Goal: Task Accomplishment & Management: Complete application form

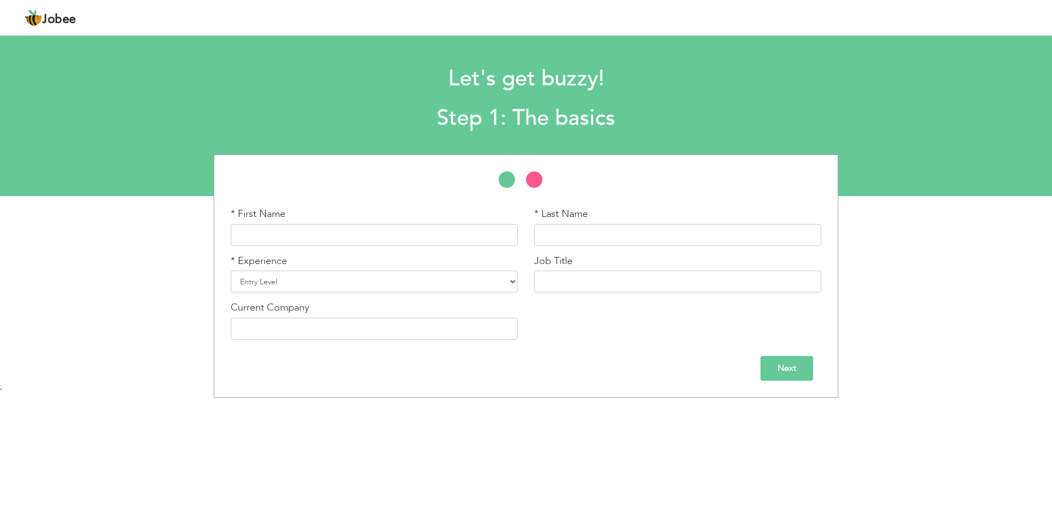
click at [345, 210] on div "* First Name" at bounding box center [374, 226] width 287 height 39
click at [340, 234] on input "text" at bounding box center [374, 235] width 287 height 22
type input "S"
type input "Sammar"
click at [565, 242] on input "text" at bounding box center [677, 235] width 287 height 22
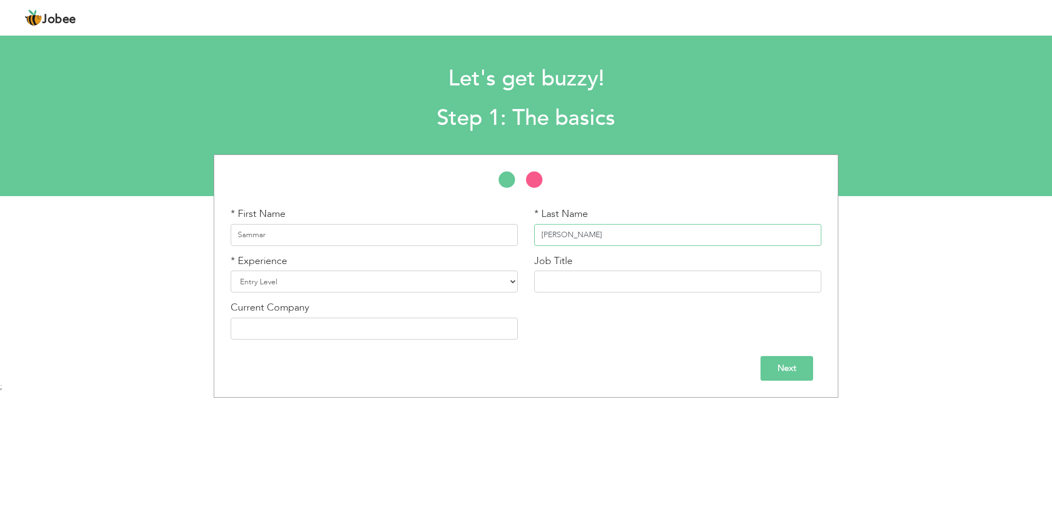
type input "Abbas"
click at [370, 283] on select "Entry Level Less than 1 Year 1 Year 2 Years 3 Years 4 Years 5 Years 6 Years 7 Y…" at bounding box center [374, 282] width 287 height 22
click at [369, 303] on div "Current Company" at bounding box center [374, 320] width 287 height 39
click at [393, 263] on div "* Experience Entry Level Less than 1 Year 1 Year 2 Years 3 Years 4 Years 5 Year…" at bounding box center [374, 273] width 287 height 39
click at [386, 291] on select "Entry Level Less than 1 Year 1 Year 2 Years 3 Years 4 Years 5 Years 6 Years 7 Y…" at bounding box center [374, 282] width 287 height 22
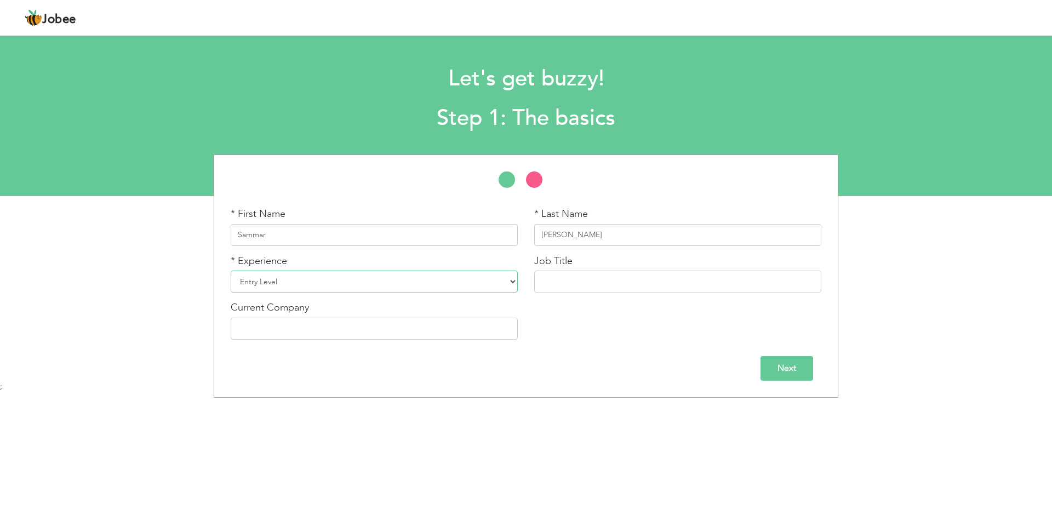
select select "5"
click at [231, 271] on select "Entry Level Less than 1 Year 1 Year 2 Years 3 Years 4 Years 5 Years 6 Years 7 Y…" at bounding box center [374, 282] width 287 height 22
click at [572, 290] on input "text" at bounding box center [677, 282] width 287 height 22
type input "J"
type input "Audit Manager"
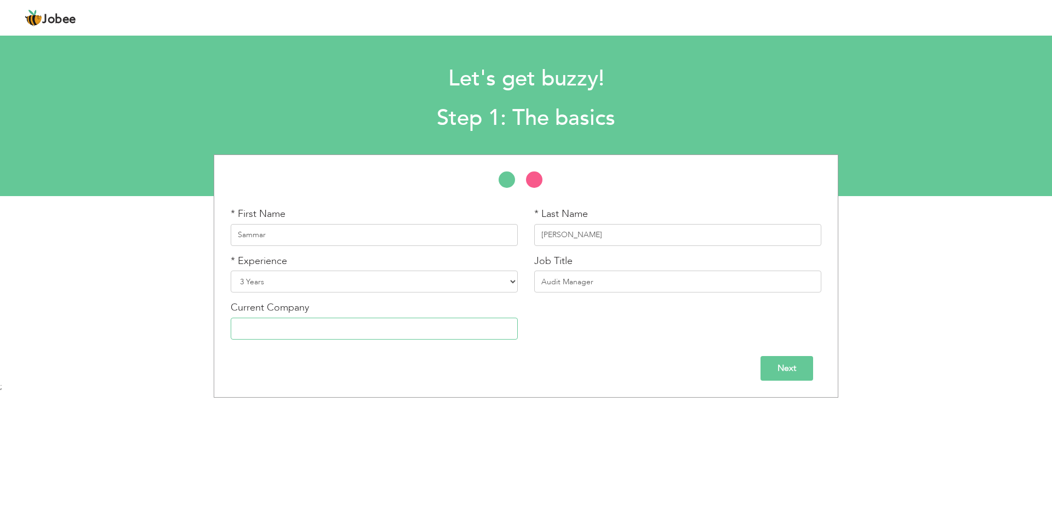
click at [424, 325] on input "text" at bounding box center [374, 329] width 287 height 22
click at [464, 278] on select "Entry Level Less than 1 Year 1 Year 2 Years 3 Years 4 Years 5 Years 6 Years 7 Y…" at bounding box center [374, 282] width 287 height 22
select select "6"
click at [231, 271] on select "Entry Level Less than 1 Year 1 Year 2 Years 3 Years 4 Years 5 Years 6 Years 7 Y…" at bounding box center [374, 282] width 287 height 22
click at [317, 321] on input "text" at bounding box center [374, 329] width 287 height 22
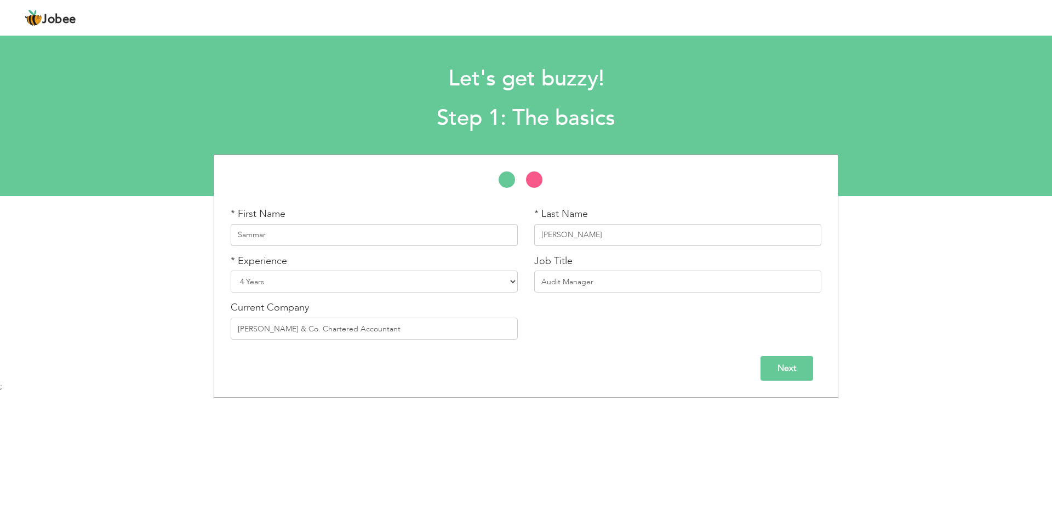
click at [604, 368] on div "Next" at bounding box center [526, 368] width 591 height 25
click at [401, 335] on input "Taiyab Shahid & Co. Chartered Accountant" at bounding box center [374, 329] width 287 height 22
type input "[PERSON_NAME] & Co. Chartered Accountants"
click at [800, 384] on div "* First Name Sammar * Last Name Abbas * Experience Entry Level Less than 1 Year" at bounding box center [526, 276] width 625 height 243
click at [800, 372] on input "Next" at bounding box center [786, 368] width 53 height 25
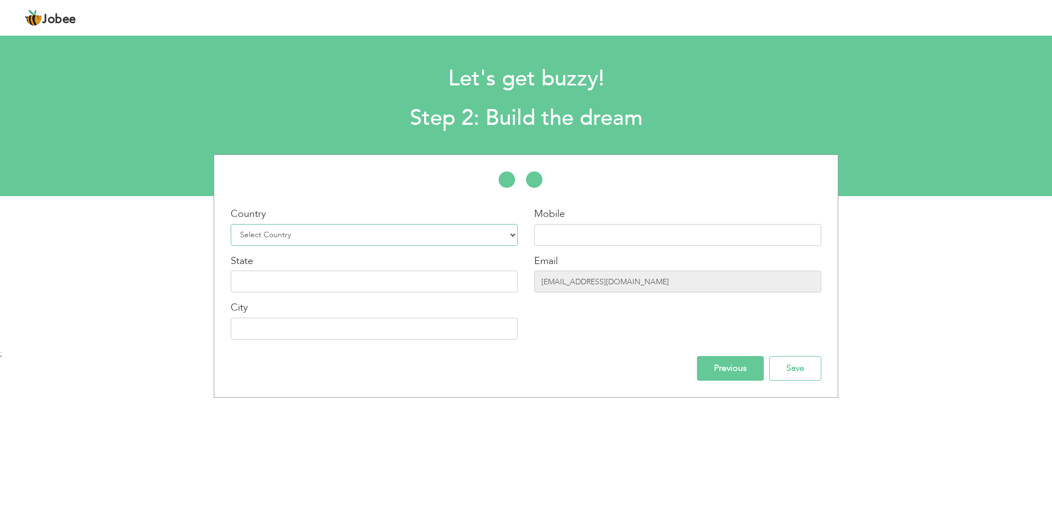
click at [329, 244] on select "Select Country Afghanistan Albania Algeria American Samoa Andorra Angola Anguil…" at bounding box center [374, 235] width 287 height 22
select select "166"
click at [231, 224] on select "Select Country Afghanistan Albania Algeria American Samoa Andorra Angola Anguil…" at bounding box center [374, 235] width 287 height 22
click at [302, 287] on input "text" at bounding box center [374, 282] width 287 height 22
click at [455, 272] on input "text" at bounding box center [374, 282] width 287 height 22
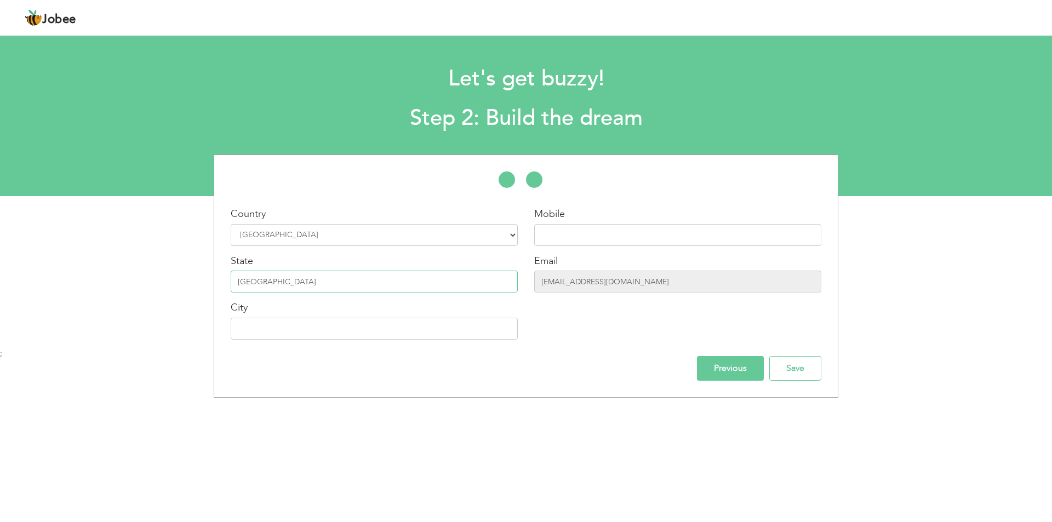
type input "[GEOGRAPHIC_DATA]"
click at [414, 338] on input "text" at bounding box center [374, 329] width 287 height 22
type input "[GEOGRAPHIC_DATA]"
click at [634, 232] on input "text" at bounding box center [677, 235] width 287 height 22
type input "03491497943"
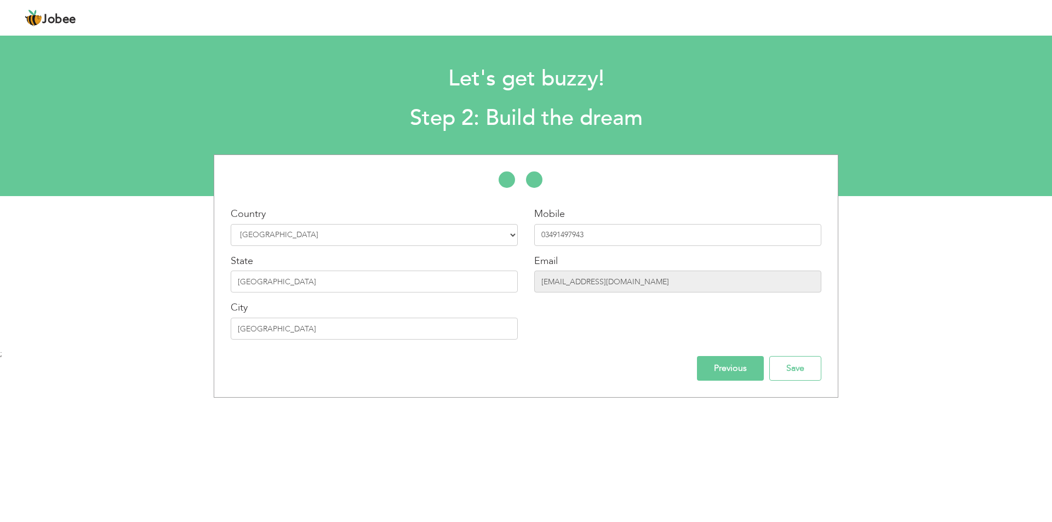
click at [725, 361] on input "Previous" at bounding box center [730, 368] width 67 height 25
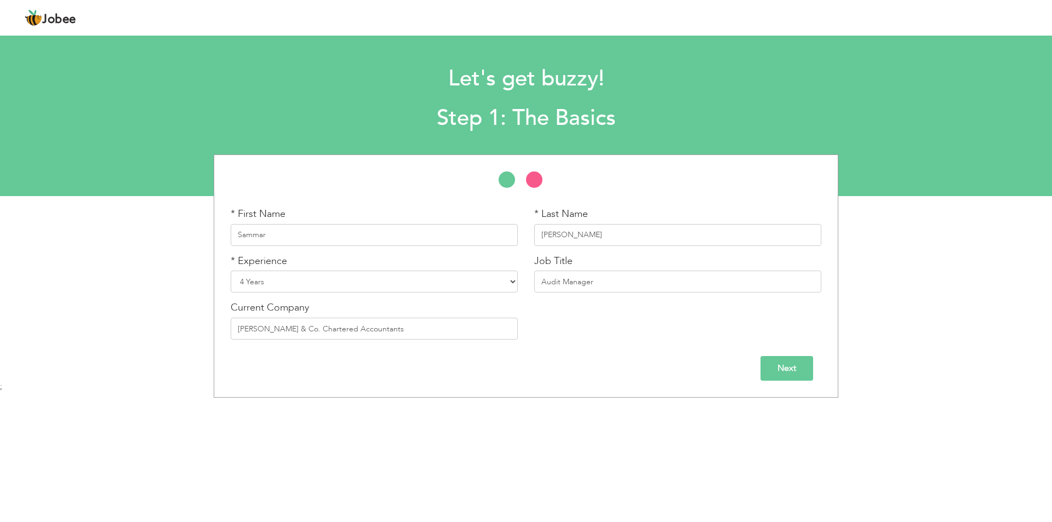
drag, startPoint x: 794, startPoint y: 369, endPoint x: 767, endPoint y: 382, distance: 30.1
drag, startPoint x: 767, startPoint y: 382, endPoint x: 657, endPoint y: 370, distance: 110.3
click at [657, 370] on div "Next" at bounding box center [526, 368] width 591 height 25
click at [786, 365] on input "Next" at bounding box center [786, 368] width 53 height 25
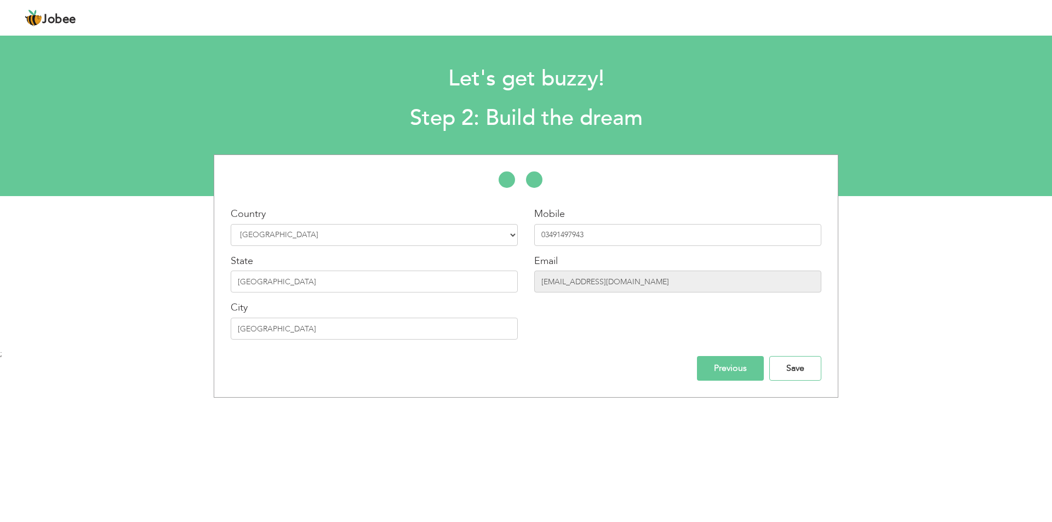
click at [786, 365] on input "Save" at bounding box center [795, 368] width 52 height 25
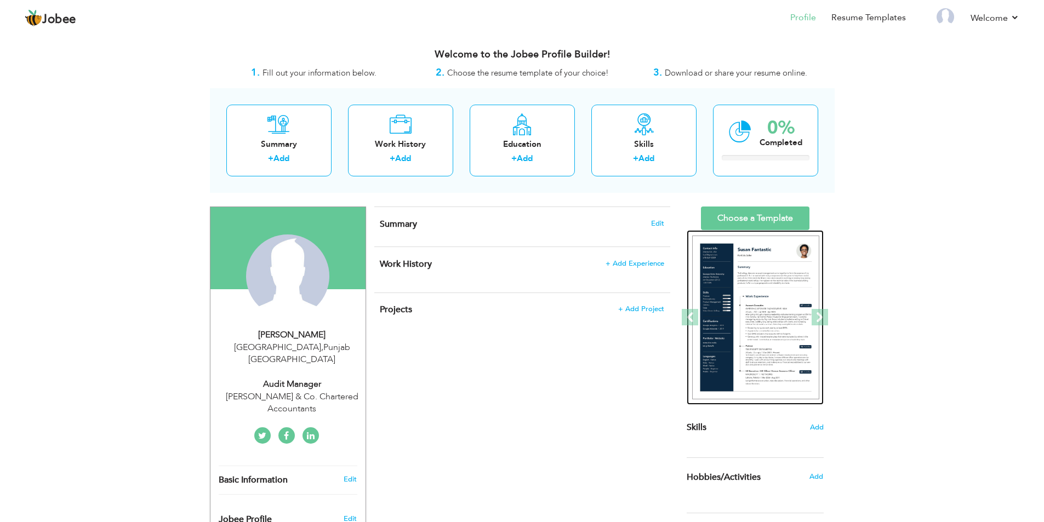
click at [765, 296] on img at bounding box center [755, 318] width 127 height 164
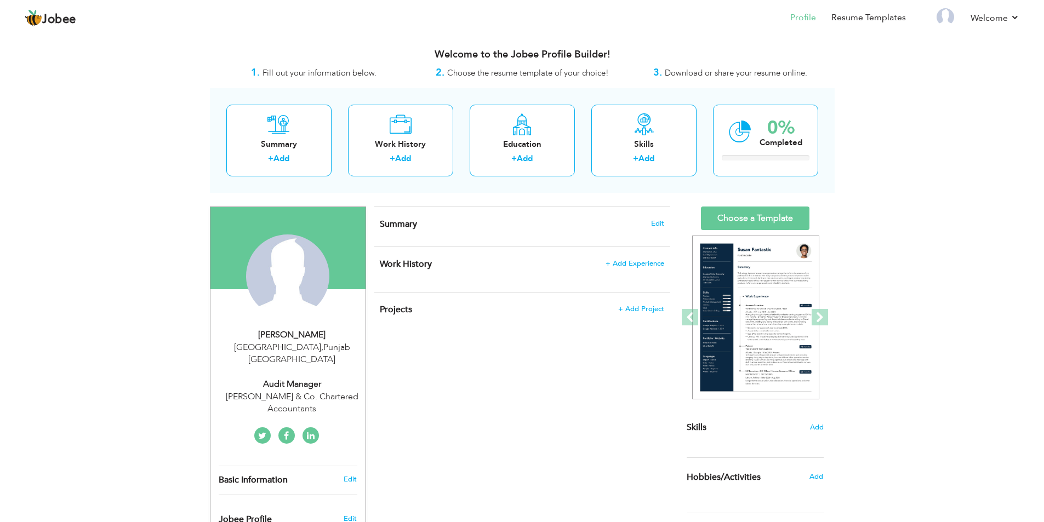
click at [300, 378] on div "Audit Manager" at bounding box center [292, 384] width 147 height 13
type input "Sammar"
type input "[PERSON_NAME]"
type input "03491497943"
select select "number:166"
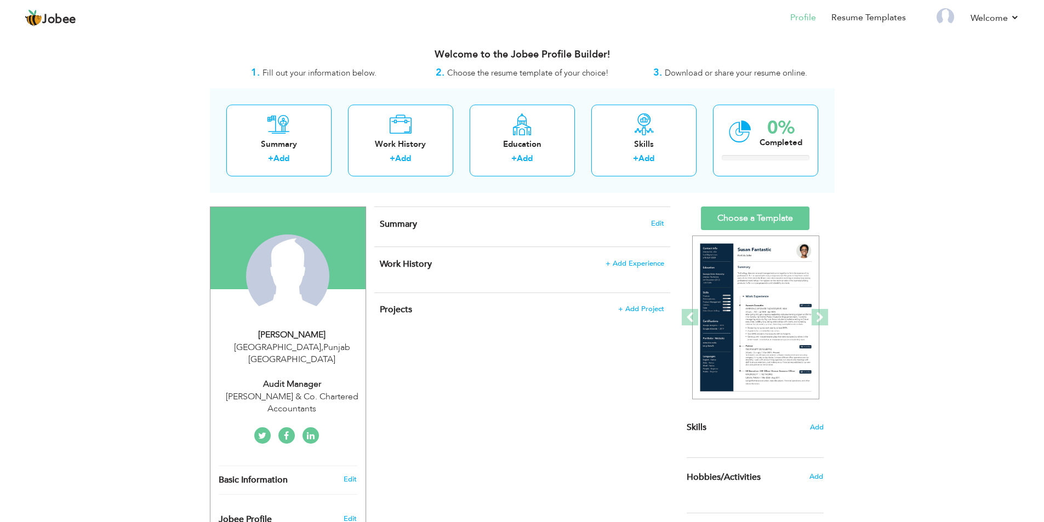
type input "[GEOGRAPHIC_DATA]"
select select "number:6"
type input "[PERSON_NAME] & Co. Chartered Accountants"
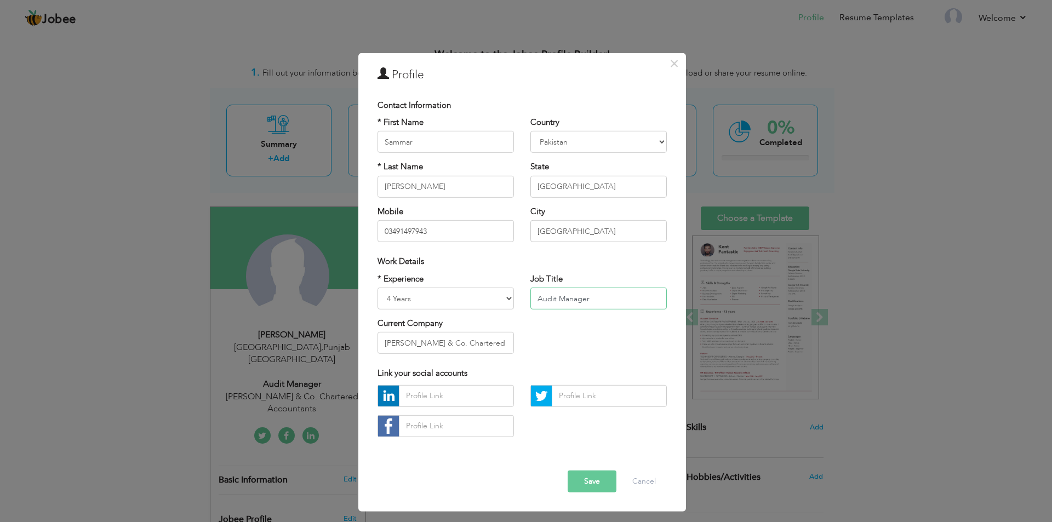
click at [598, 301] on input "Audit Manager" at bounding box center [598, 299] width 136 height 22
type input "Audit Supervisor"
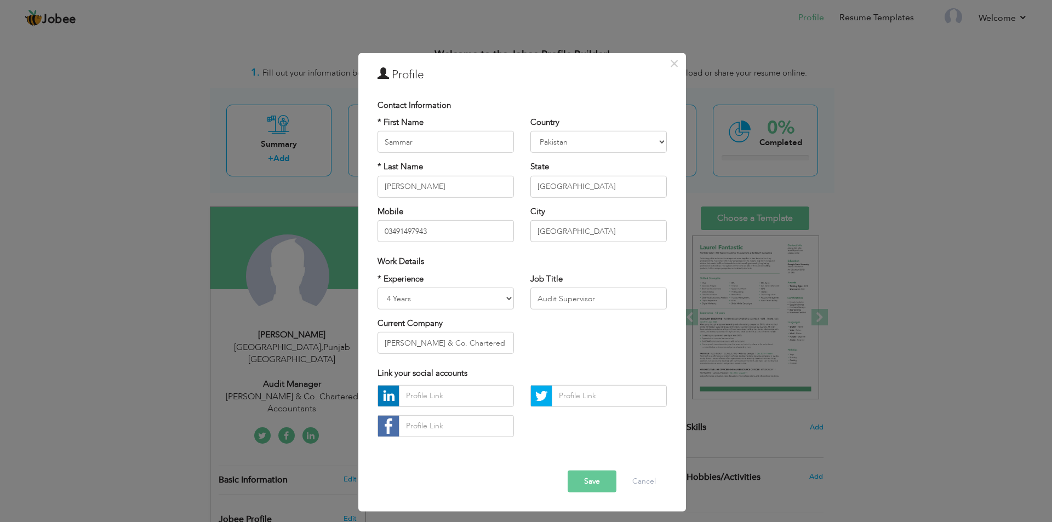
click at [556, 348] on div "* Experience Entry Level Less than 1 Year 1 Year 2 Years 3 Years 4 Years 5 Year…" at bounding box center [522, 317] width 306 height 89
click at [416, 289] on select "Entry Level Less than 1 Year 1 Year 2 Years 3 Years 4 Years 5 Years 6 Years 7 Y…" at bounding box center [445, 299] width 136 height 22
select select "number:5"
click at [377, 288] on select "Entry Level Less than 1 Year 1 Year 2 Years 3 Years 4 Years 5 Years 6 Years 7 Y…" at bounding box center [445, 299] width 136 height 22
click at [593, 477] on button "Save" at bounding box center [592, 482] width 49 height 22
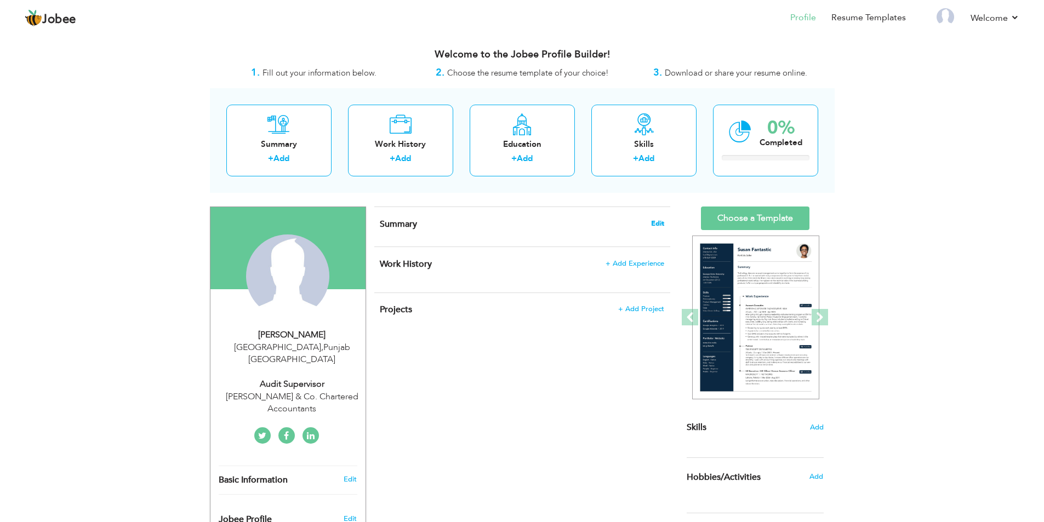
click at [655, 224] on span "Edit" at bounding box center [657, 224] width 13 height 8
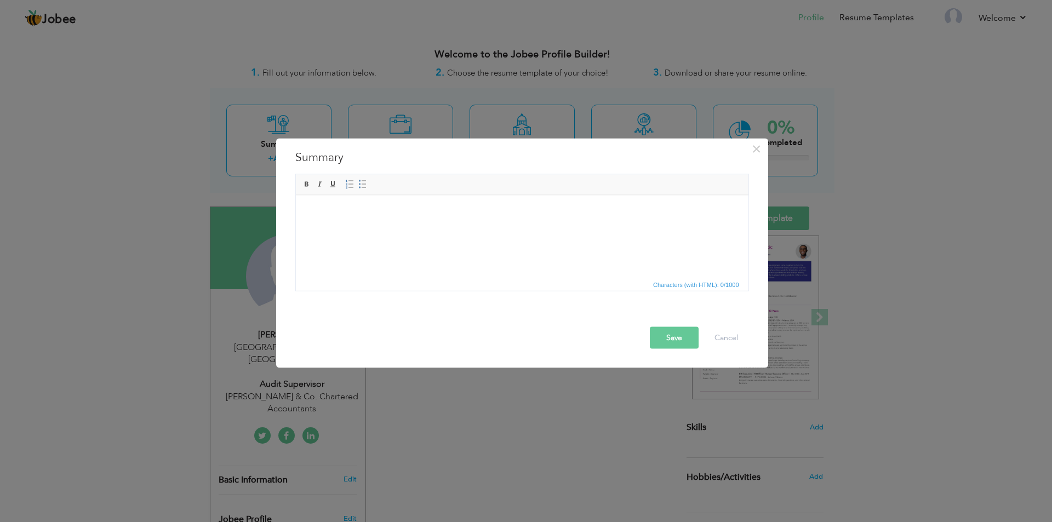
click at [443, 228] on html at bounding box center [521, 211] width 453 height 33
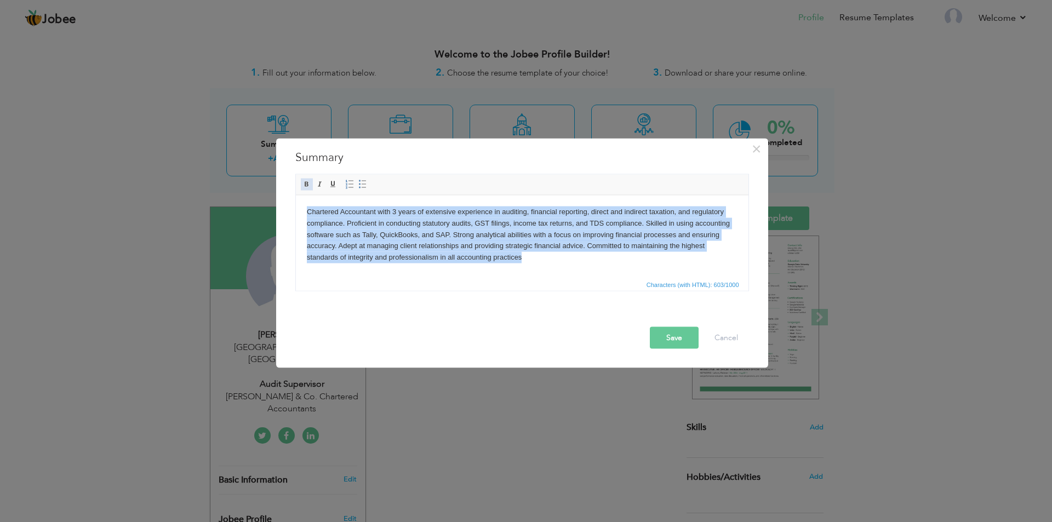
click at [310, 185] on span at bounding box center [306, 184] width 9 height 9
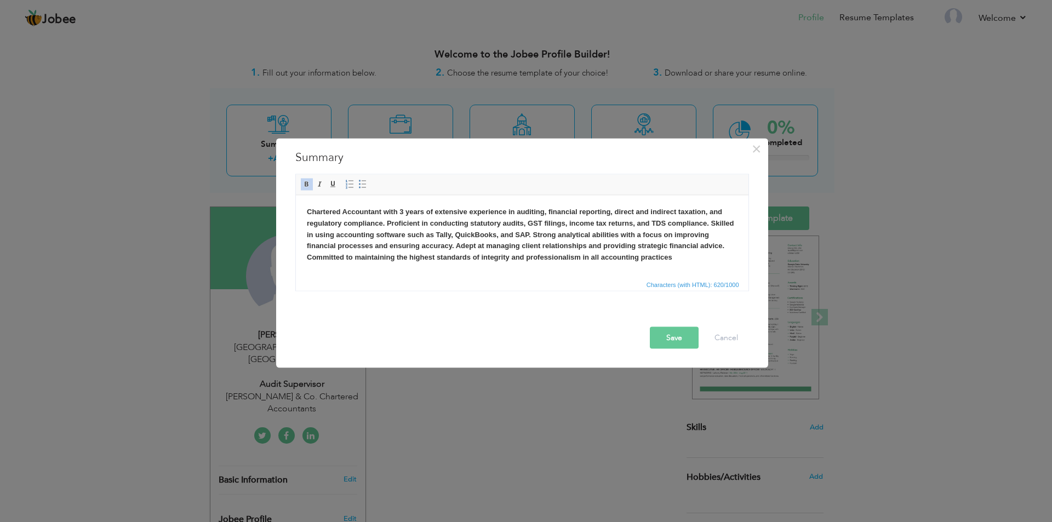
click at [592, 294] on div "Rich Text Editor, summaryEditor Editor toolbars Basic Styles Bold Italic Underl…" at bounding box center [522, 235] width 470 height 128
click at [659, 341] on button "Save" at bounding box center [674, 338] width 49 height 22
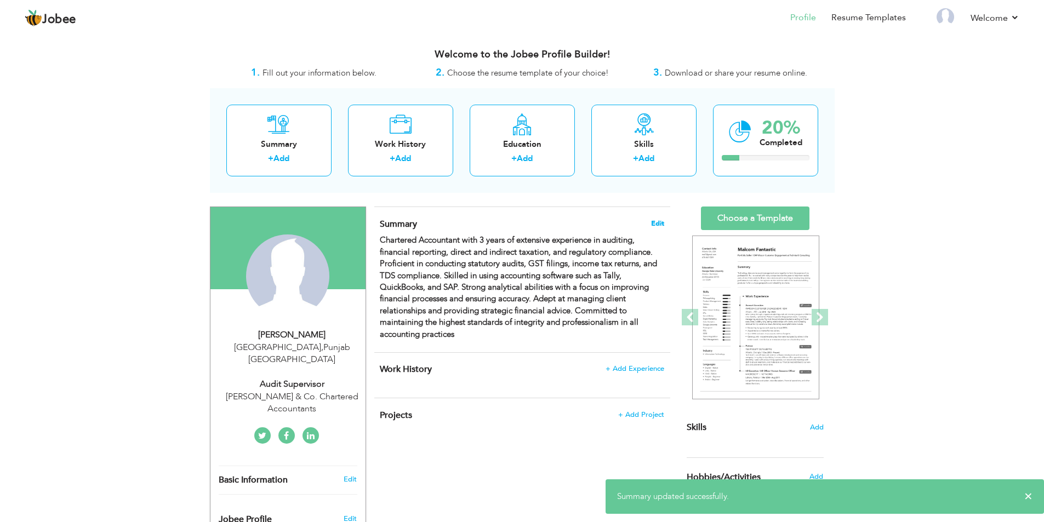
click at [656, 220] on span "Edit" at bounding box center [657, 224] width 13 height 8
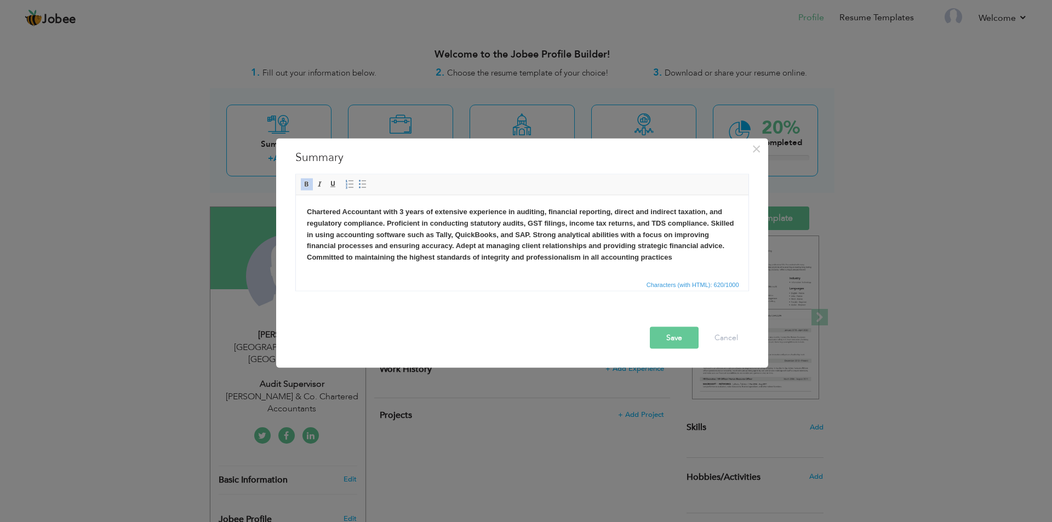
click at [471, 243] on strong "Chartered Accountant with 3 years of extensive experience in auditing, financia…" at bounding box center [519, 234] width 427 height 54
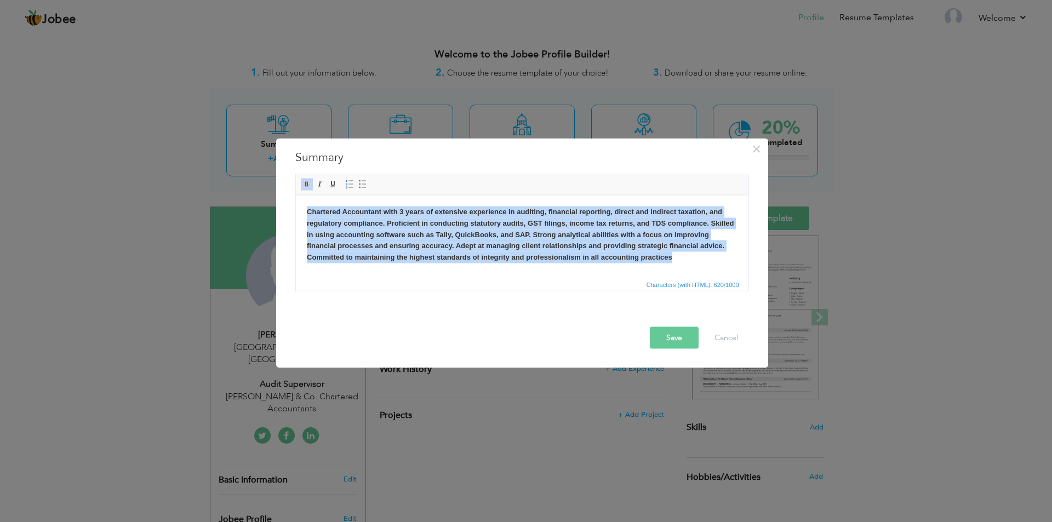
click at [471, 243] on strong "Chartered Accountant with 3 years of extensive experience in auditing, financia…" at bounding box center [519, 234] width 427 height 54
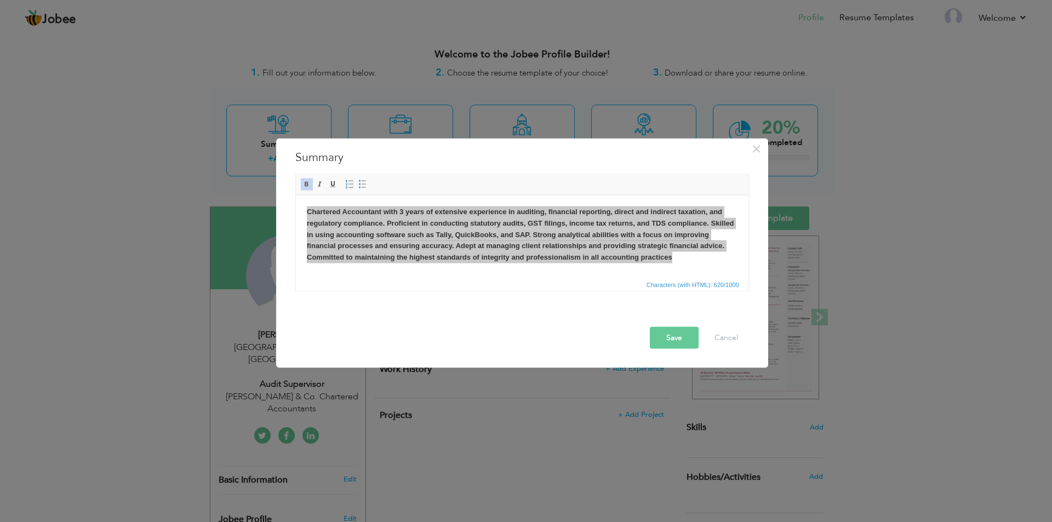
click at [687, 337] on button "Save" at bounding box center [674, 338] width 49 height 22
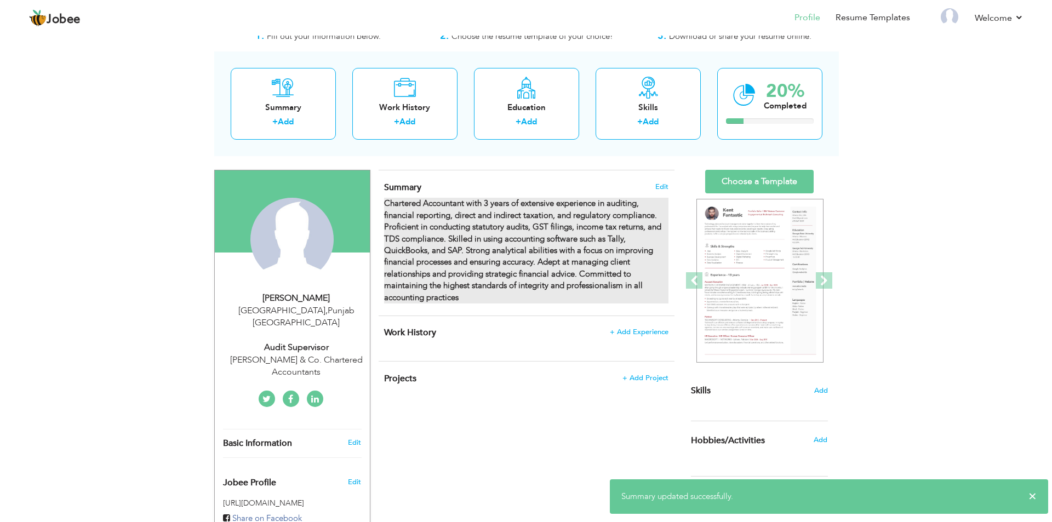
scroll to position [48, 0]
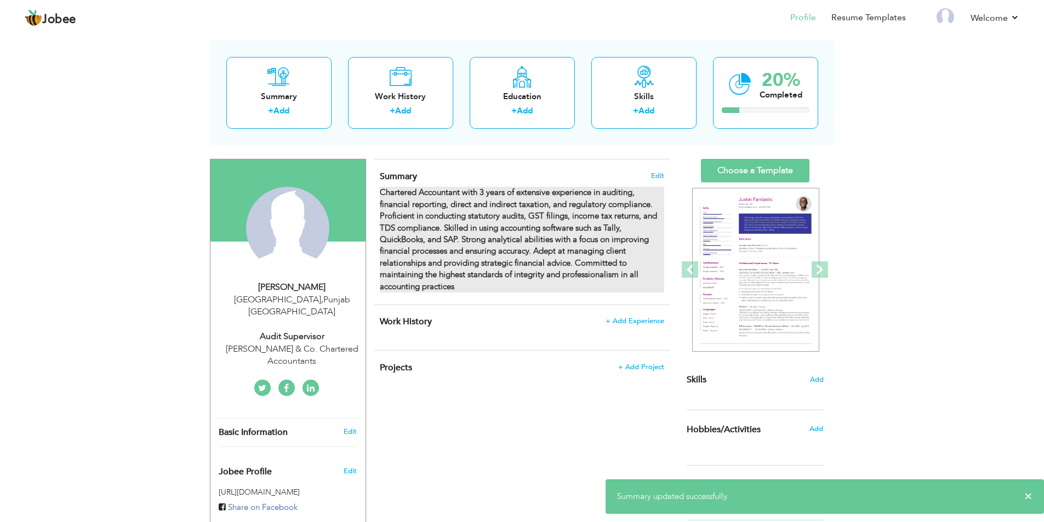
click at [563, 238] on strong "Chartered Accountant with 3 years of extensive experience in auditing, financia…" at bounding box center [518, 239] width 277 height 105
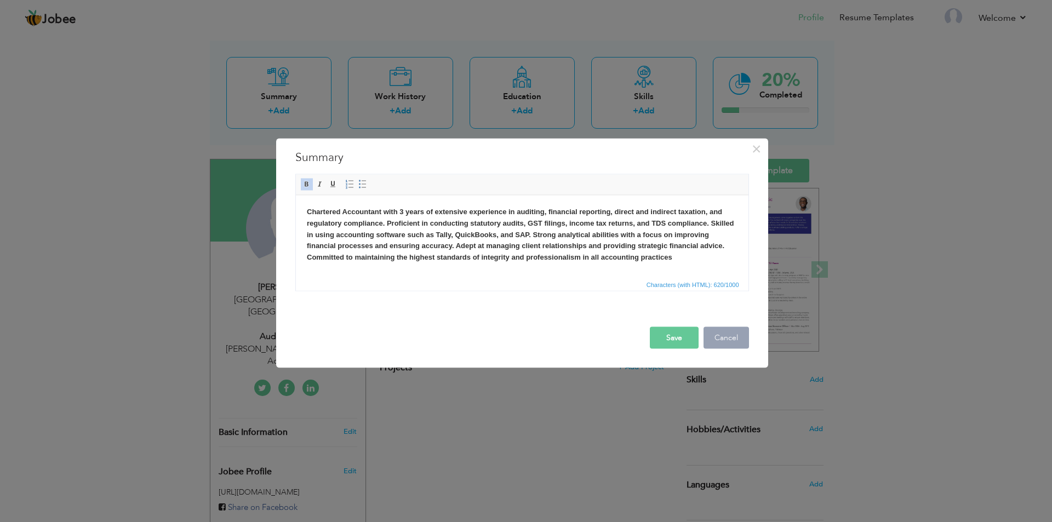
click at [719, 335] on button "Cancel" at bounding box center [725, 338] width 45 height 22
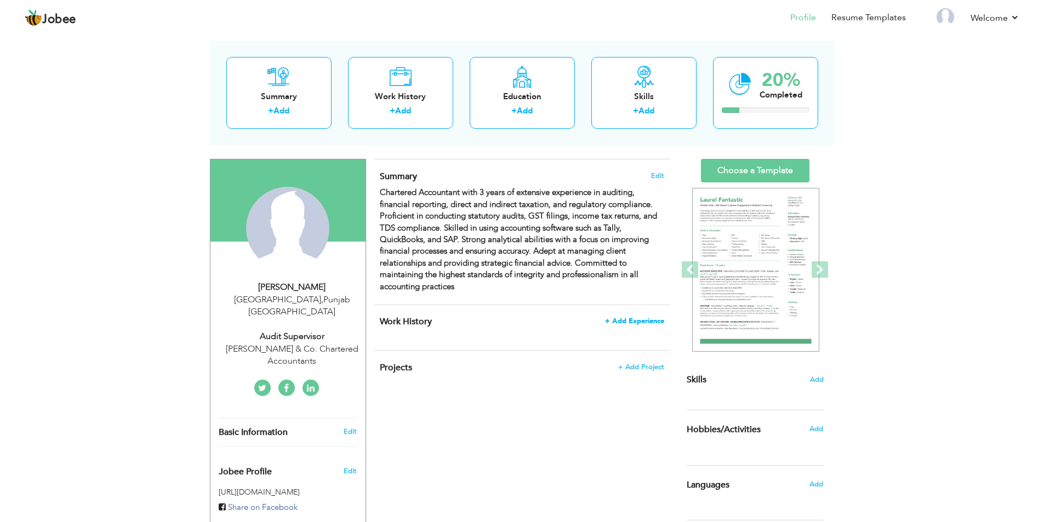
click at [647, 322] on span "+ Add Experience" at bounding box center [634, 321] width 59 height 8
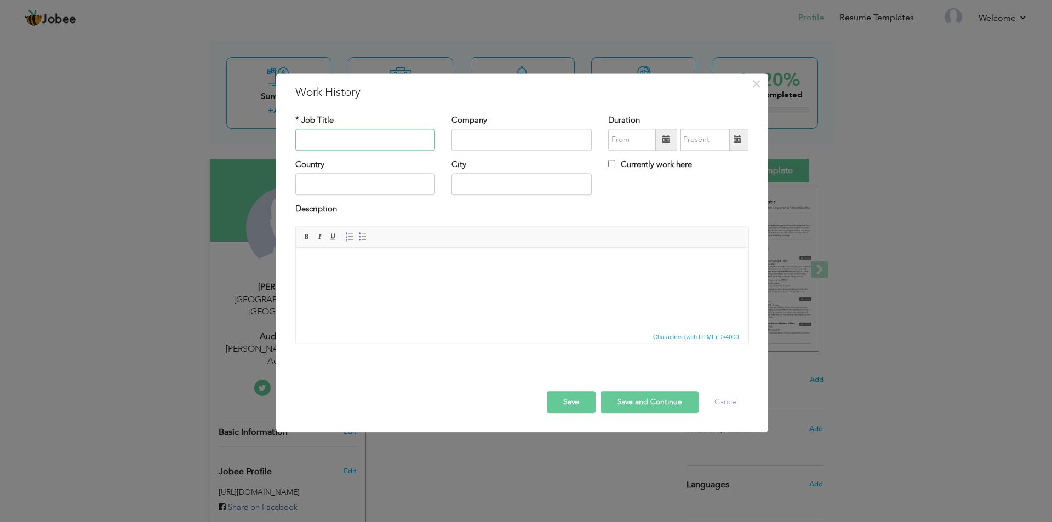
click at [337, 141] on input "text" at bounding box center [365, 140] width 140 height 22
type input "Audit Associate"
click at [498, 135] on input "text" at bounding box center [521, 140] width 140 height 22
type input "t"
type input "[PERSON_NAME] & Co."
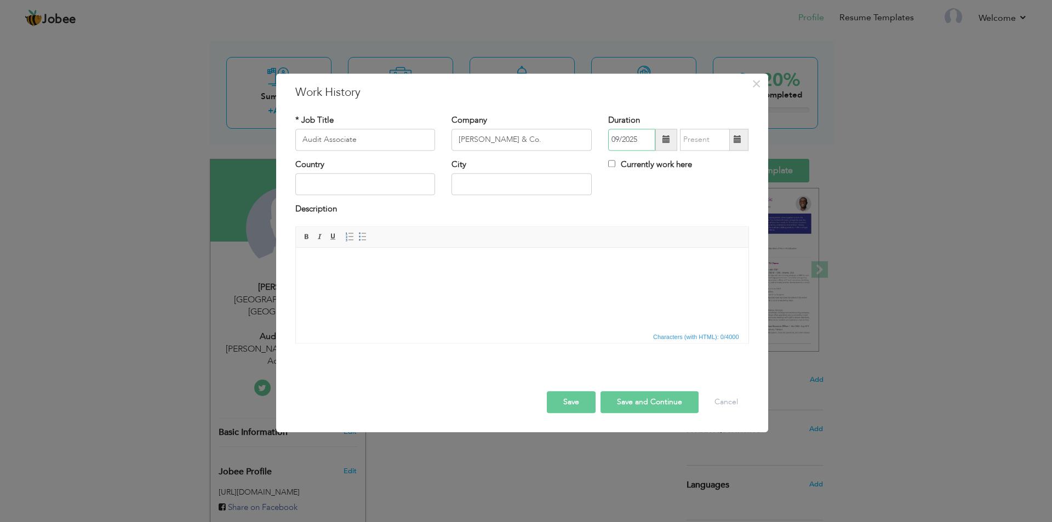
click at [634, 133] on input "09/2025" at bounding box center [631, 140] width 47 height 22
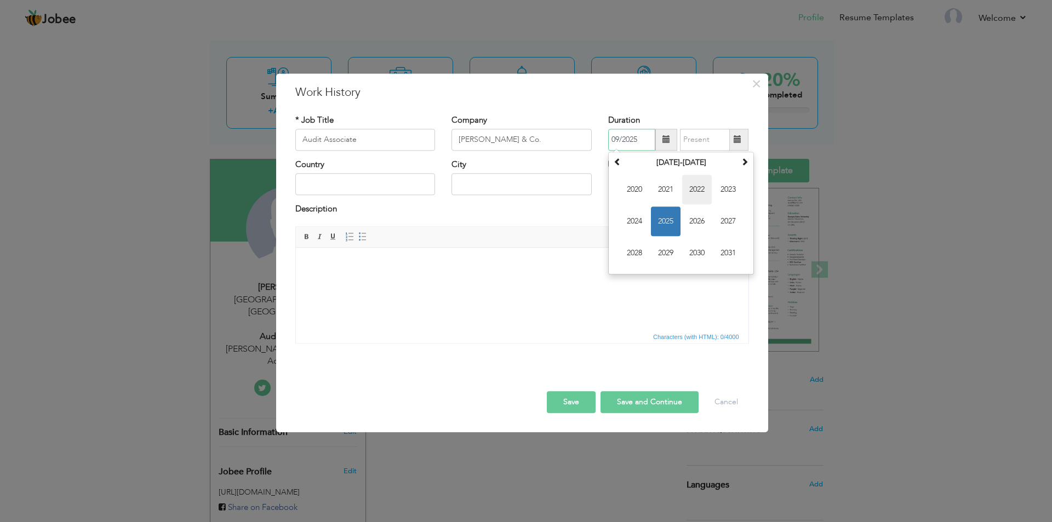
click at [705, 196] on span "2022" at bounding box center [697, 190] width 30 height 30
click at [648, 194] on span "Jan" at bounding box center [635, 190] width 30 height 30
type input "01/2022"
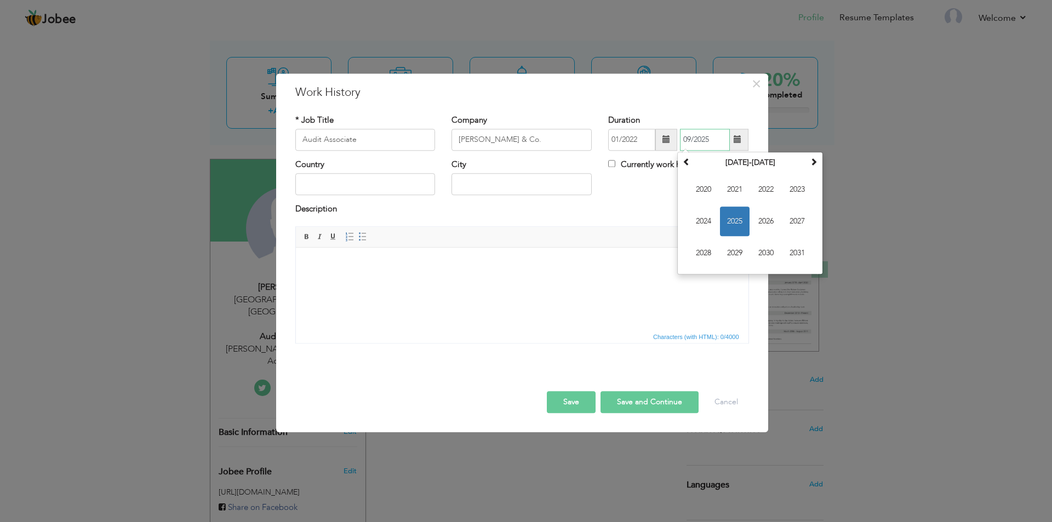
click at [710, 145] on input "09/2025" at bounding box center [705, 140] width 50 height 22
click at [793, 203] on span "2023" at bounding box center [797, 190] width 30 height 30
click at [790, 254] on span "Dec" at bounding box center [797, 253] width 30 height 30
click at [720, 142] on input "12/2023" at bounding box center [705, 140] width 50 height 22
click at [691, 159] on th at bounding box center [686, 163] width 13 height 16
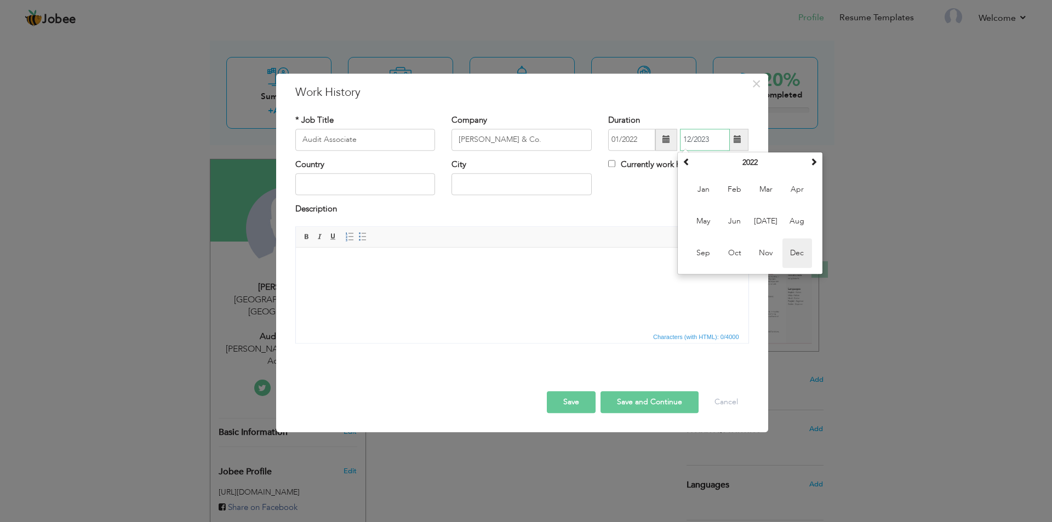
click at [790, 251] on span "Dec" at bounding box center [797, 253] width 30 height 30
type input "12/2022"
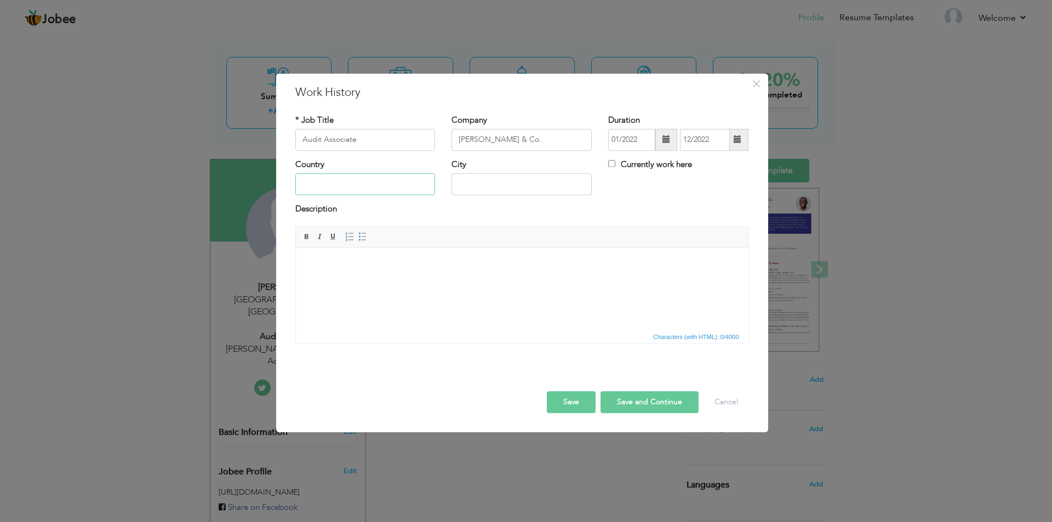
click at [397, 177] on input "text" at bounding box center [365, 185] width 140 height 22
type input "[GEOGRAPHIC_DATA]"
click at [522, 187] on input "Explicabo Tenetur s" at bounding box center [521, 185] width 140 height 22
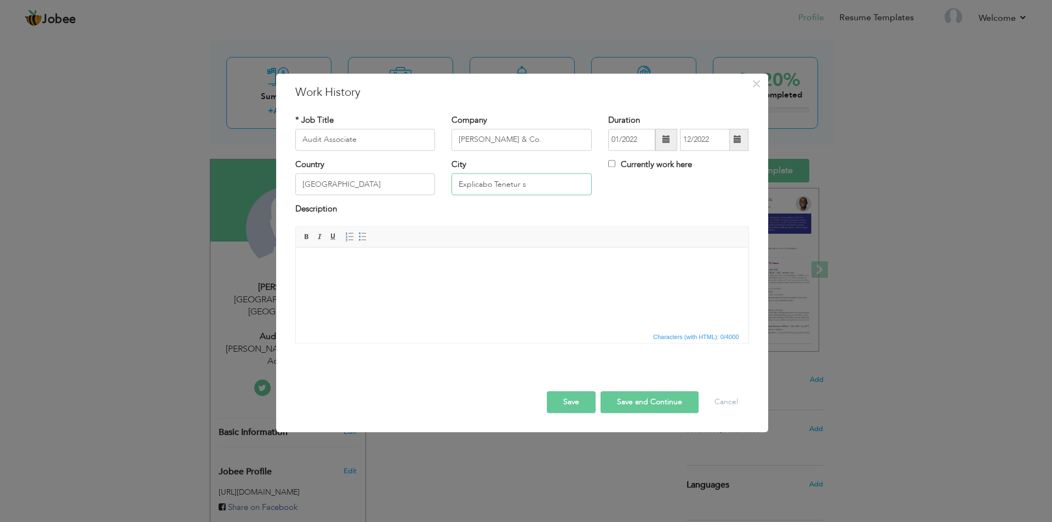
click at [522, 187] on input "Explicabo Tenetur s" at bounding box center [521, 185] width 140 height 22
type input "[GEOGRAPHIC_DATA]"
click at [419, 270] on html at bounding box center [521, 264] width 453 height 33
click at [352, 146] on input "Audit Associate" at bounding box center [365, 140] width 140 height 22
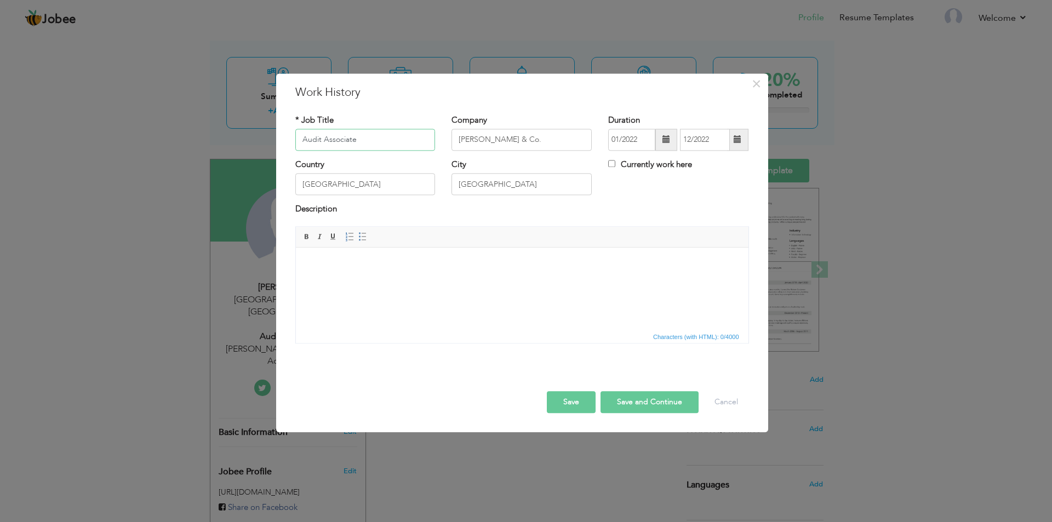
click at [352, 146] on input "Audit Associate" at bounding box center [365, 140] width 140 height 22
click at [372, 272] on html at bounding box center [521, 264] width 453 height 33
click at [464, 215] on div "Description" at bounding box center [522, 211] width 454 height 14
click at [468, 281] on html at bounding box center [521, 264] width 453 height 33
paste body
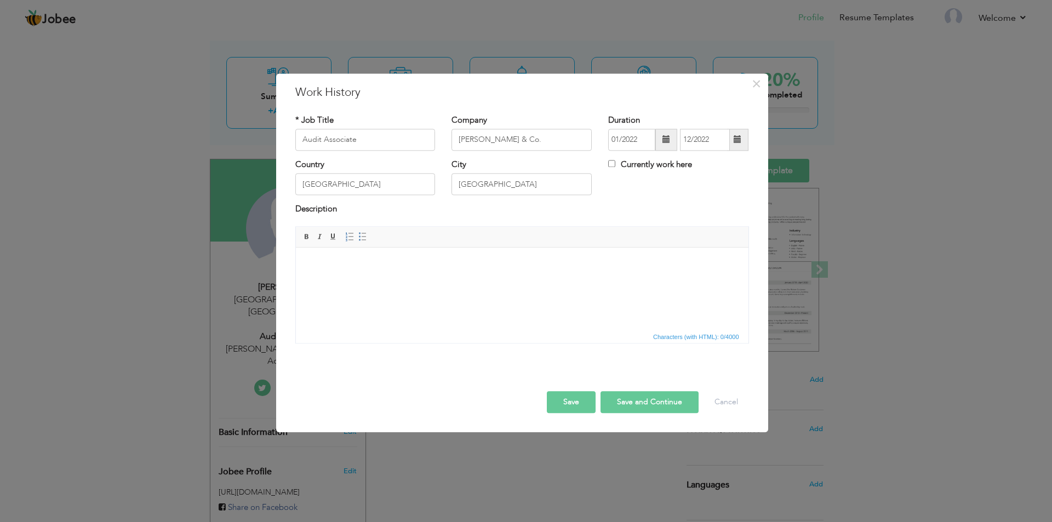
click at [364, 270] on html at bounding box center [521, 264] width 453 height 33
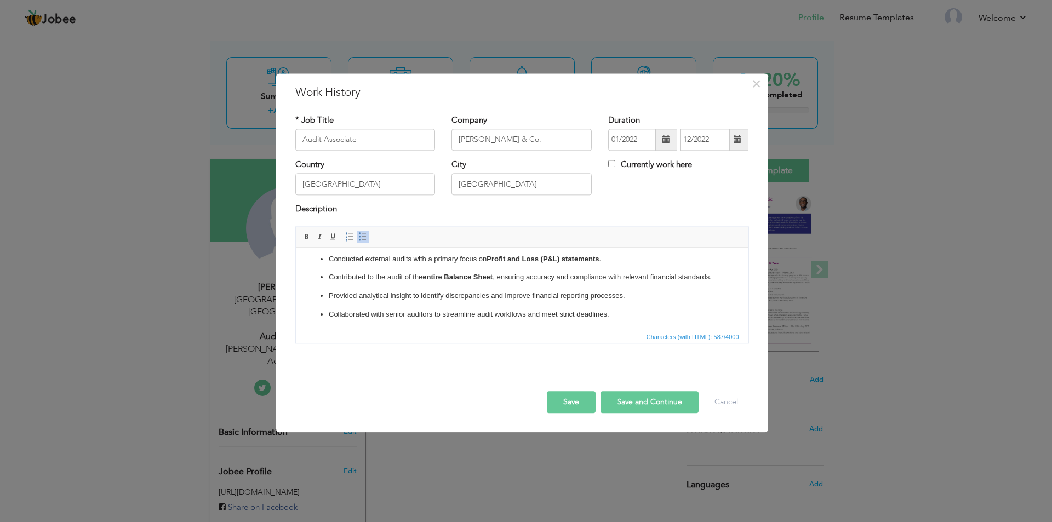
scroll to position [54, 0]
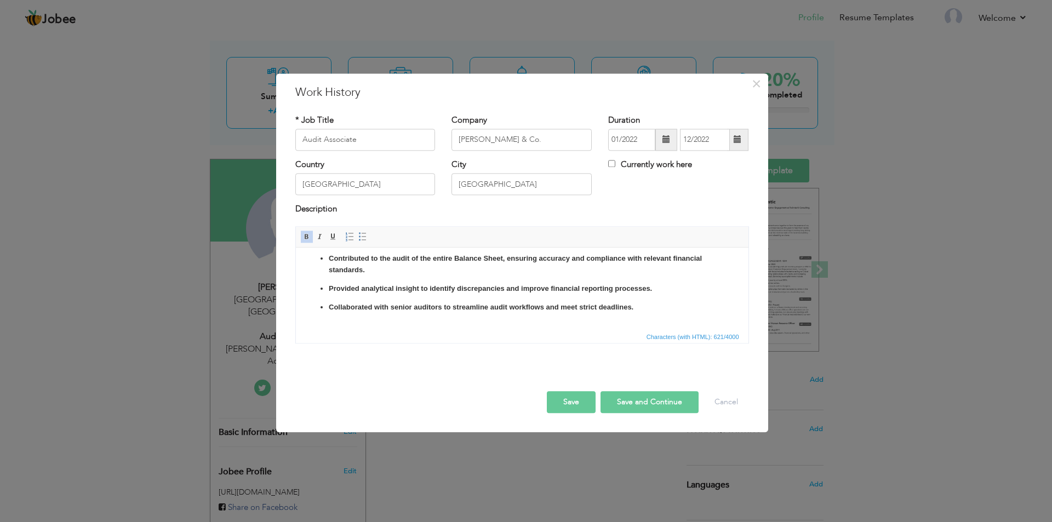
click at [695, 302] on p "Collaborated with senior auditors to streamline audit workflows and meet strict…" at bounding box center [521, 308] width 387 height 12
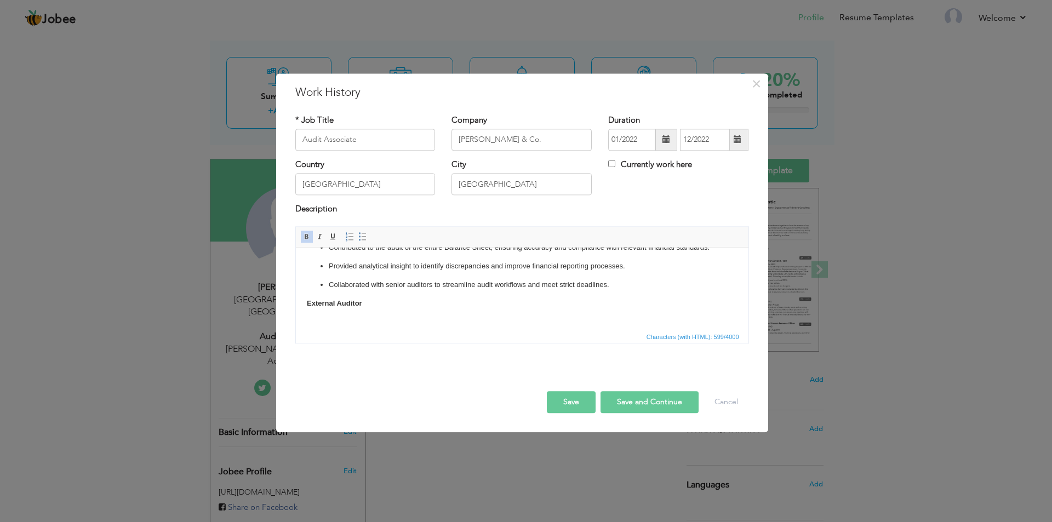
scroll to position [12, 0]
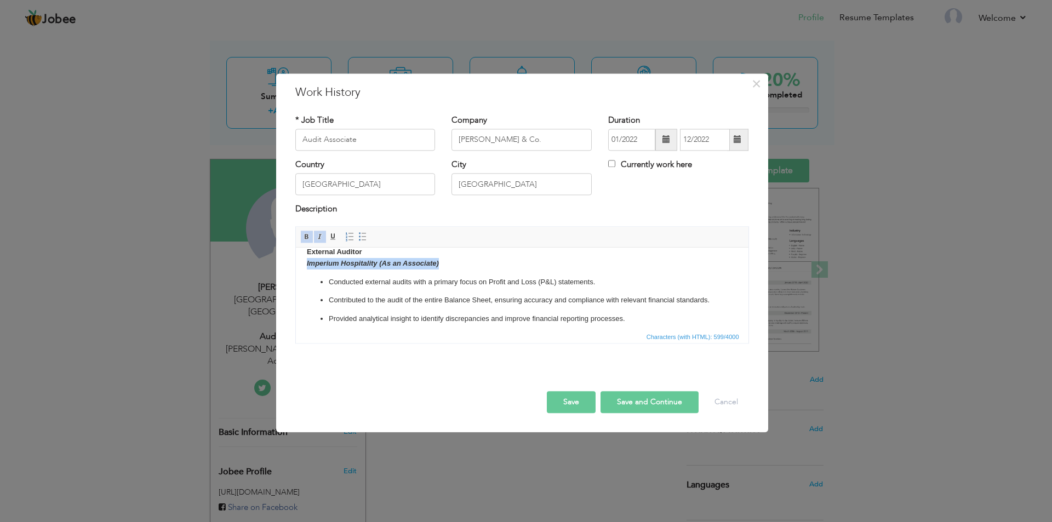
copy em "Imperium Hospitality (As an Associate)"
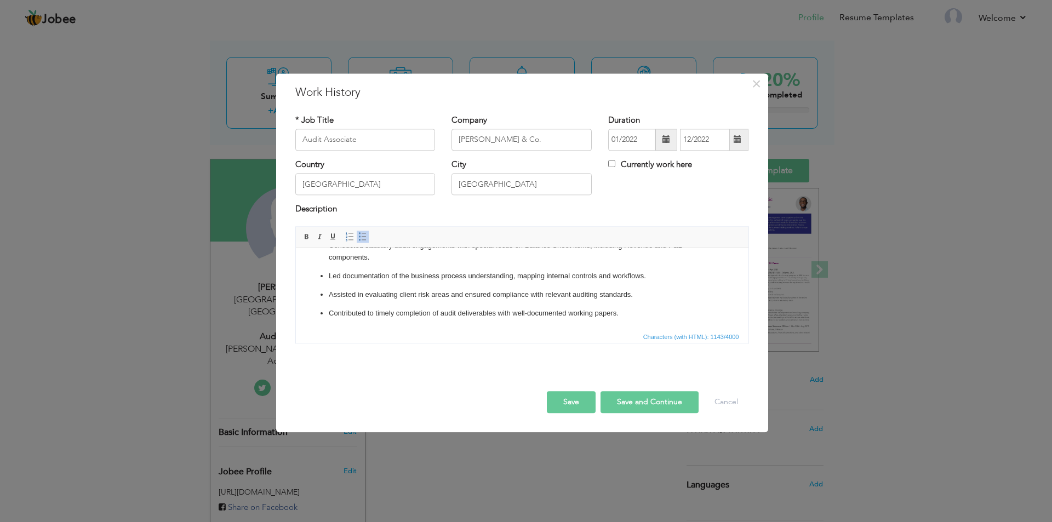
scroll to position [155, 0]
click at [657, 252] on p "Conducted statutory audit engagements with special focus on Balance Sheet items…" at bounding box center [521, 252] width 387 height 23
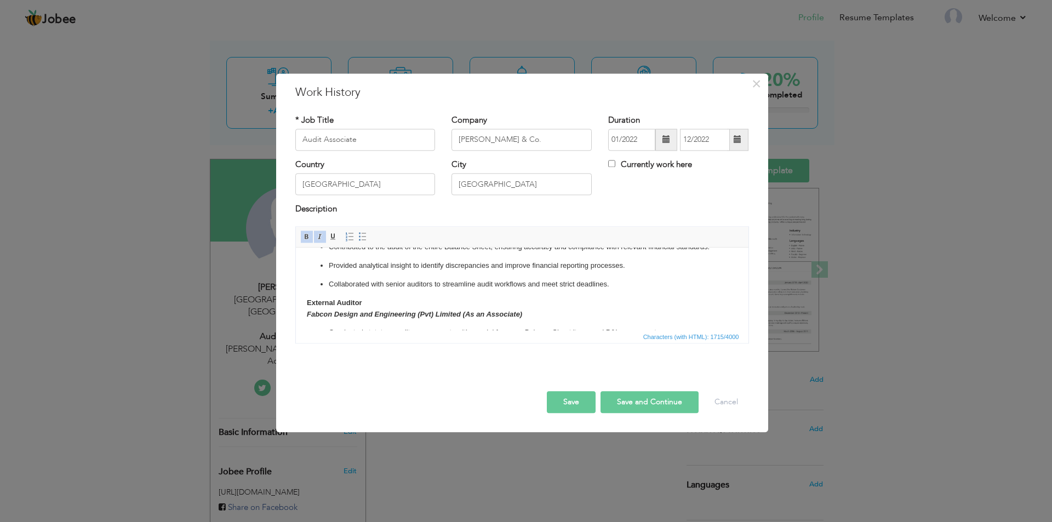
scroll to position [84, 0]
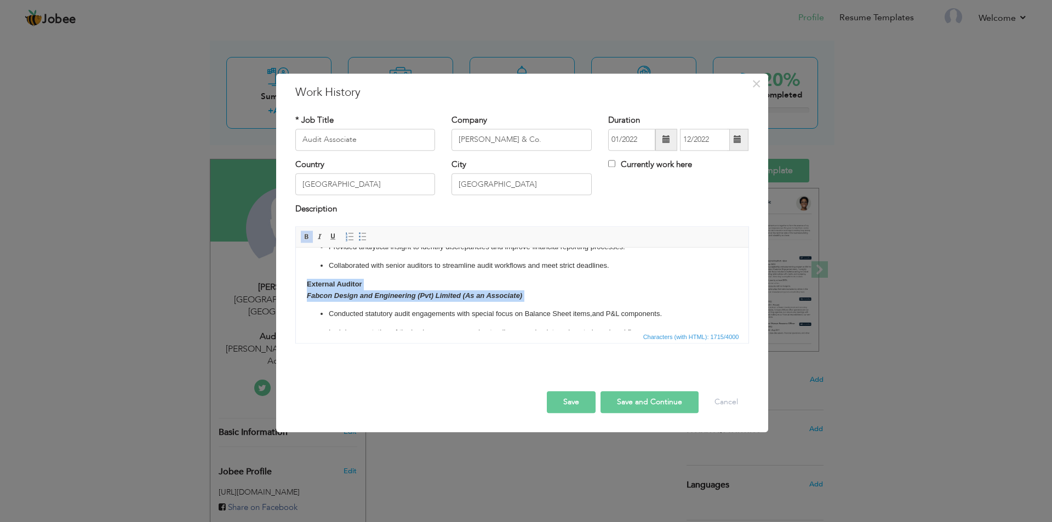
drag, startPoint x: 304, startPoint y: 290, endPoint x: 610, endPoint y: 316, distance: 307.3
click at [610, 316] on html "External Auditor Imperium Hospitality (As an Associate) Conducted external audi…" at bounding box center [521, 335] width 453 height 342
copy strong "External Auditor Fabcon Design and Engineering (Pvt) Limited (As an Associate)"
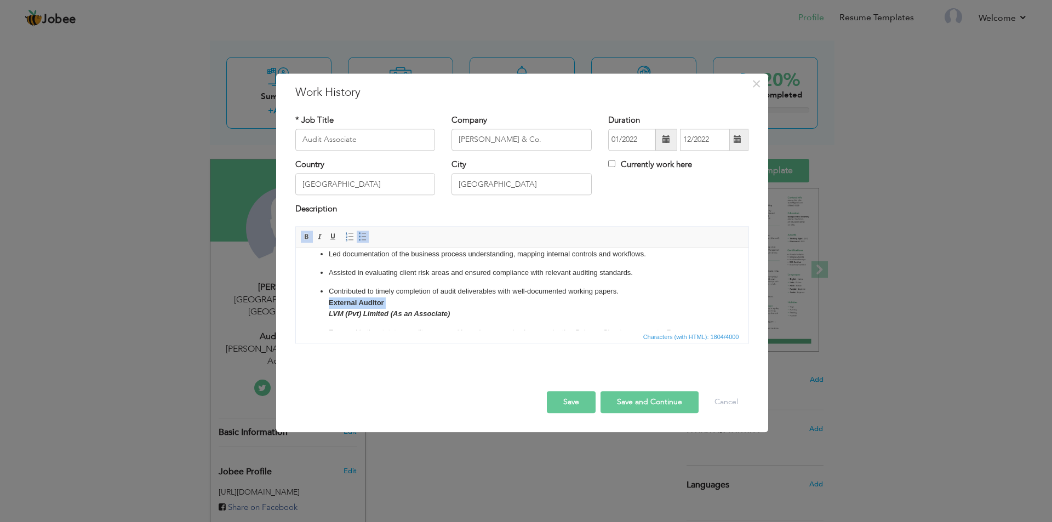
scroll to position [180, 0]
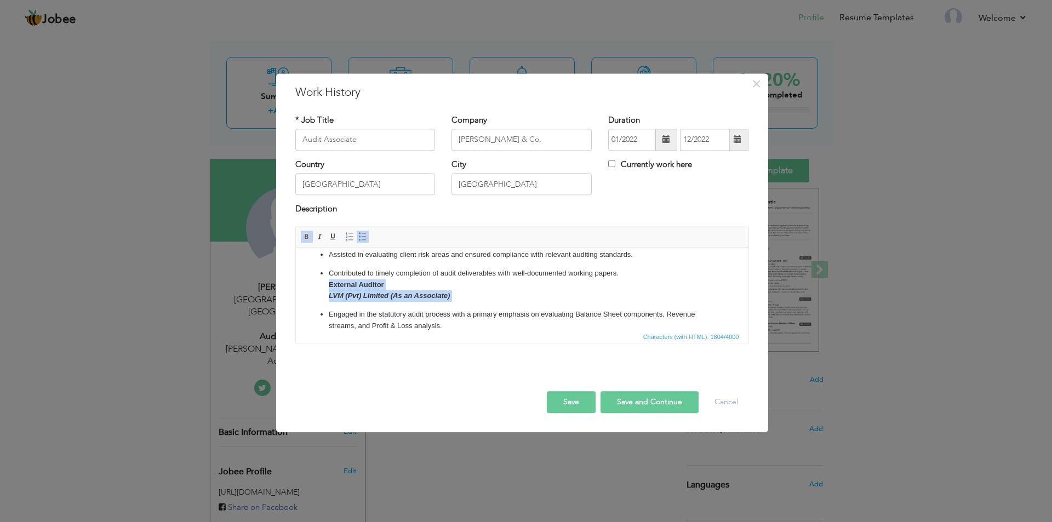
copy p "External Auditor LVM (Pvt) Limited (As an Associate)"
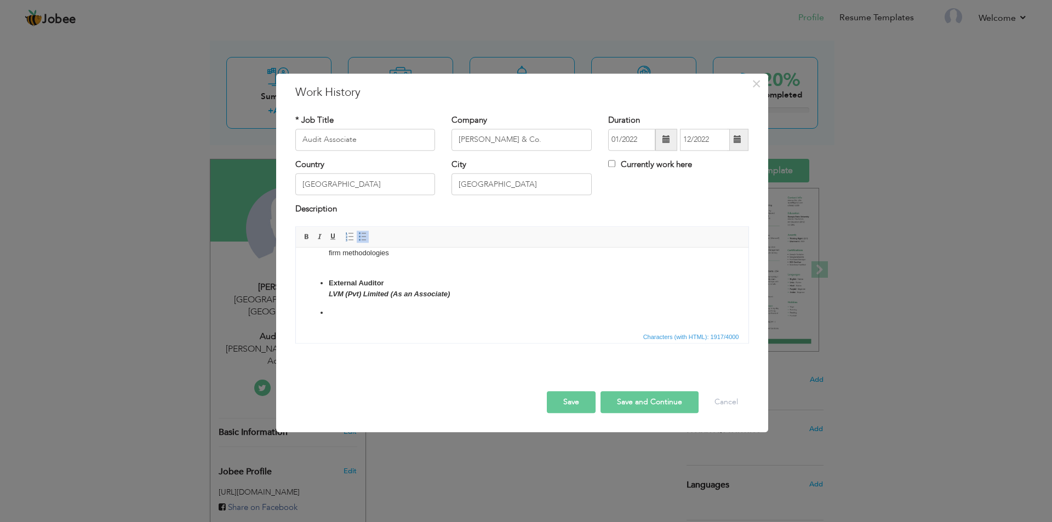
scroll to position [324, 0]
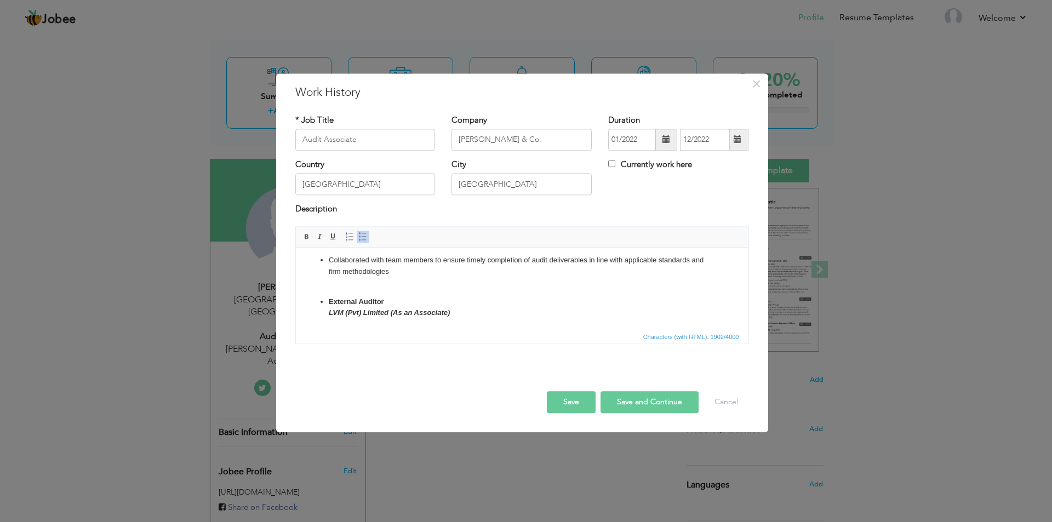
click at [364, 236] on span at bounding box center [362, 236] width 9 height 9
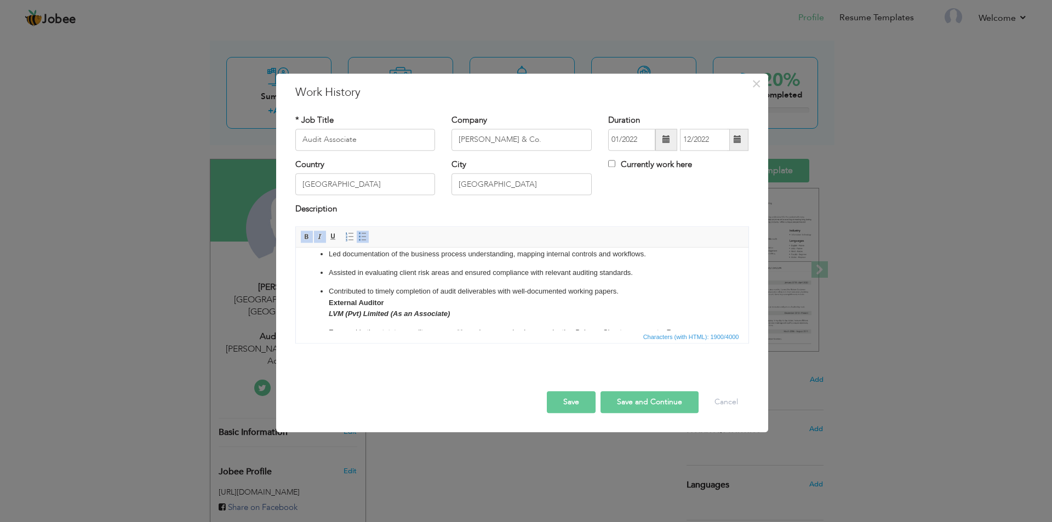
scroll to position [180, 0]
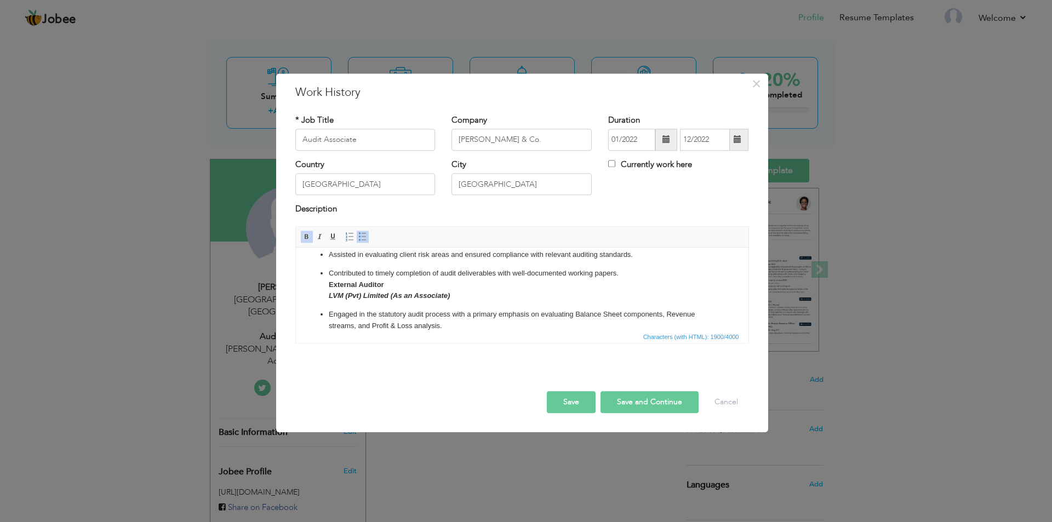
click at [364, 236] on span at bounding box center [362, 236] width 9 height 9
click at [304, 282] on html "External Auditor Imperium Hospitality (As an Associate) Conducted external audi…" at bounding box center [521, 264] width 453 height 395
click at [365, 241] on span at bounding box center [362, 236] width 9 height 9
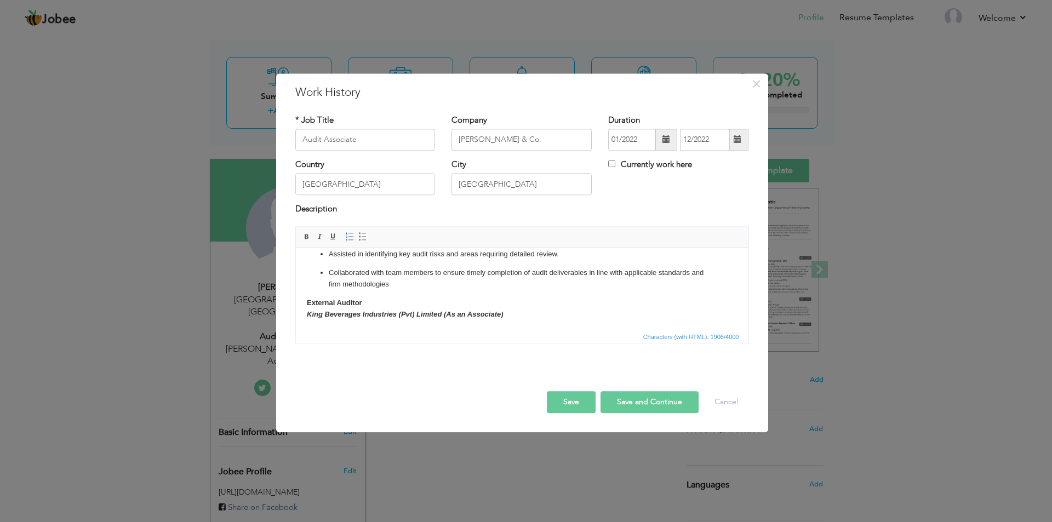
scroll to position [318, 0]
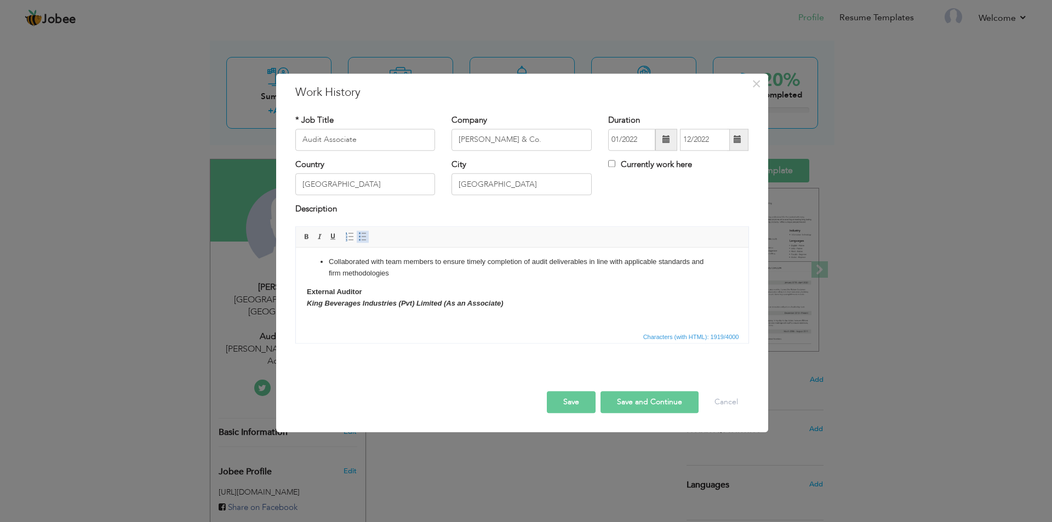
click at [365, 237] on span at bounding box center [362, 236] width 9 height 9
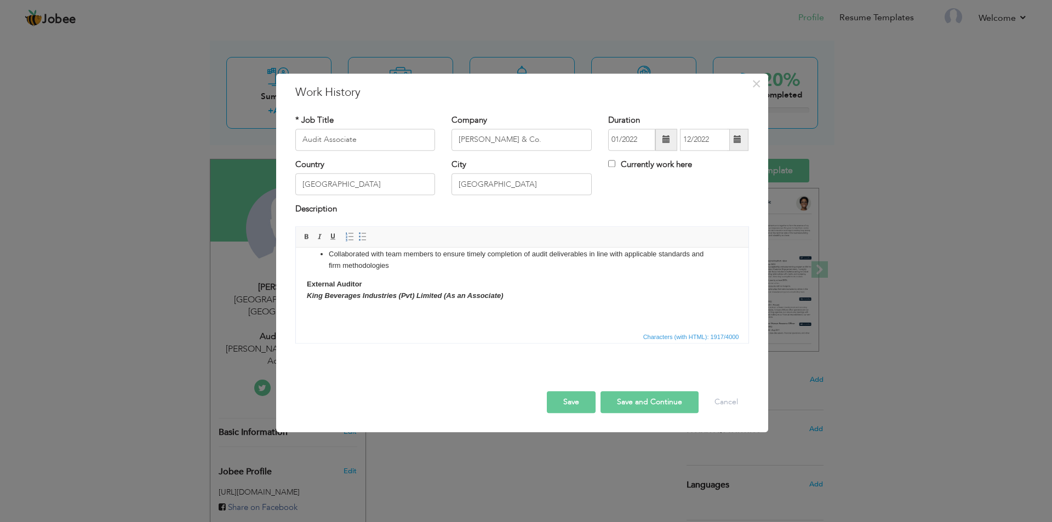
click at [531, 302] on p "External Auditor King Beverages Industries (Pvt) Limited (As an Associate) ​​​​" at bounding box center [521, 290] width 431 height 23
click at [362, 235] on span at bounding box center [362, 236] width 9 height 9
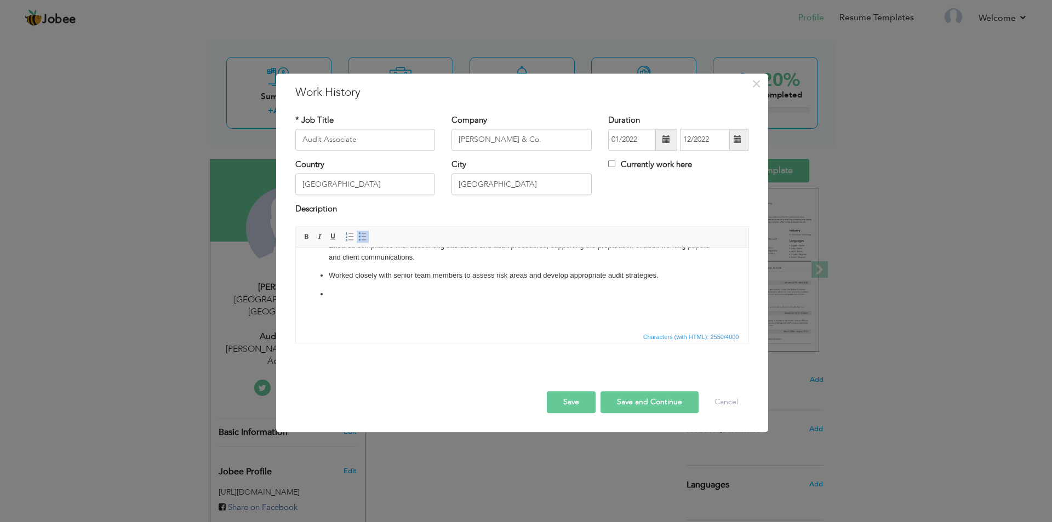
scroll to position [447, 0]
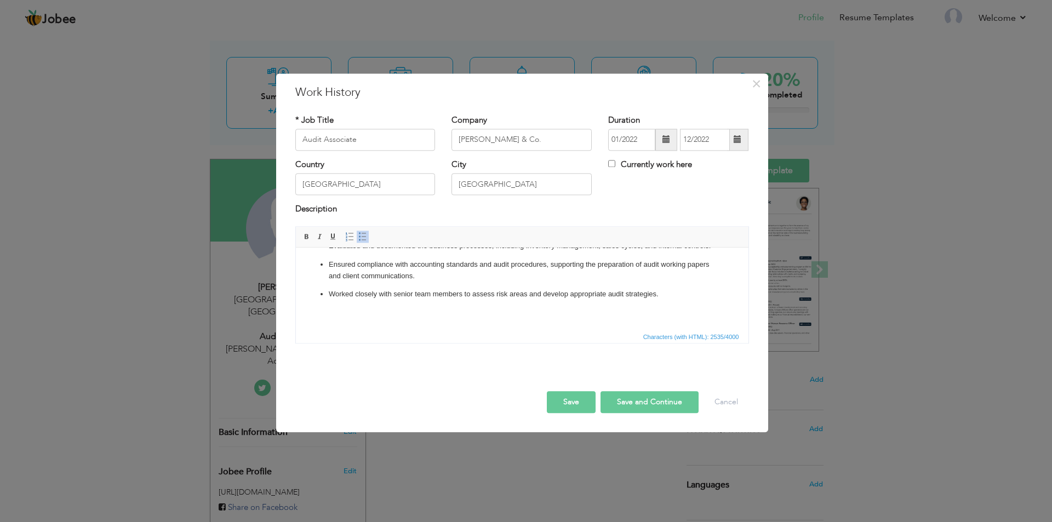
click at [362, 235] on span at bounding box center [362, 236] width 9 height 9
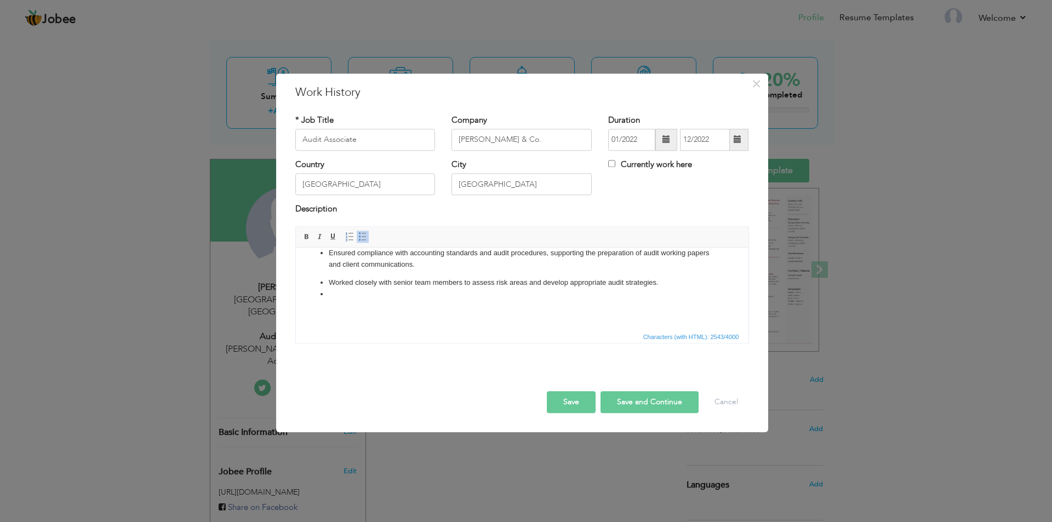
click at [362, 235] on span at bounding box center [362, 236] width 9 height 9
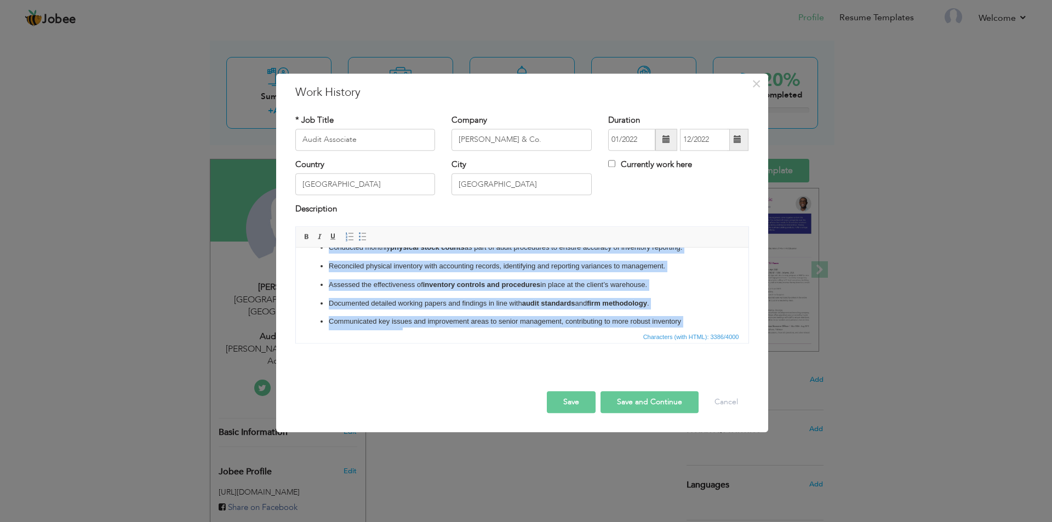
scroll to position [526, 0]
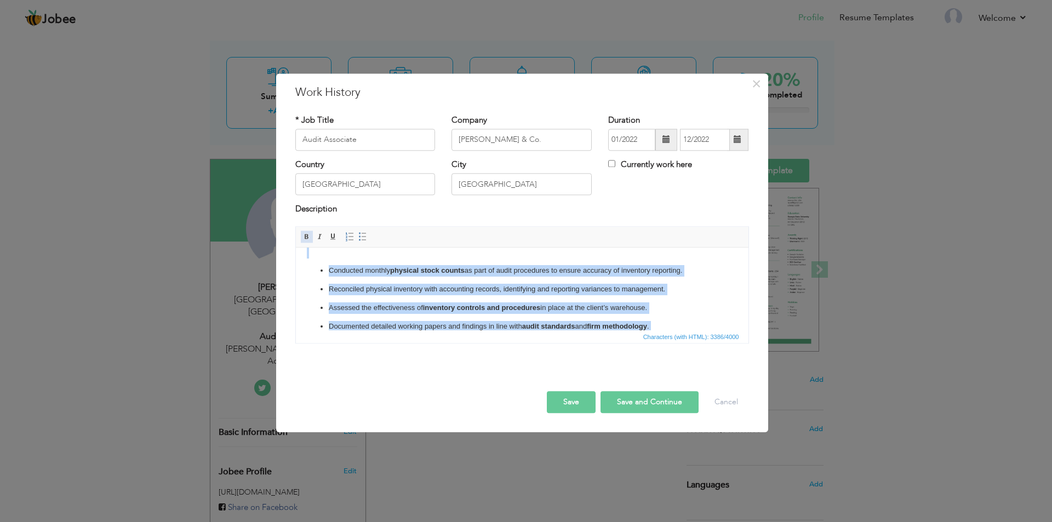
click at [311, 240] on link "Bold" at bounding box center [307, 237] width 12 height 12
click at [322, 285] on body "External Auditor Imperium Hospitality (As an Associate) Conducted external audi…" at bounding box center [521, 63] width 431 height 660
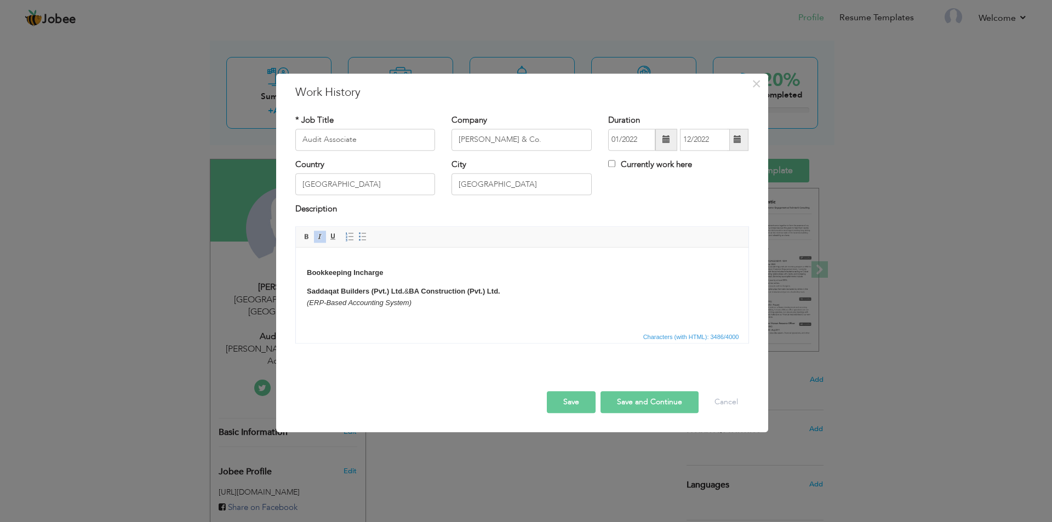
scroll to position [639, 0]
click at [359, 236] on span at bounding box center [362, 236] width 9 height 9
click at [359, 330] on span "Characters (with HTML): 3510/4000" at bounding box center [522, 336] width 453 height 13
click at [362, 240] on span at bounding box center [362, 236] width 9 height 9
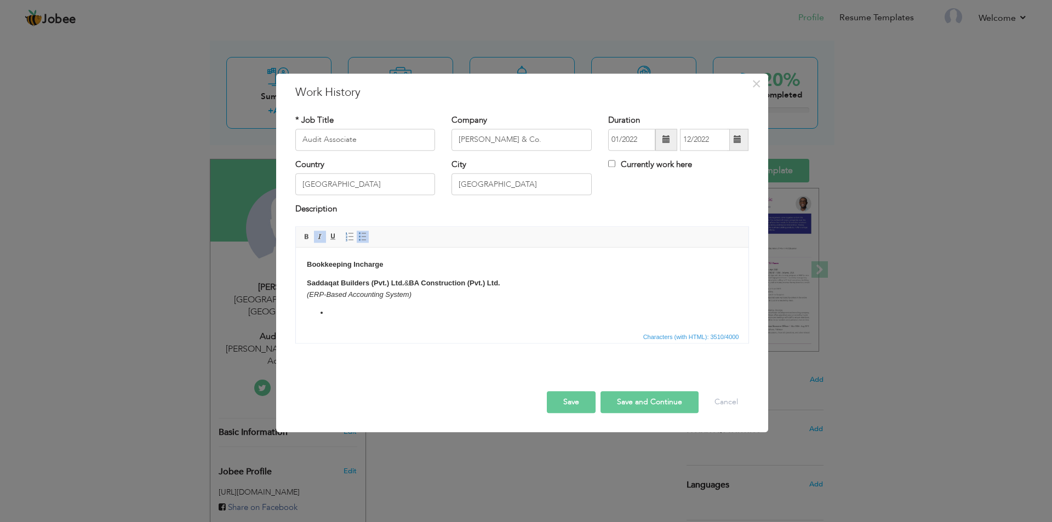
scroll to position [647, 0]
click at [362, 240] on span at bounding box center [362, 236] width 9 height 9
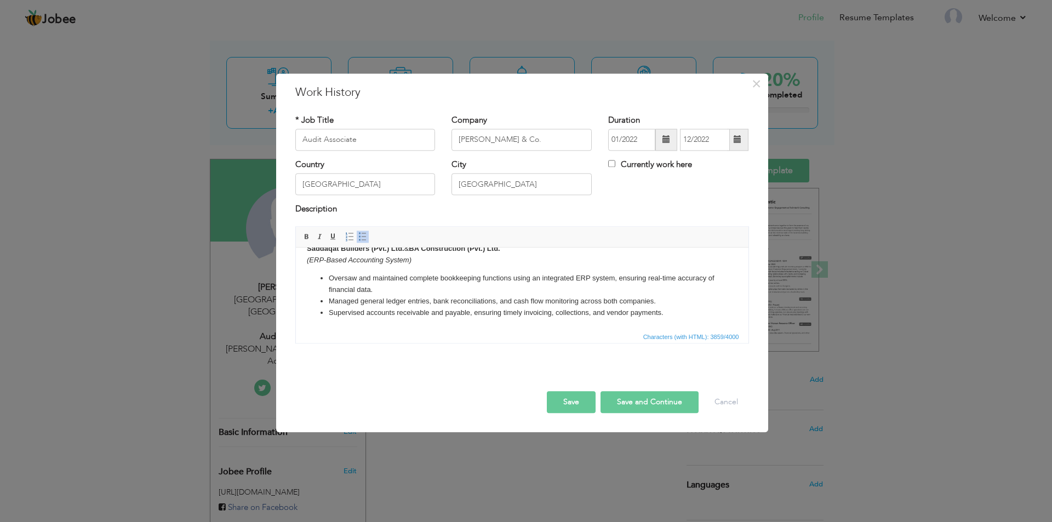
scroll to position [691, 0]
click at [653, 402] on button "Save and Continue" at bounding box center [649, 402] width 98 height 22
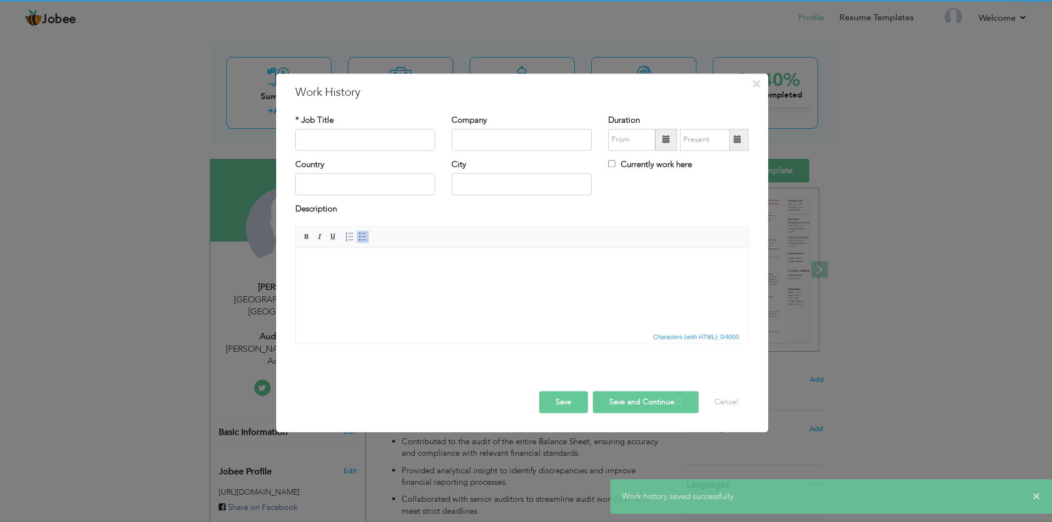
scroll to position [0, 0]
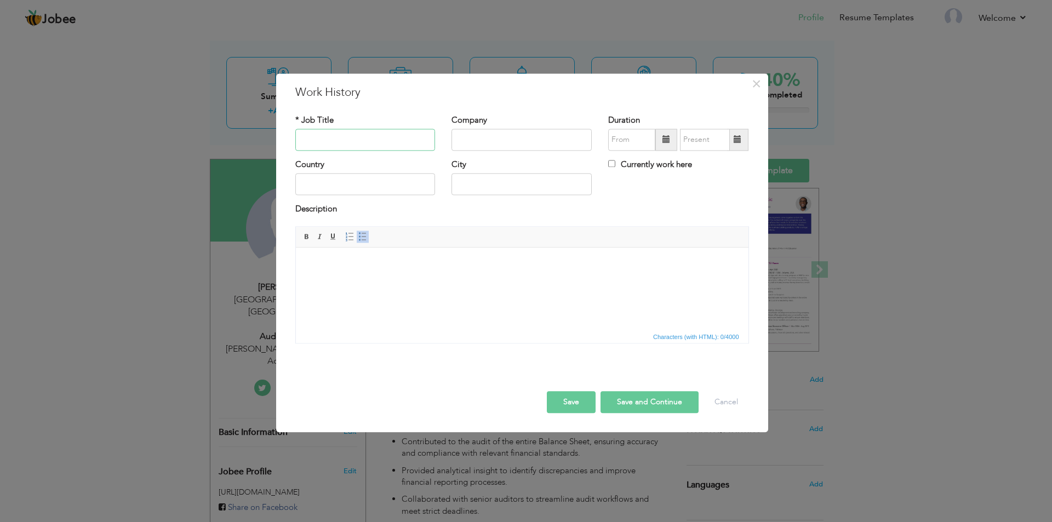
click at [350, 133] on input "text" at bounding box center [365, 140] width 140 height 22
type input "Audit Job Incharge"
click at [525, 143] on input "text" at bounding box center [521, 140] width 140 height 22
type input "[PERSON_NAME] & Co."
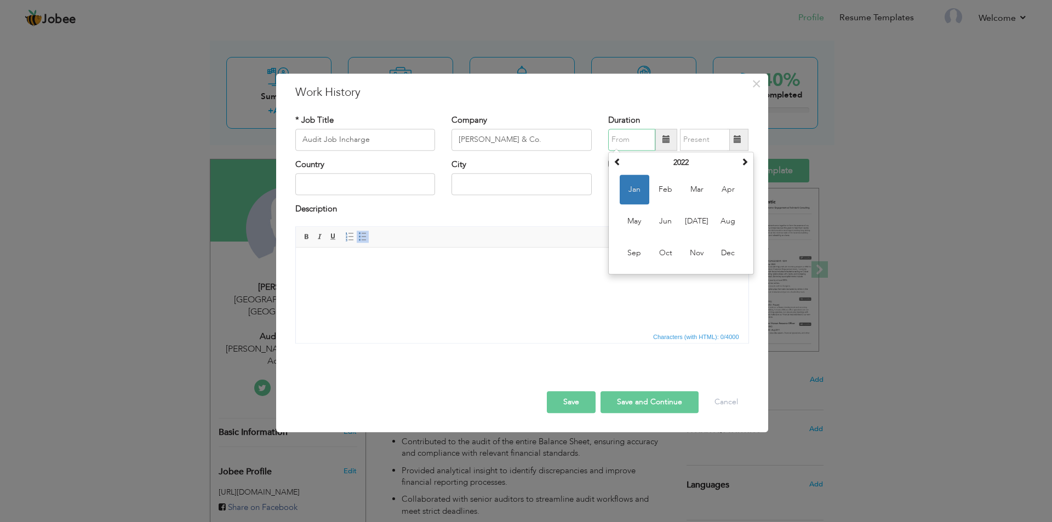
click at [635, 134] on input "text" at bounding box center [631, 140] width 47 height 22
click at [740, 159] on th at bounding box center [744, 163] width 13 height 16
click at [643, 190] on span "Jan" at bounding box center [635, 190] width 30 height 30
type input "01/2023"
click at [714, 139] on input "text" at bounding box center [705, 140] width 50 height 22
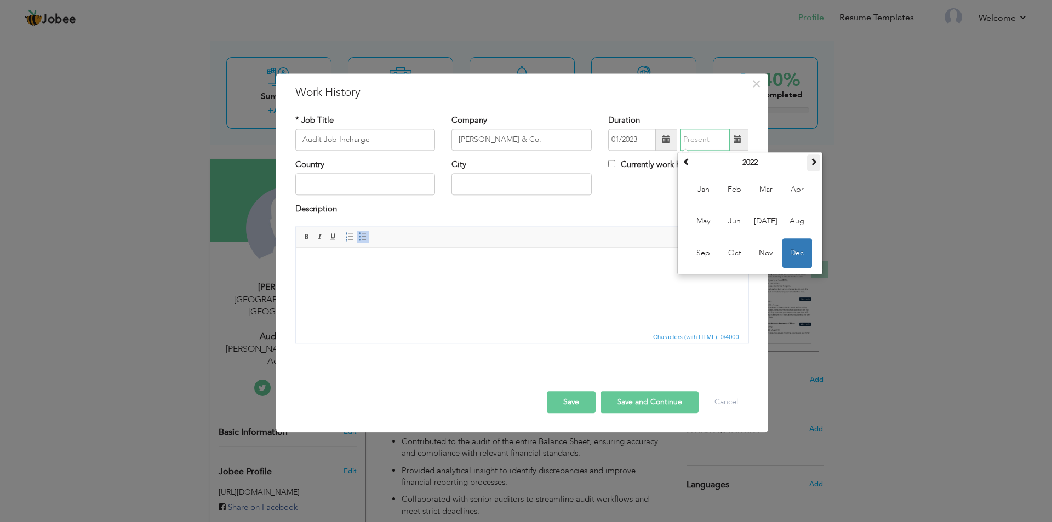
click at [810, 167] on th at bounding box center [813, 163] width 13 height 16
click at [790, 261] on span "Dec" at bounding box center [797, 253] width 30 height 30
type input "12/2023"
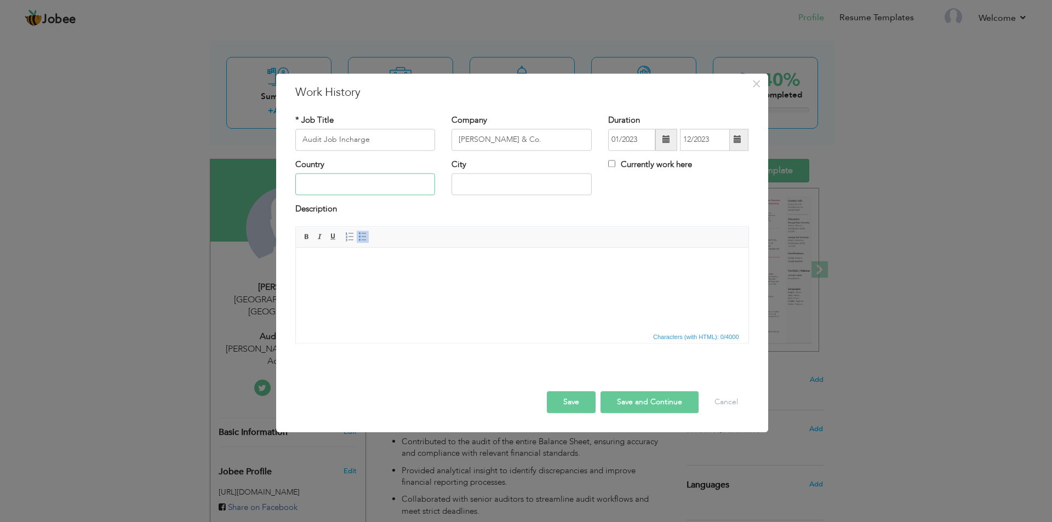
click at [398, 184] on input "text" at bounding box center [365, 185] width 140 height 22
type input "[GEOGRAPHIC_DATA]"
click at [310, 238] on span at bounding box center [306, 236] width 9 height 9
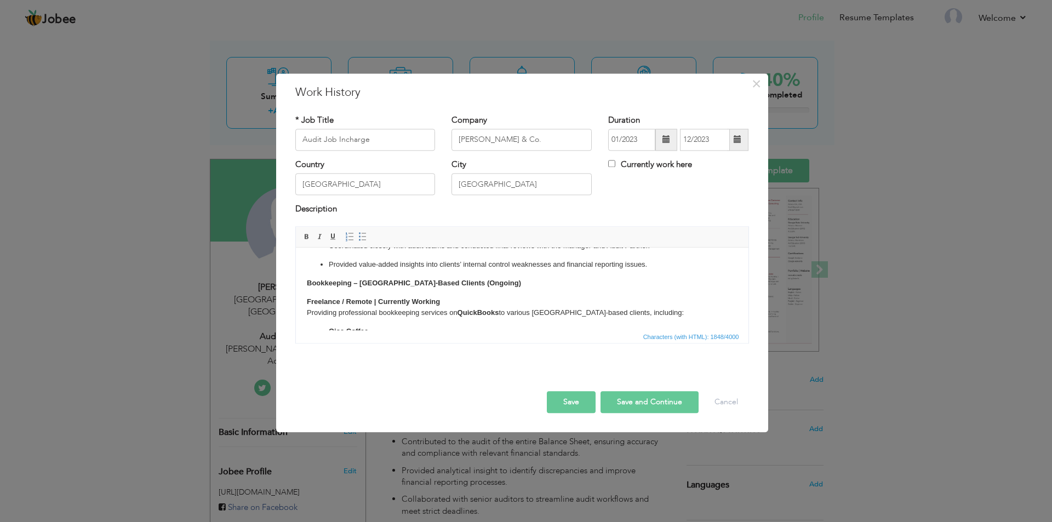
scroll to position [299, 0]
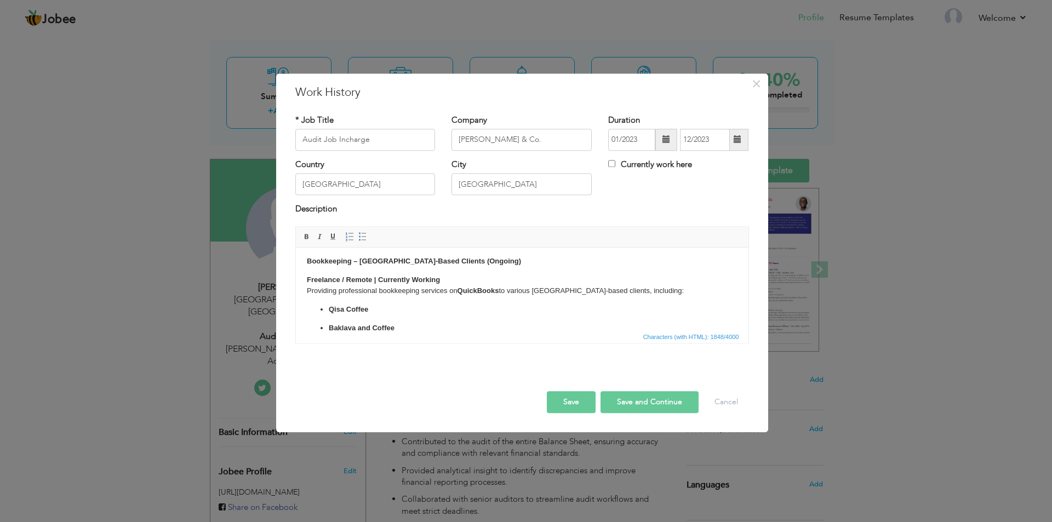
click at [348, 279] on strong "Freelance / Remote | Currently Working" at bounding box center [372, 280] width 133 height 8
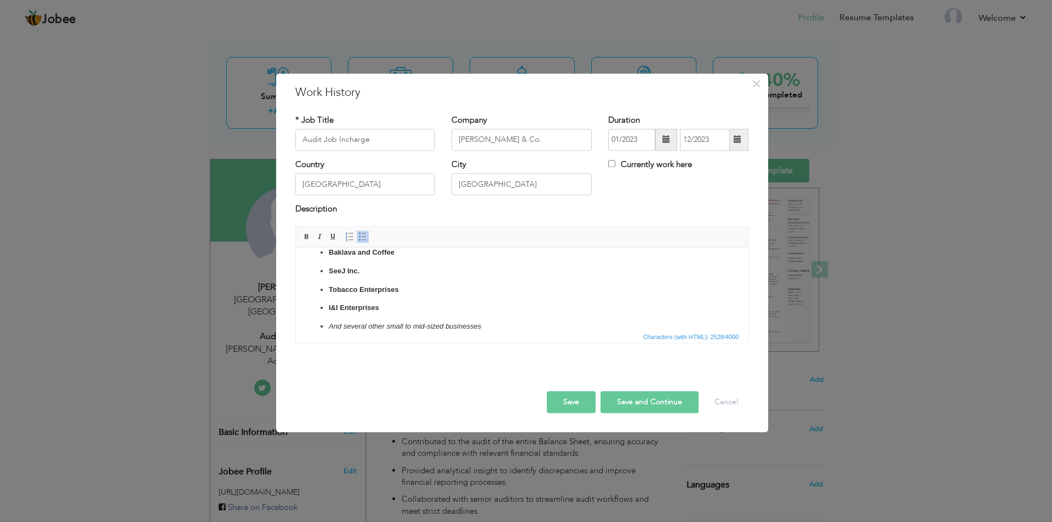
scroll to position [450, 0]
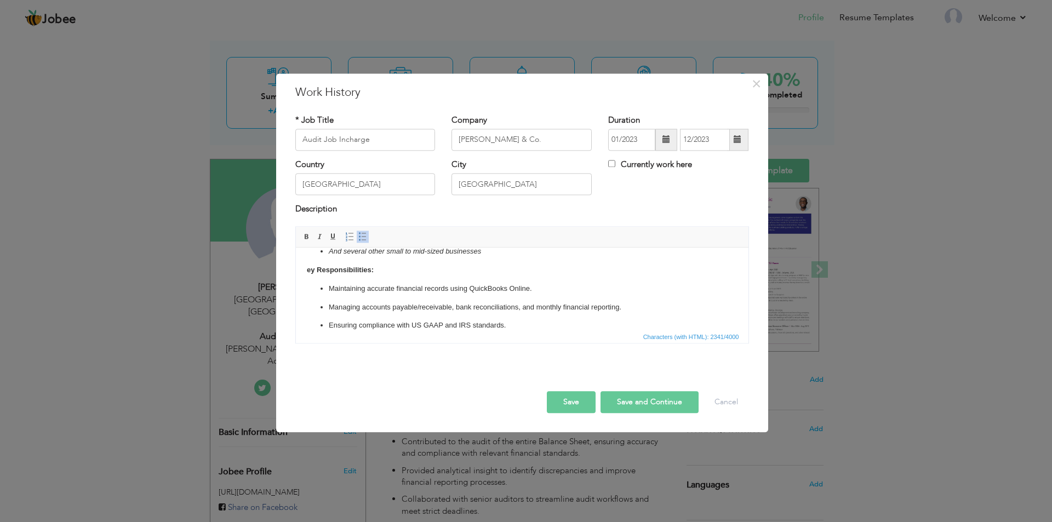
click at [306, 269] on strong "ey Responsibilities:" at bounding box center [339, 270] width 67 height 8
click at [638, 399] on button "Save and Continue" at bounding box center [649, 402] width 98 height 22
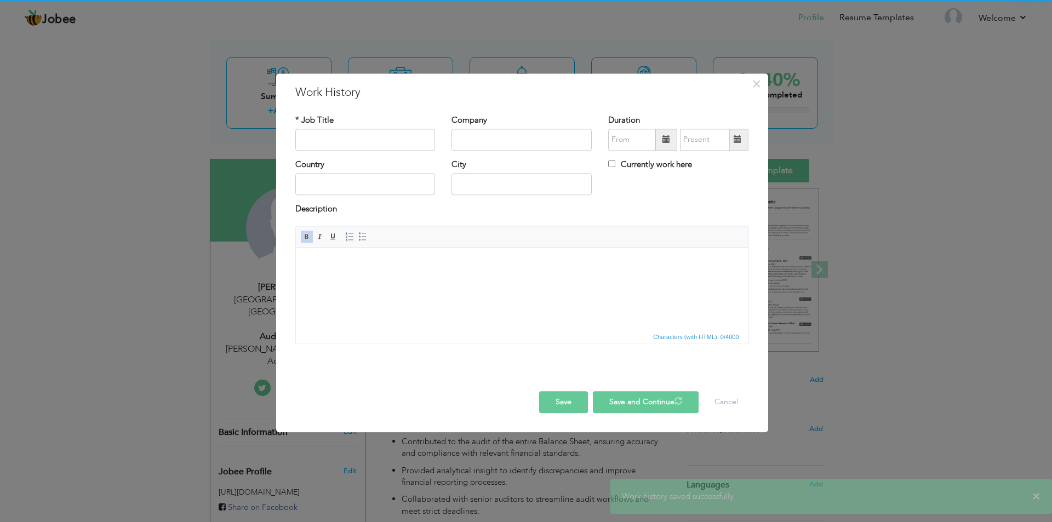
scroll to position [0, 0]
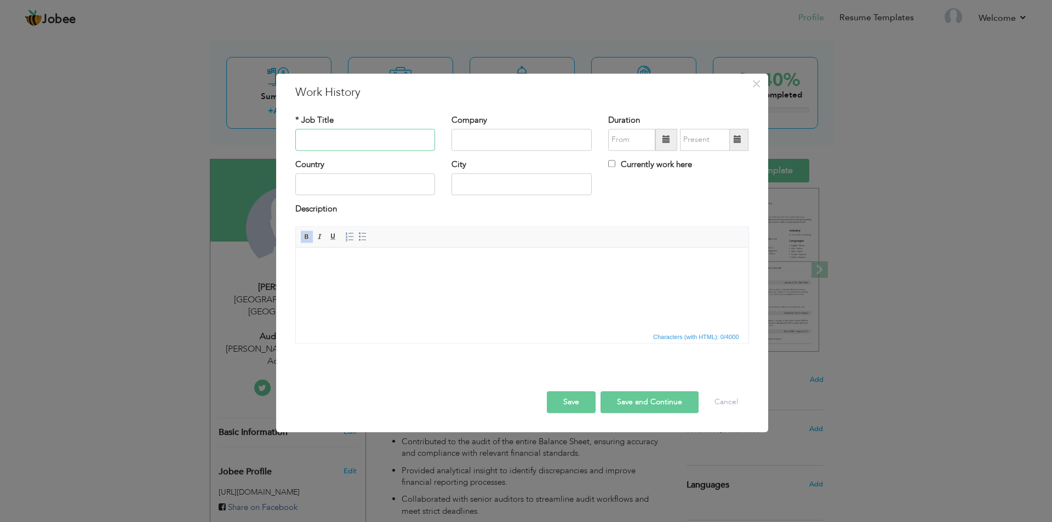
click at [366, 133] on input "text" at bounding box center [365, 140] width 140 height 22
click at [356, 138] on input "Internal Auditor Supervisor" at bounding box center [365, 140] width 140 height 22
type input "Internal Audit Supervisor"
click at [509, 146] on input "text" at bounding box center [521, 140] width 140 height 22
type input "[PERSON_NAME] & Co."
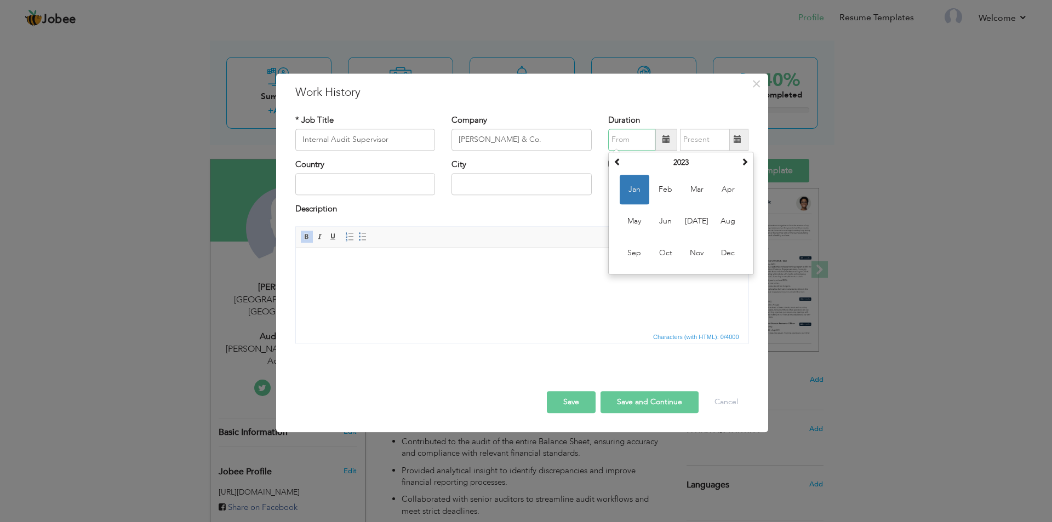
click at [621, 139] on input "text" at bounding box center [631, 140] width 47 height 22
click at [743, 156] on th at bounding box center [744, 163] width 13 height 16
click at [639, 191] on span "Jan" at bounding box center [635, 190] width 30 height 30
type input "01/2024"
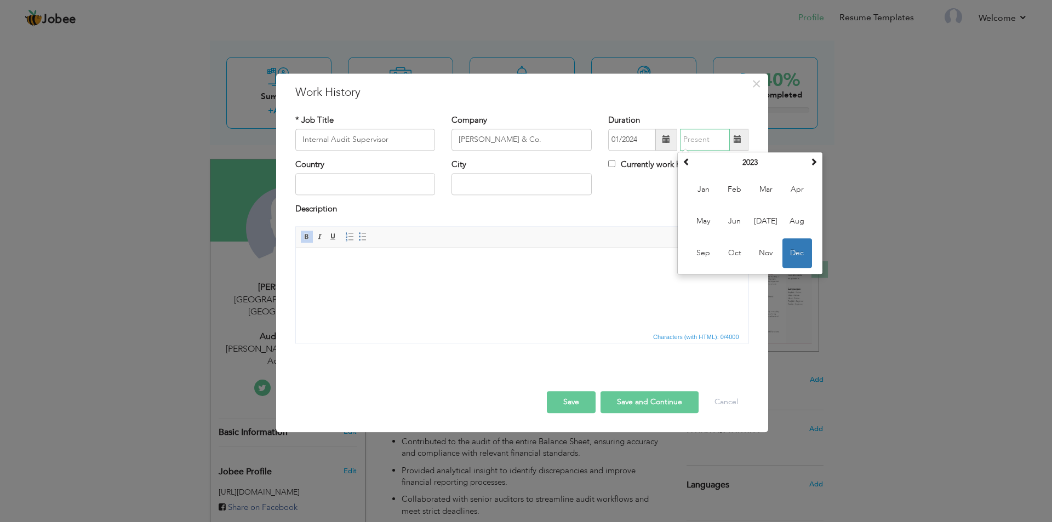
click at [697, 142] on input "text" at bounding box center [705, 140] width 50 height 22
click at [637, 197] on div "Country City Currently work here" at bounding box center [522, 181] width 470 height 44
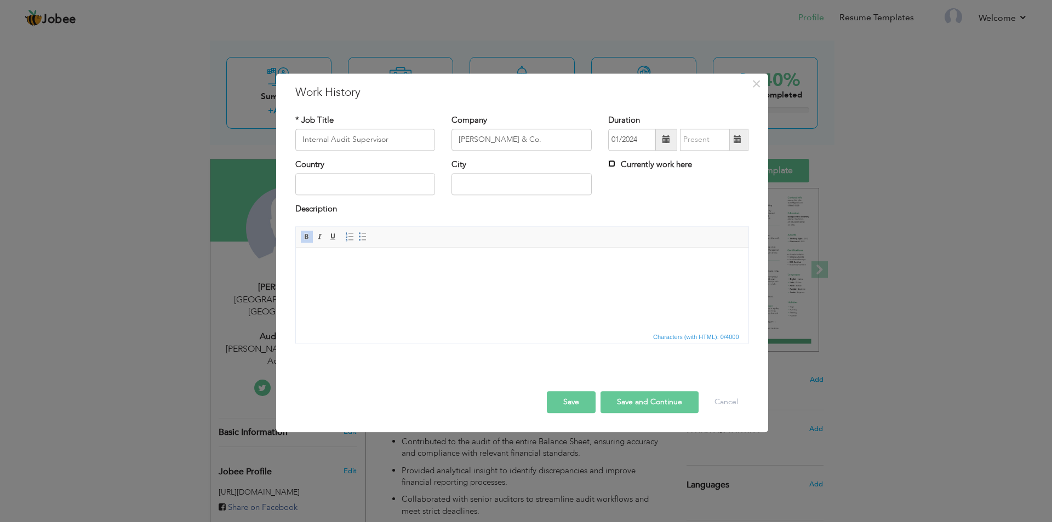
click at [610, 162] on input "Currently work here" at bounding box center [611, 163] width 7 height 7
checkbox input "true"
click at [369, 189] on input "text" at bounding box center [365, 185] width 140 height 22
type input "[GEOGRAPHIC_DATA]"
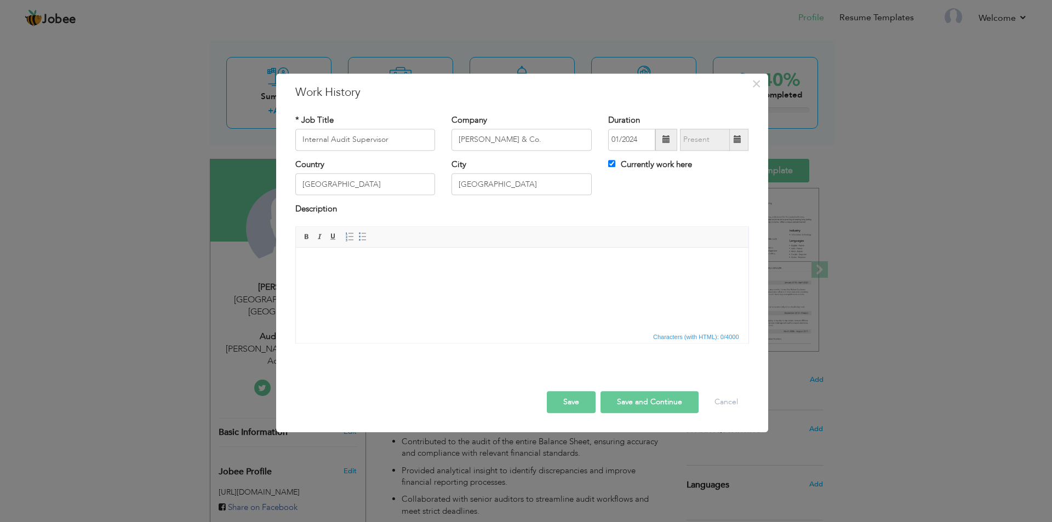
click at [325, 269] on body at bounding box center [521, 265] width 431 height 12
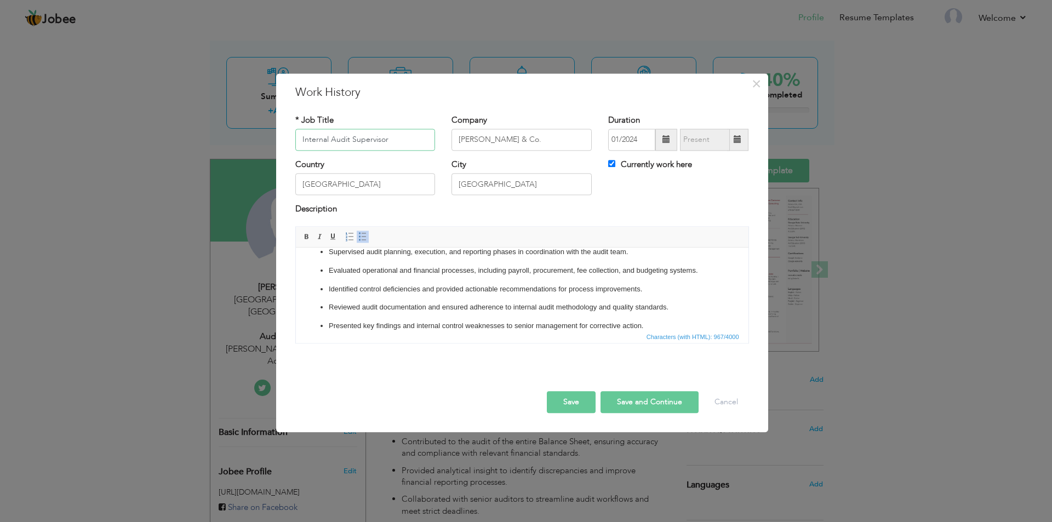
click at [332, 142] on input "Internal Audit Supervisor" at bounding box center [365, 140] width 140 height 22
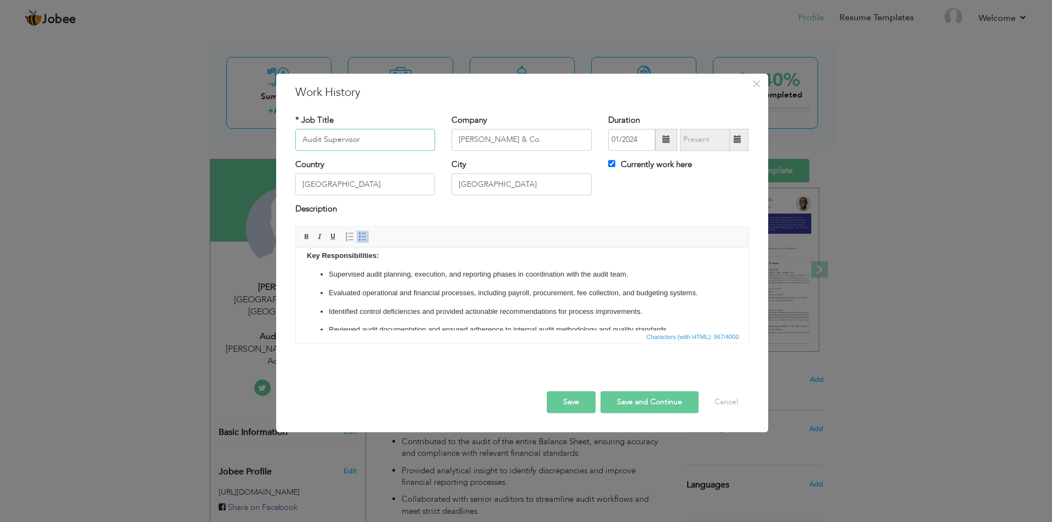
scroll to position [0, 0]
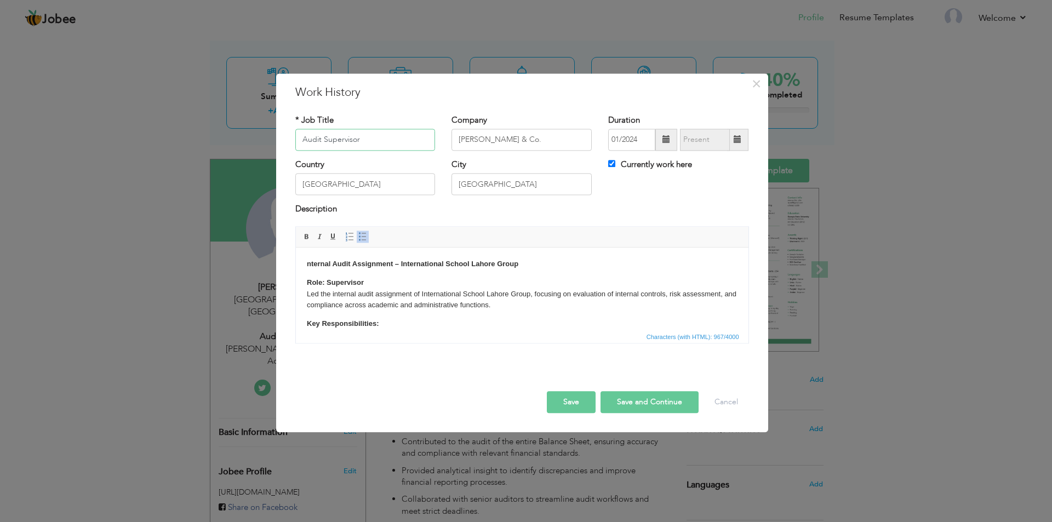
type input "Audit Supervisor"
click at [308, 264] on strong "nternal Audit Assignment – International School Lahore Group" at bounding box center [411, 264] width 211 height 8
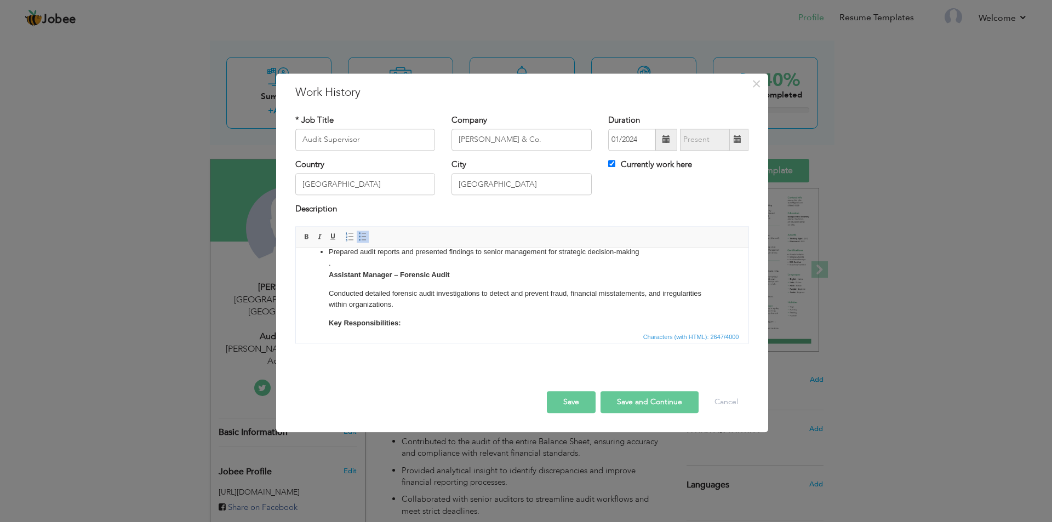
scroll to position [344, 0]
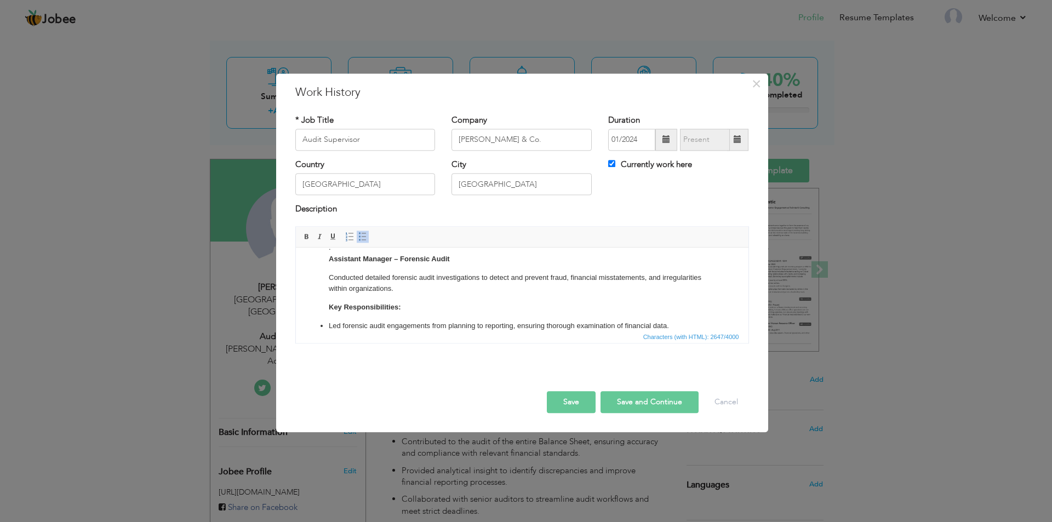
click at [639, 406] on button "Save and Continue" at bounding box center [649, 402] width 98 height 22
checkbox input "false"
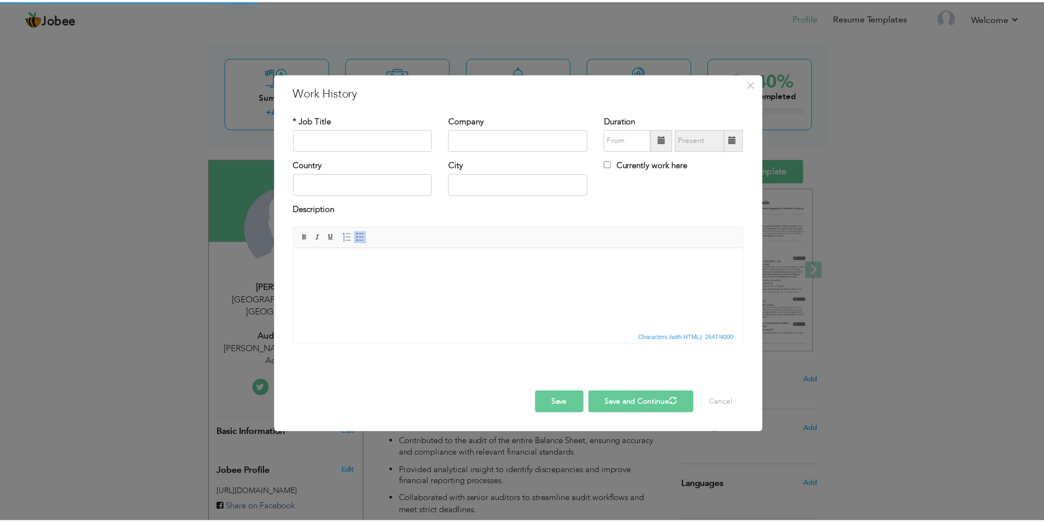
scroll to position [0, 0]
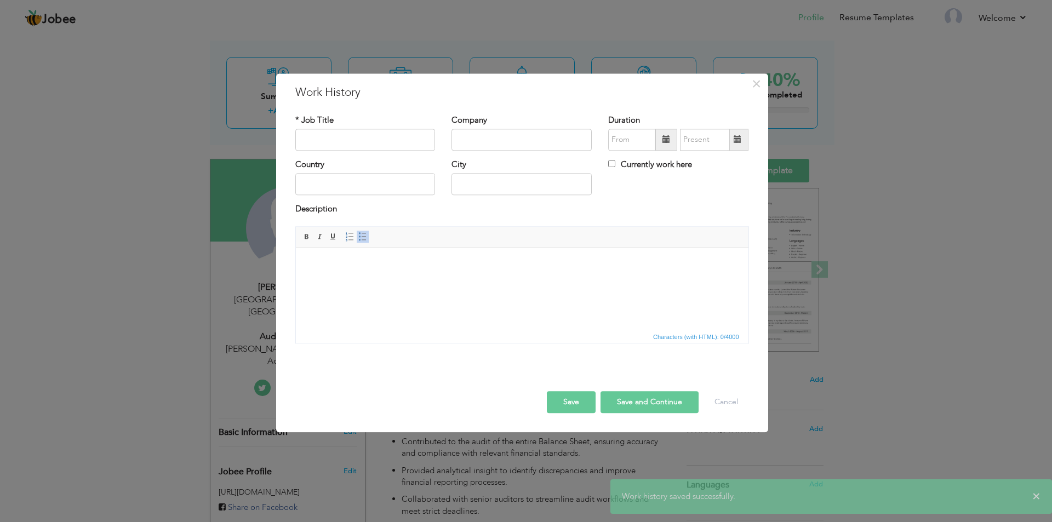
click at [580, 398] on button "Save" at bounding box center [571, 402] width 49 height 22
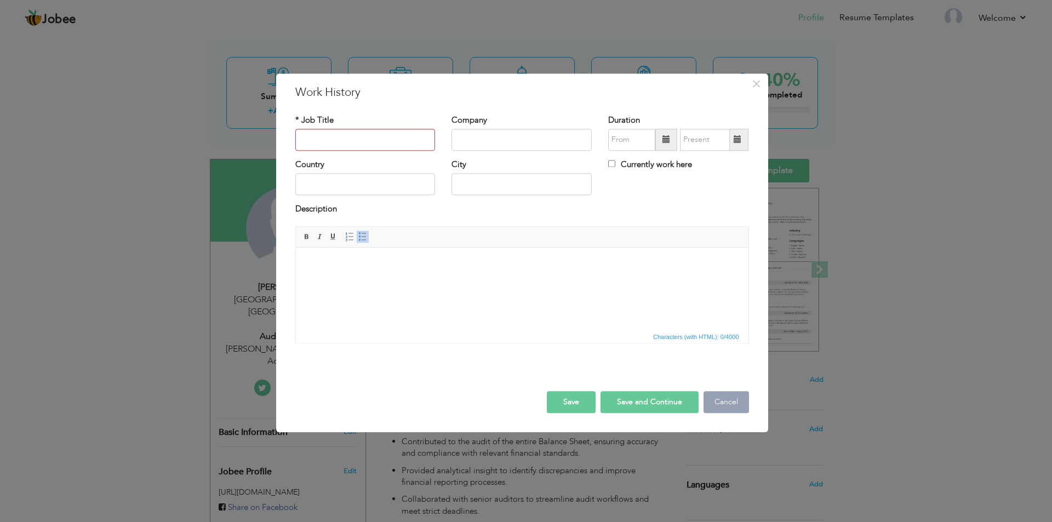
click at [733, 408] on button "Cancel" at bounding box center [725, 402] width 45 height 22
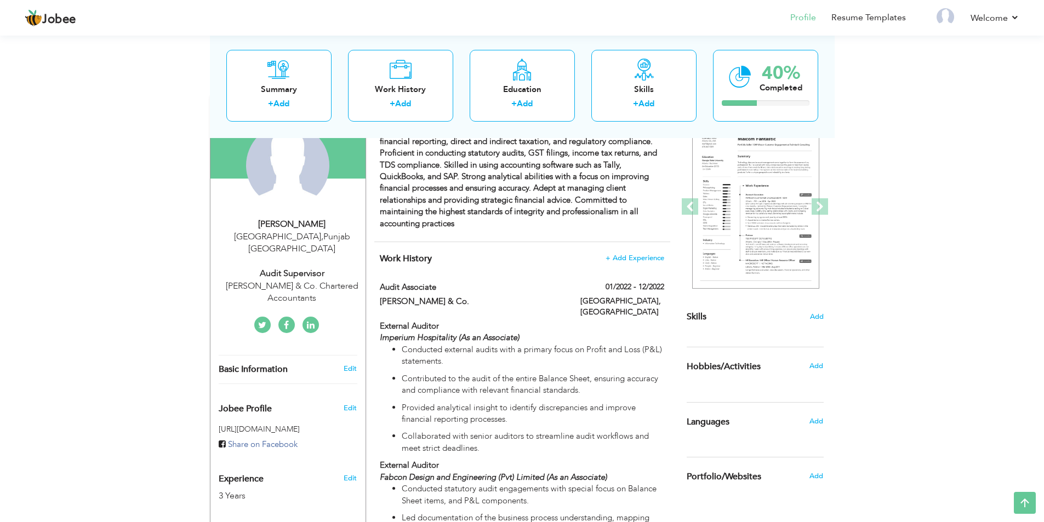
scroll to position [107, 0]
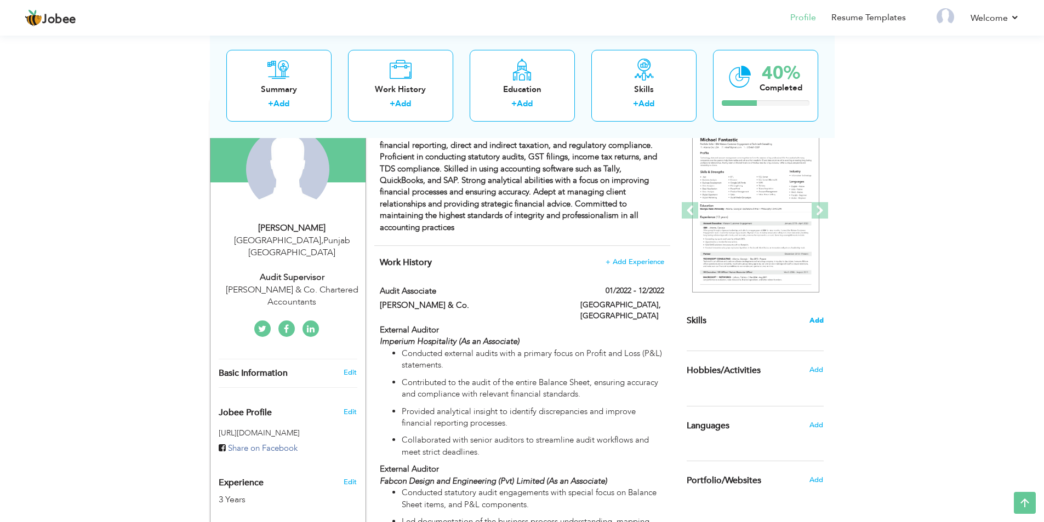
click at [815, 323] on span "Add" at bounding box center [816, 321] width 14 height 10
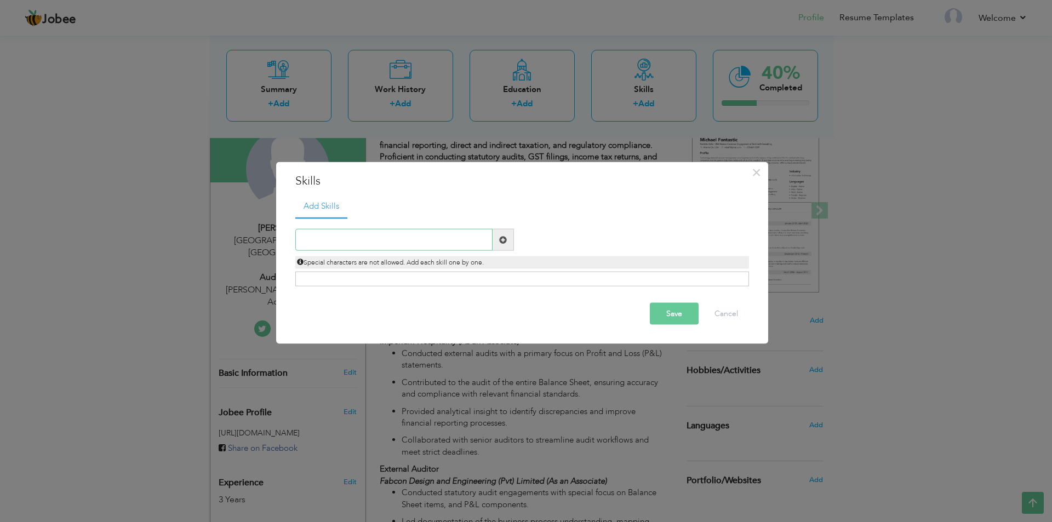
paste input "Financial Reporting & Analysis Statutory & Intern"
type input "Financial Reporting & Analysis Statutory & Intern"
click at [682, 318] on button "Save" at bounding box center [674, 314] width 49 height 22
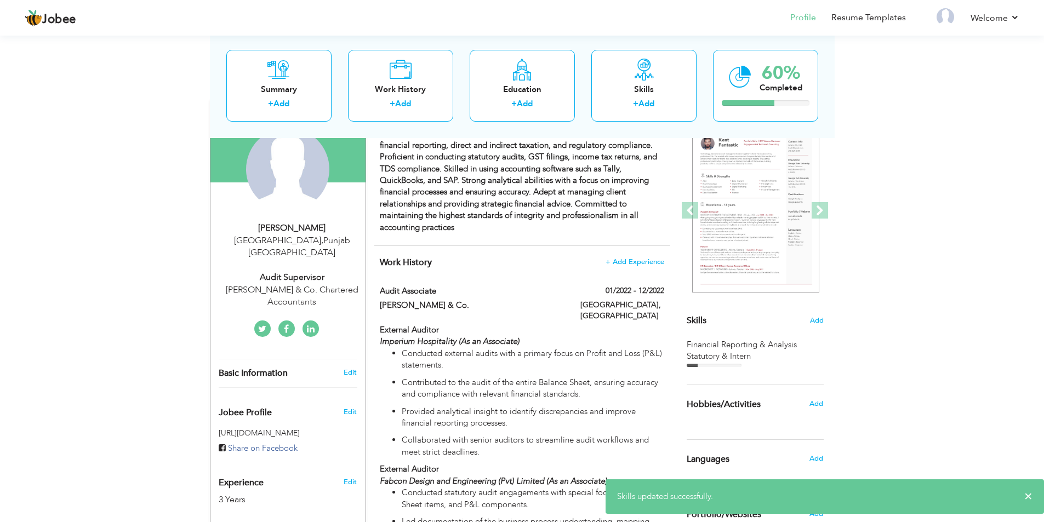
click at [718, 365] on div at bounding box center [714, 365] width 55 height 3
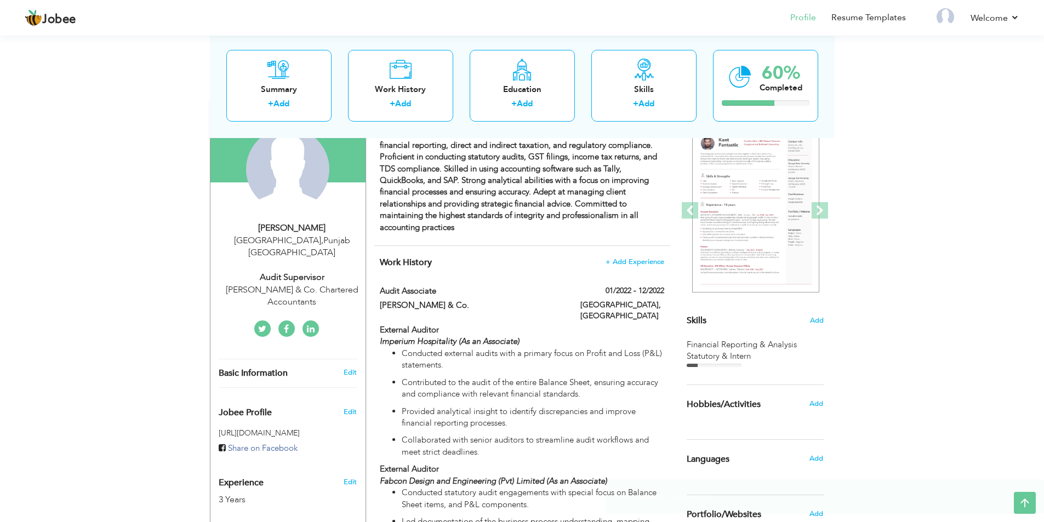
click at [732, 358] on div "Financial Reporting & Analysis Statutory & Intern" at bounding box center [755, 351] width 137 height 24
click at [812, 324] on span "Add" at bounding box center [816, 321] width 14 height 10
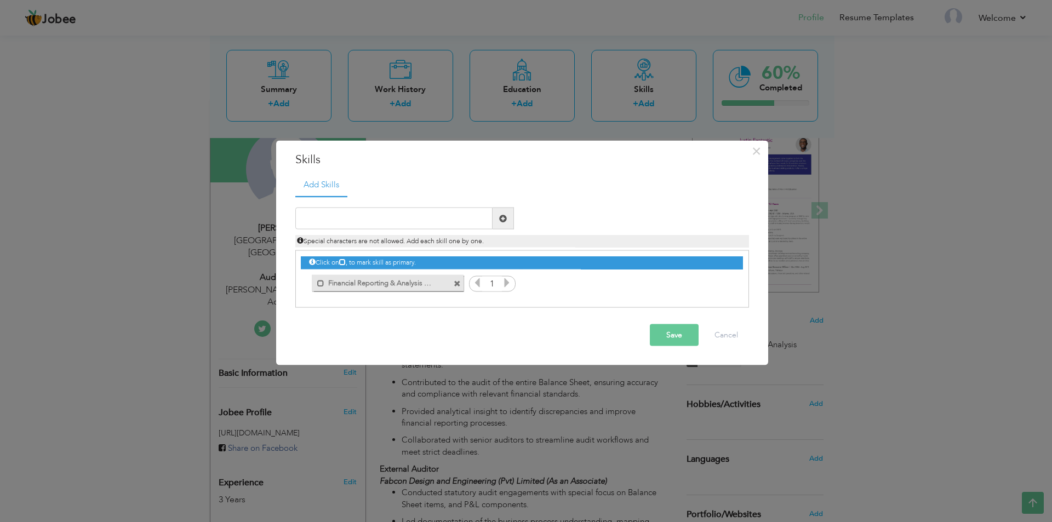
click at [511, 284] on icon at bounding box center [507, 283] width 10 height 10
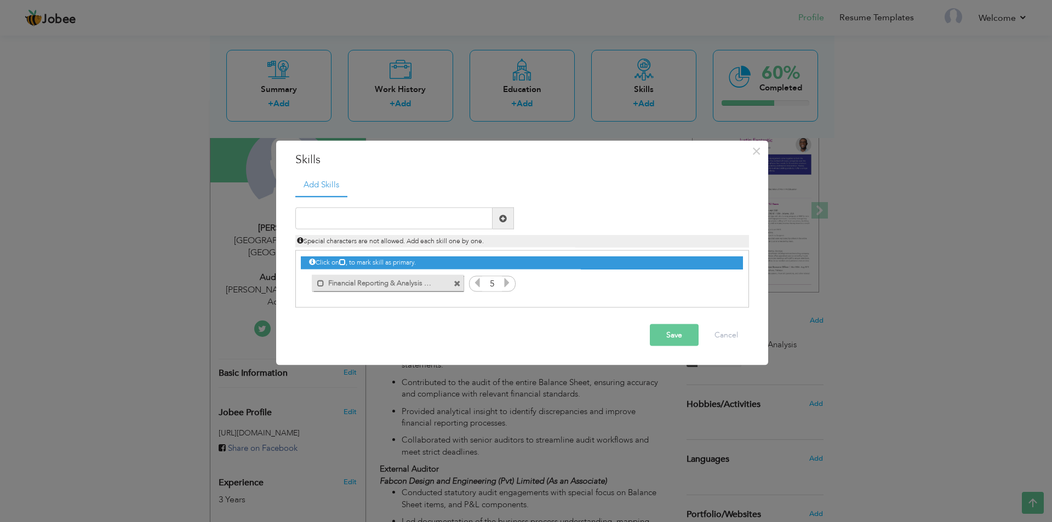
click at [511, 284] on icon at bounding box center [507, 283] width 10 height 10
click at [665, 336] on button "Save" at bounding box center [674, 335] width 49 height 22
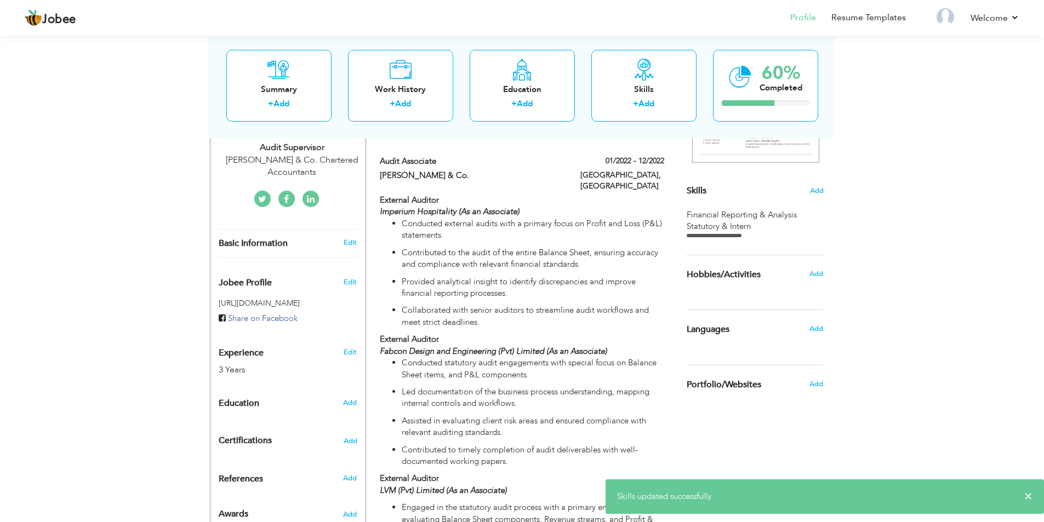
scroll to position [238, 0]
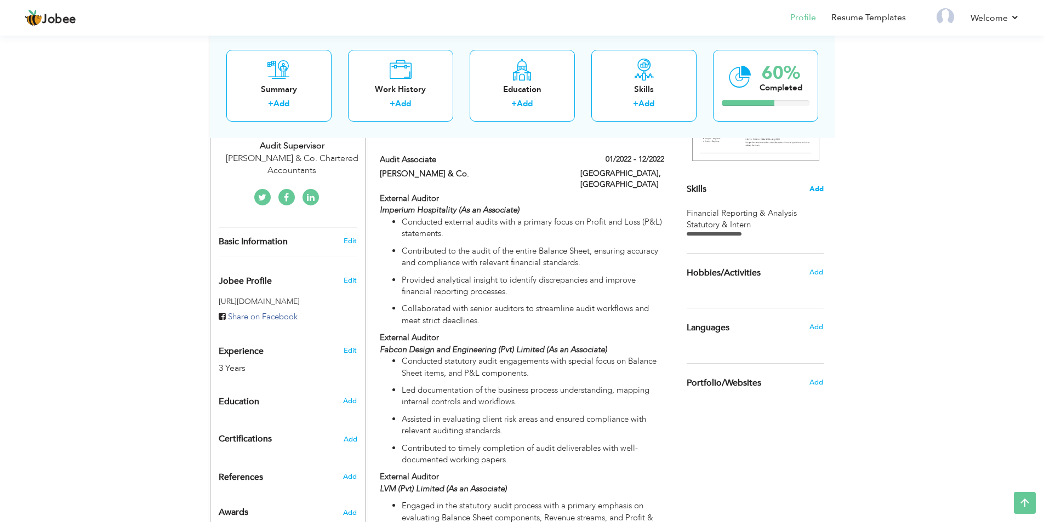
click at [813, 194] on span "Add" at bounding box center [816, 189] width 14 height 10
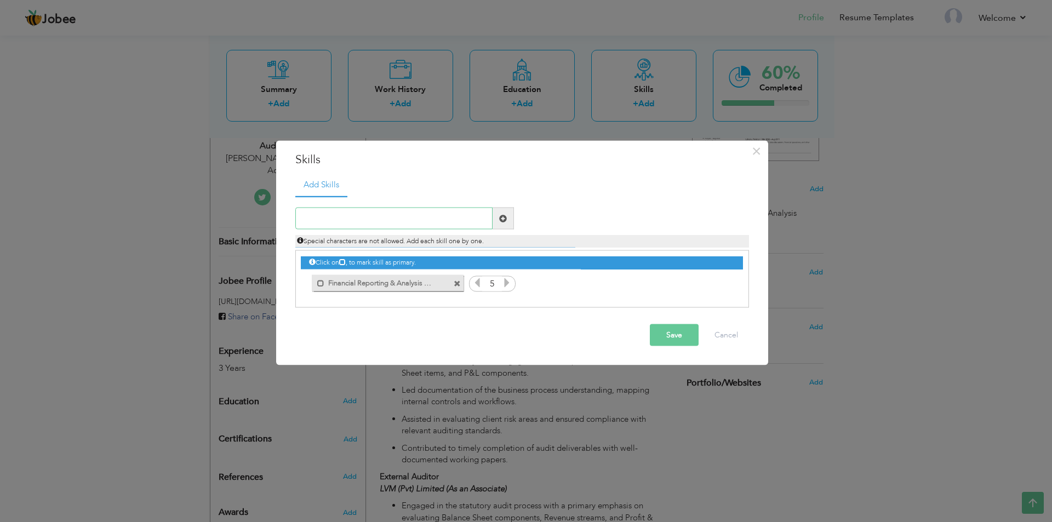
click at [449, 228] on input "text" at bounding box center [393, 219] width 197 height 22
paste input "Statutory & Internal Audit"
type input "Statutory & Internal Audit"
click at [690, 337] on button "Save" at bounding box center [674, 335] width 49 height 22
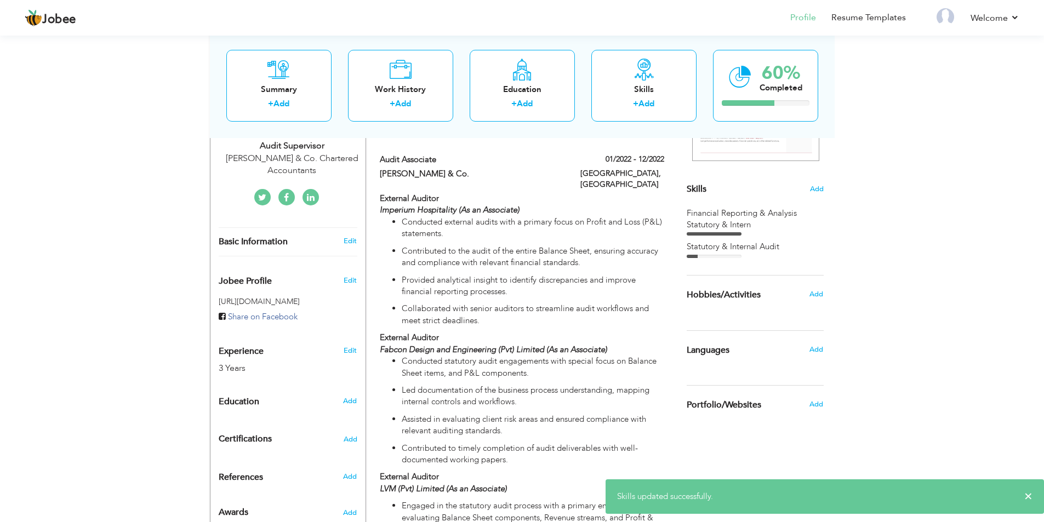
click at [740, 249] on div "Statutory & Internal Audit" at bounding box center [755, 247] width 137 height 12
click at [760, 249] on div "Statutory & Internal Audit" at bounding box center [755, 247] width 137 height 12
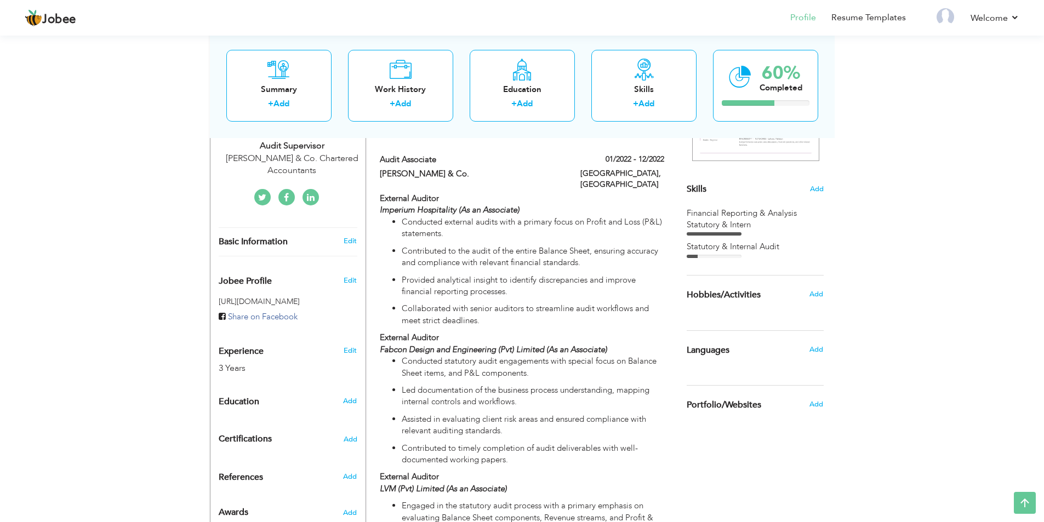
click at [817, 192] on span "Add" at bounding box center [816, 189] width 14 height 10
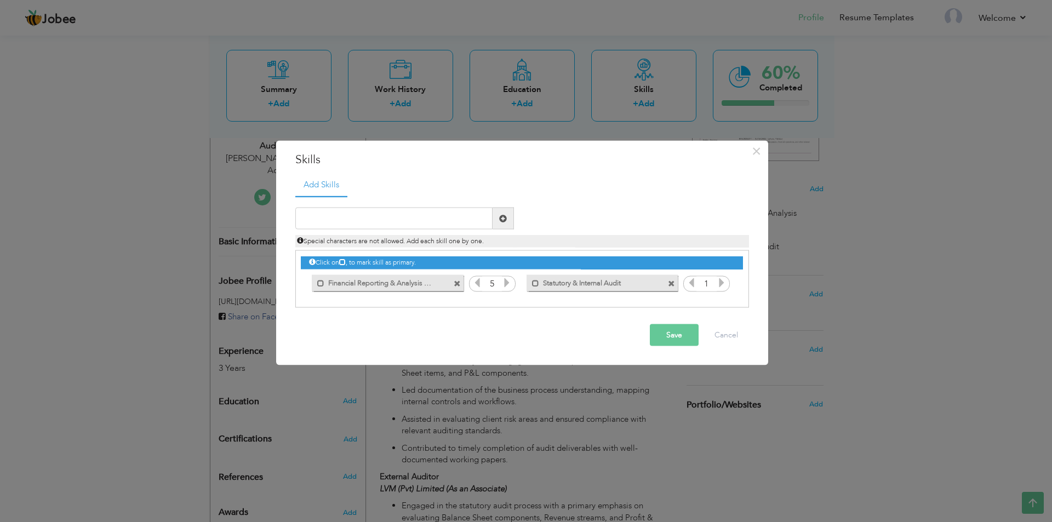
click at [719, 288] on icon at bounding box center [722, 283] width 10 height 10
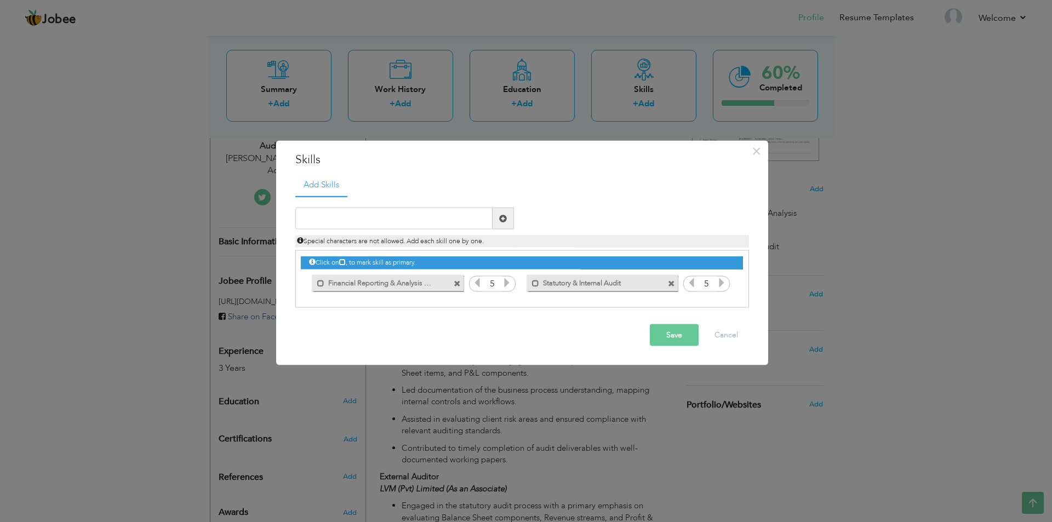
click at [719, 288] on icon at bounding box center [722, 283] width 10 height 10
click at [685, 331] on button "Save" at bounding box center [674, 335] width 49 height 22
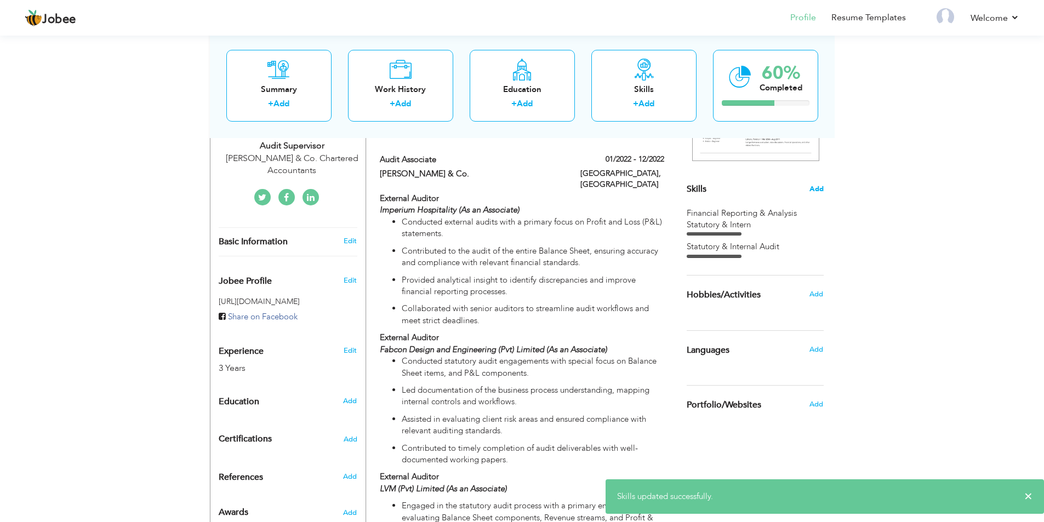
click at [812, 188] on span "Add" at bounding box center [816, 189] width 14 height 10
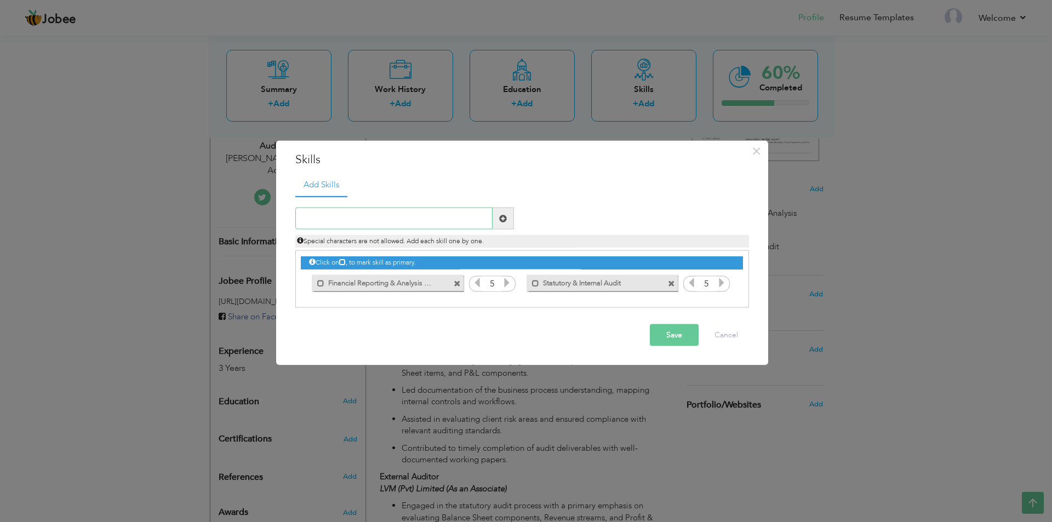
click at [472, 223] on input "text" at bounding box center [393, 219] width 197 height 22
paste input "Financial Statement Preparation"
type input "Financial Statement Preparation"
click at [683, 331] on button "Save" at bounding box center [674, 335] width 49 height 22
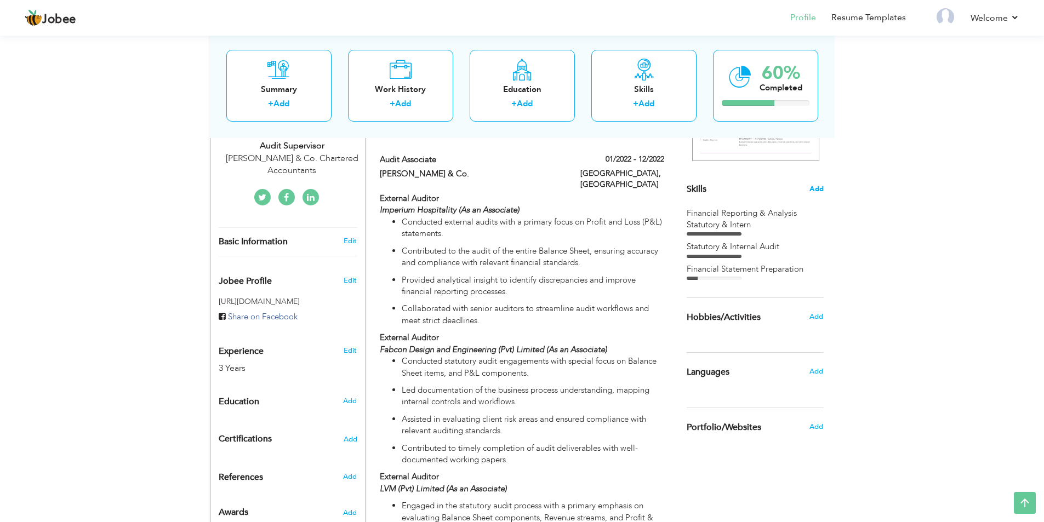
click at [816, 189] on span "Add" at bounding box center [816, 189] width 14 height 10
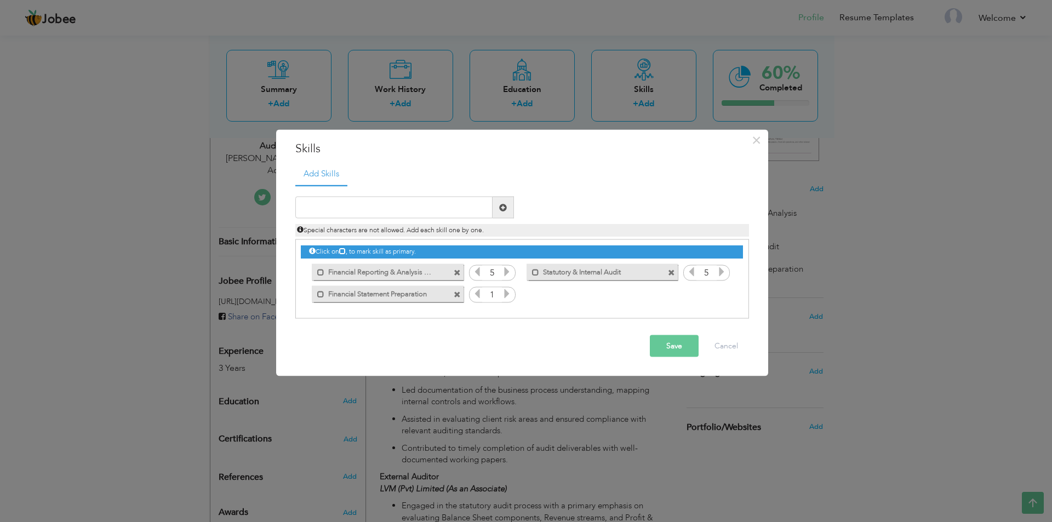
click at [512, 296] on icon at bounding box center [507, 294] width 10 height 10
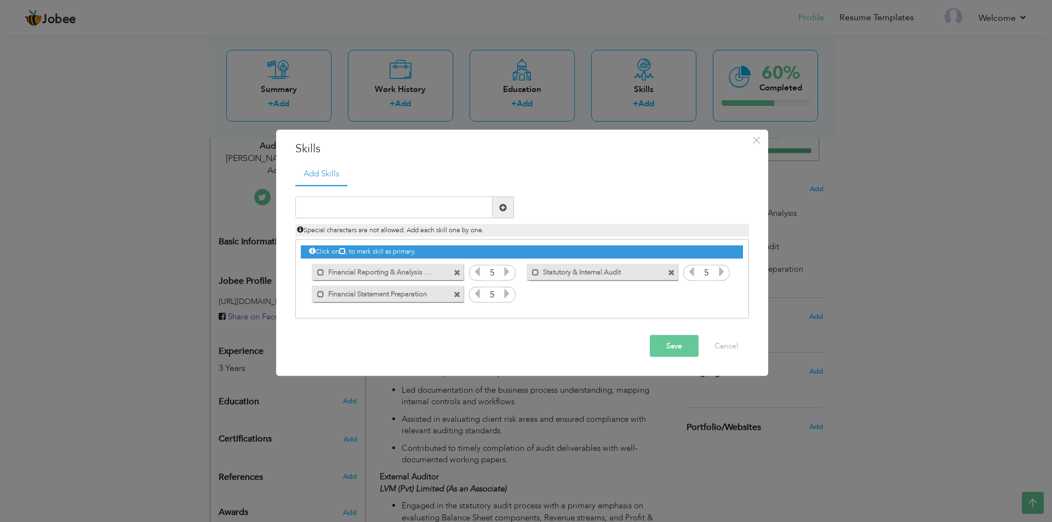
click at [512, 296] on icon at bounding box center [507, 294] width 10 height 10
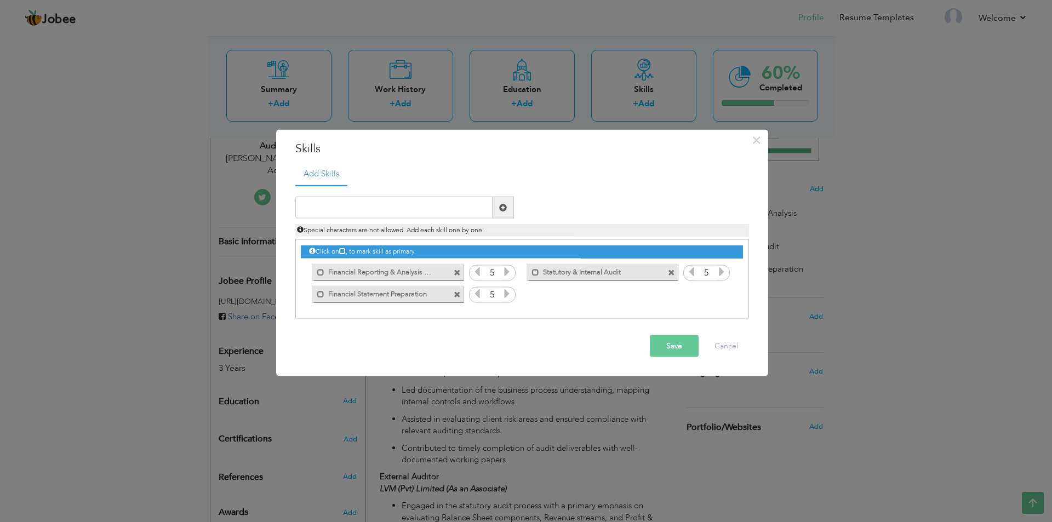
click at [687, 352] on button "Save" at bounding box center [674, 346] width 49 height 22
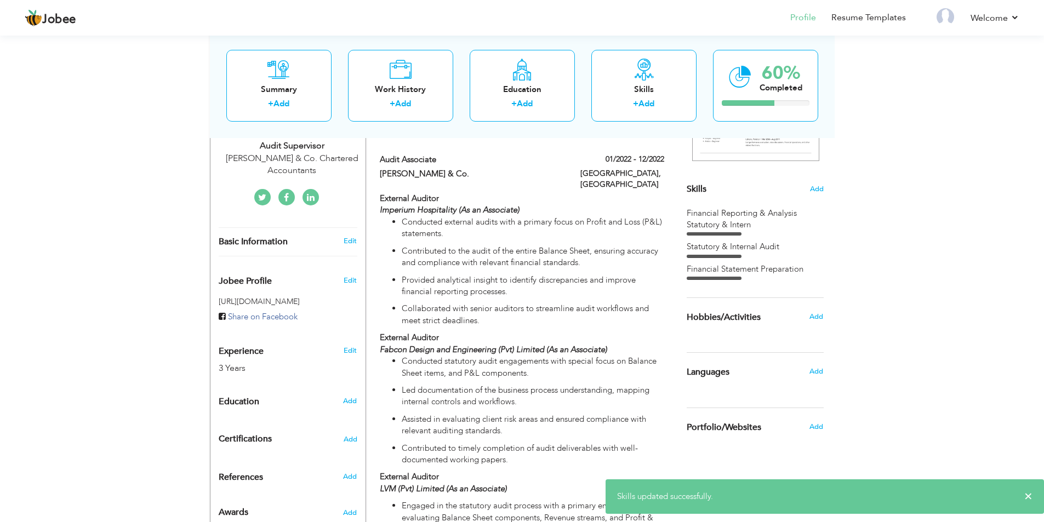
click at [781, 239] on div "Financial Reporting & Analysis Statutory & Intern Statutory & Internal Audit Fi…" at bounding box center [755, 244] width 137 height 73
click at [751, 216] on div "Financial Reporting & Analysis Statutory & Intern" at bounding box center [755, 220] width 137 height 24
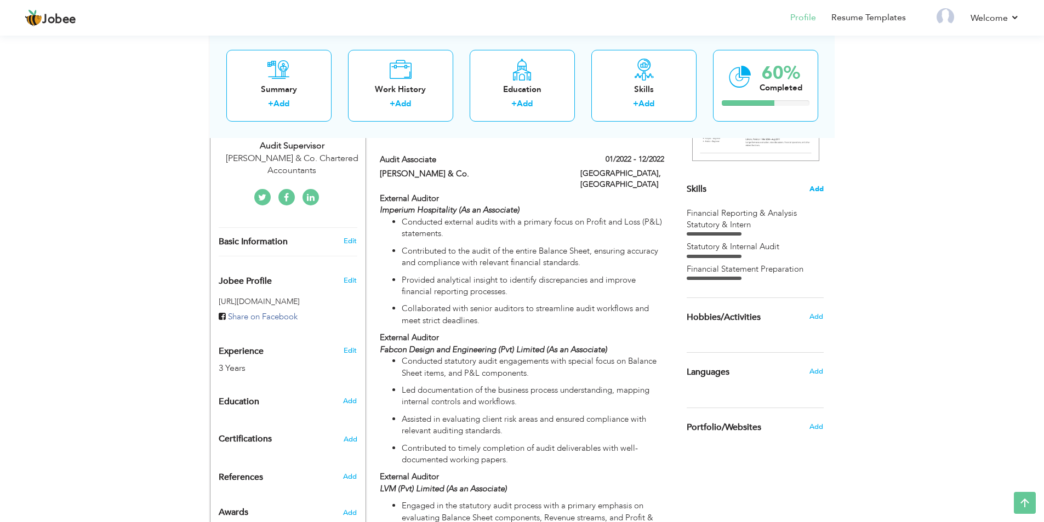
click at [820, 191] on span "Add" at bounding box center [816, 189] width 14 height 10
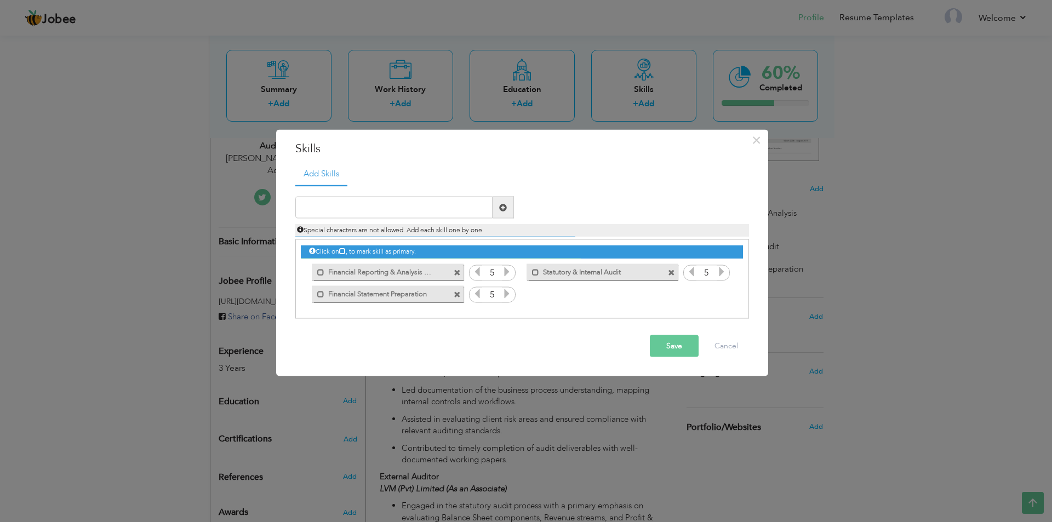
click at [673, 273] on span at bounding box center [671, 272] width 7 height 7
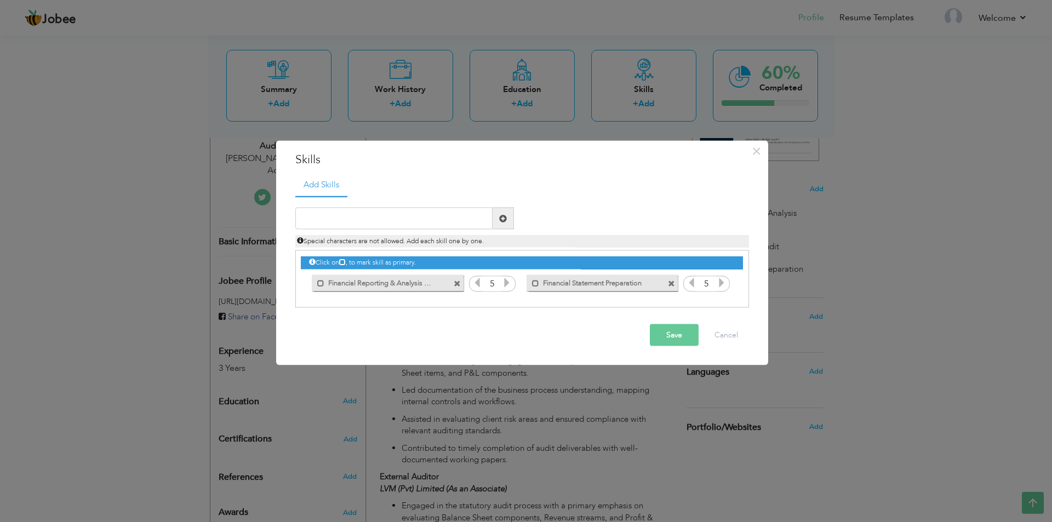
click at [419, 287] on label "Financial Reporting & Analysis Statutory & Intern" at bounding box center [379, 281] width 111 height 14
click at [419, 287] on label "Financial Reporting & Analysis Statutory & Intern" at bounding box center [381, 281] width 109 height 14
click at [419, 287] on label "Financial Reporting & Analysis Statutory & Intern" at bounding box center [379, 281] width 111 height 14
click at [674, 335] on button "Save" at bounding box center [674, 335] width 49 height 22
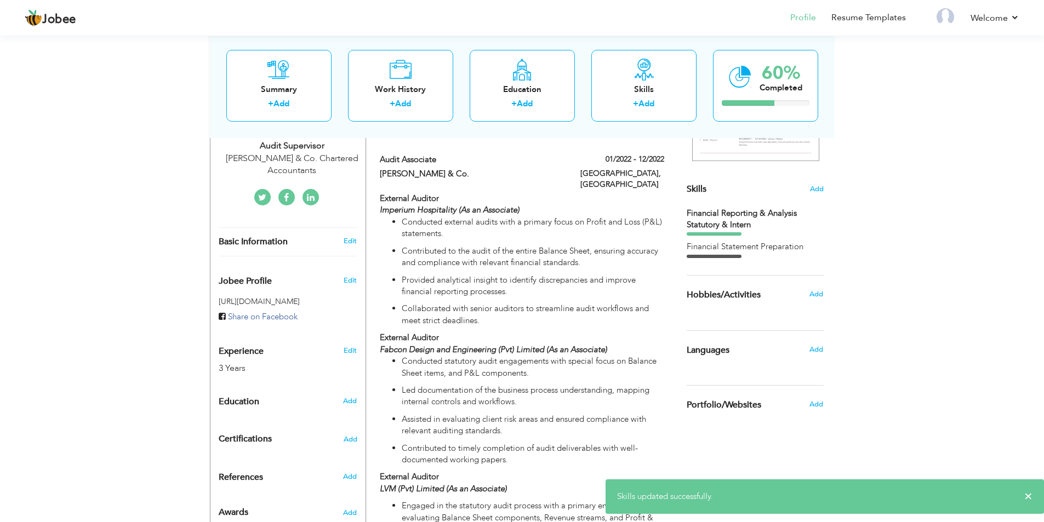
click at [751, 221] on div "Financial Reporting & Analysis Statutory & Intern" at bounding box center [755, 220] width 137 height 24
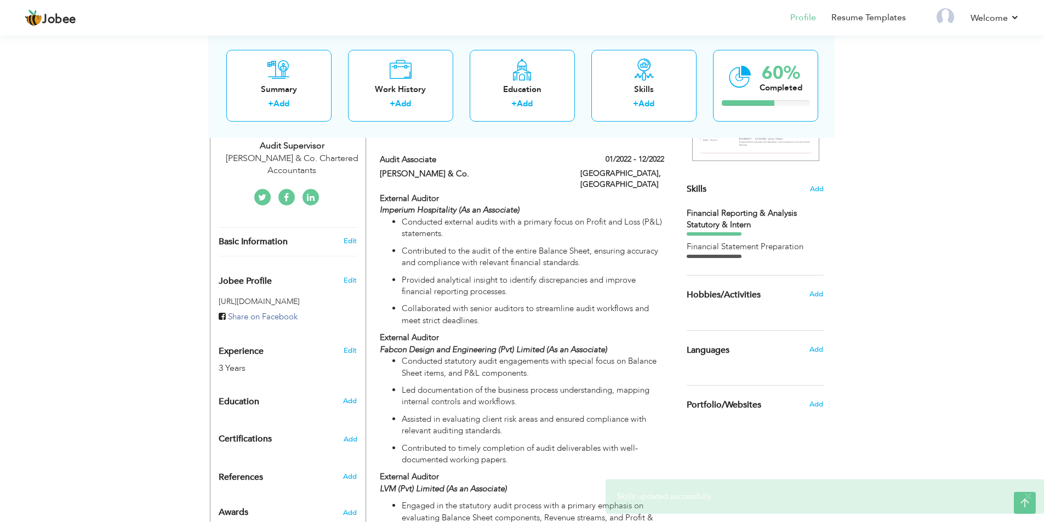
click at [805, 191] on div "Skills Add" at bounding box center [755, 81] width 137 height 227
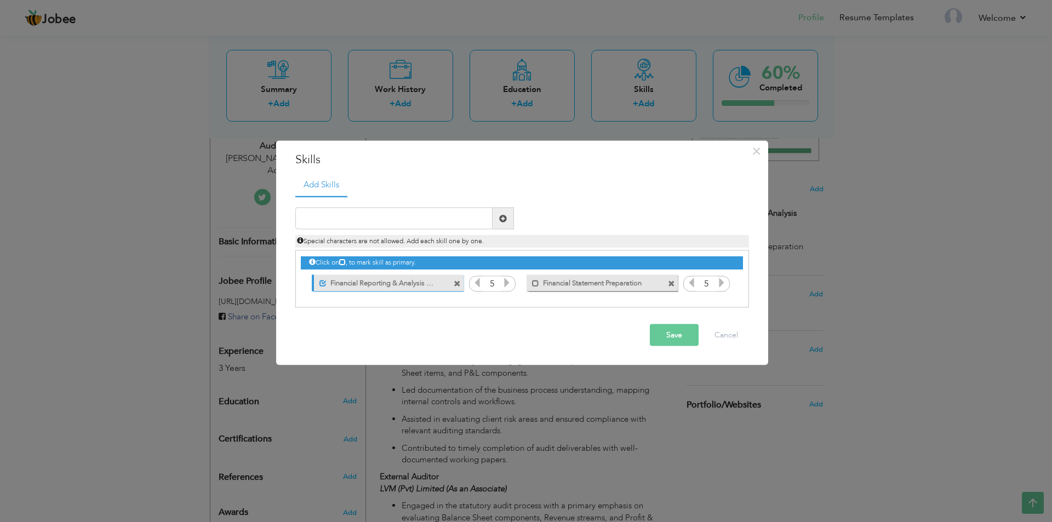
click at [438, 283] on div "Unmark as primary skill." at bounding box center [387, 282] width 151 height 16
click at [459, 282] on span at bounding box center [457, 283] width 7 height 7
click at [420, 217] on input "text" at bounding box center [393, 219] width 197 height 22
paste input "Financial Reporting & Analysis"
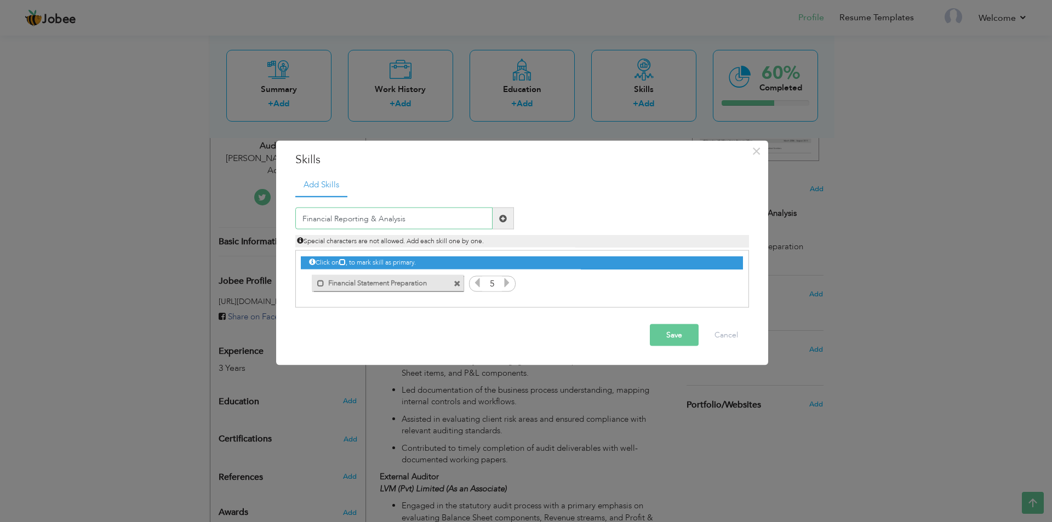
type input "Financial Reporting & Analysis"
click at [667, 333] on button "Save" at bounding box center [674, 335] width 49 height 22
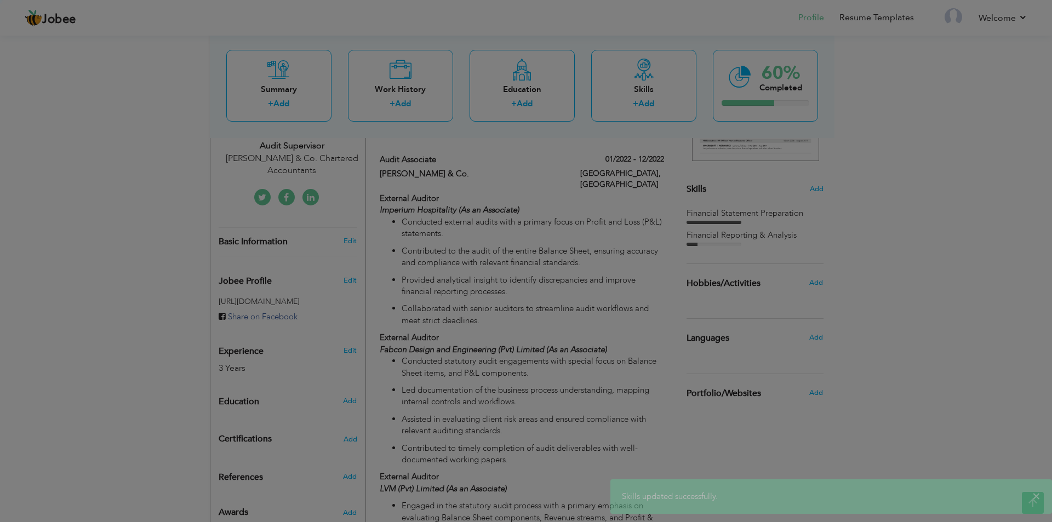
click at [723, 281] on icon at bounding box center [722, 283] width 10 height 10
click at [723, 281] on div at bounding box center [526, 261] width 1052 height 522
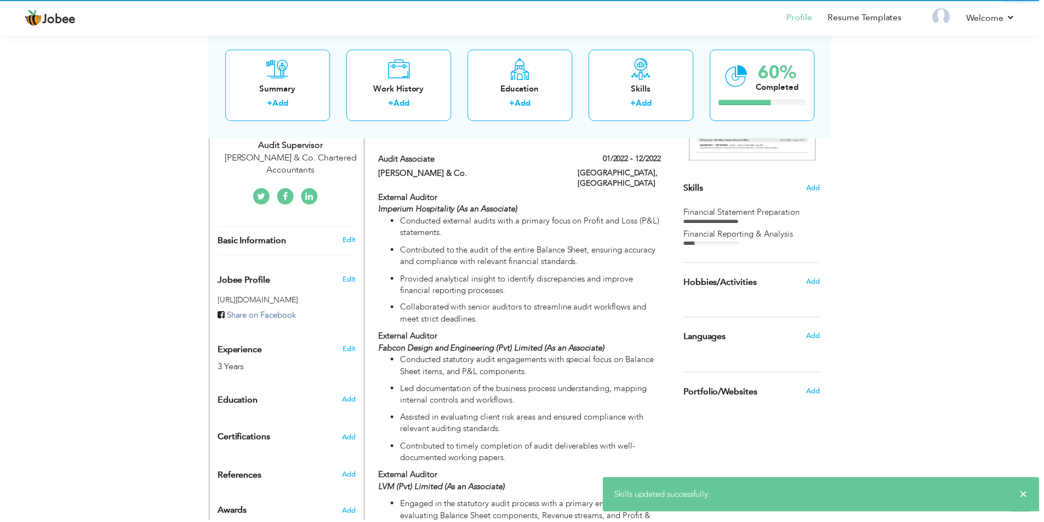
click at [723, 281] on span "Hobbies/Activities" at bounding box center [724, 284] width 74 height 10
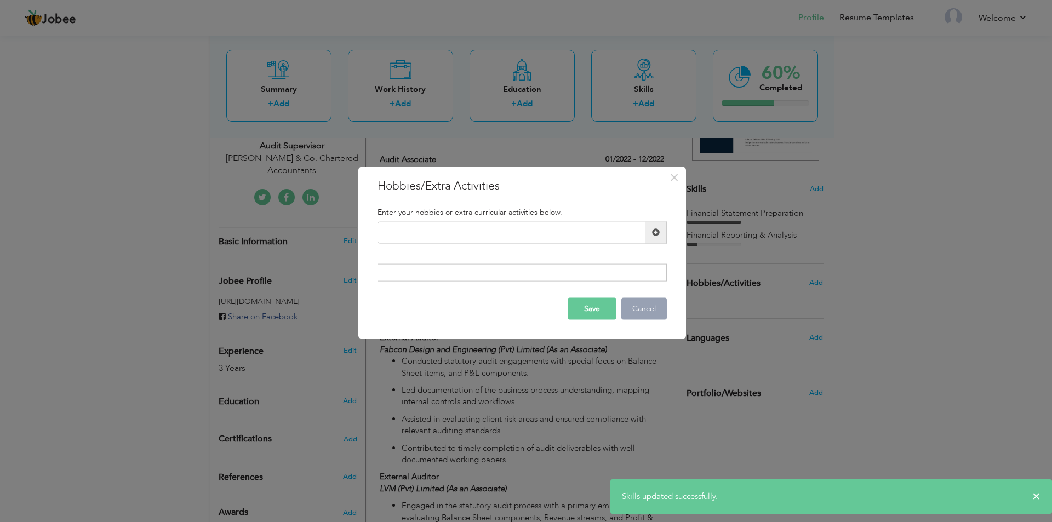
click at [649, 305] on button "Cancel" at bounding box center [643, 309] width 45 height 22
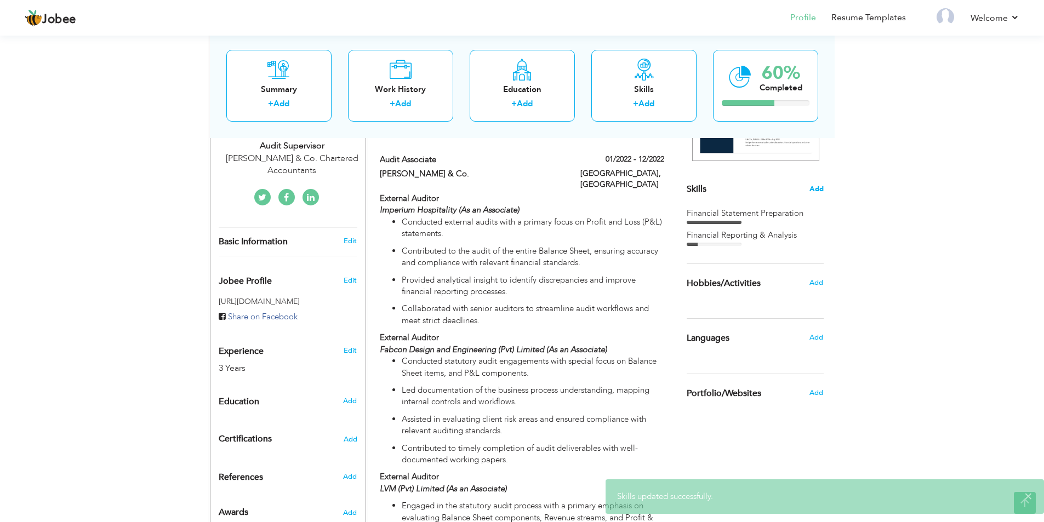
click at [810, 188] on span "Add" at bounding box center [816, 189] width 14 height 10
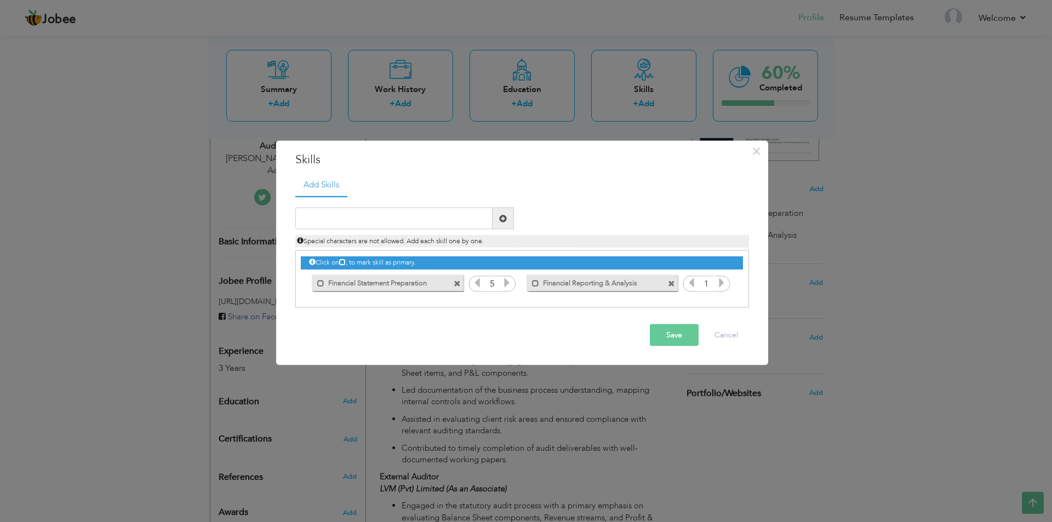
click at [725, 287] on icon at bounding box center [722, 283] width 10 height 10
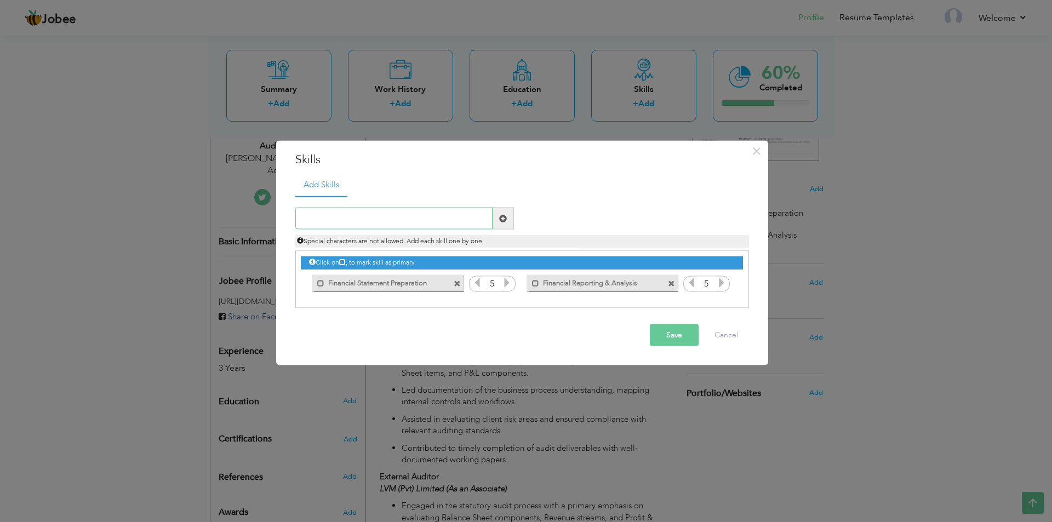
click at [381, 216] on input "text" at bounding box center [393, 219] width 197 height 22
paste input "Bookkeeping & Accounting"
type input "Bookkeeping & Accounting"
click at [661, 325] on button "Save" at bounding box center [674, 335] width 49 height 22
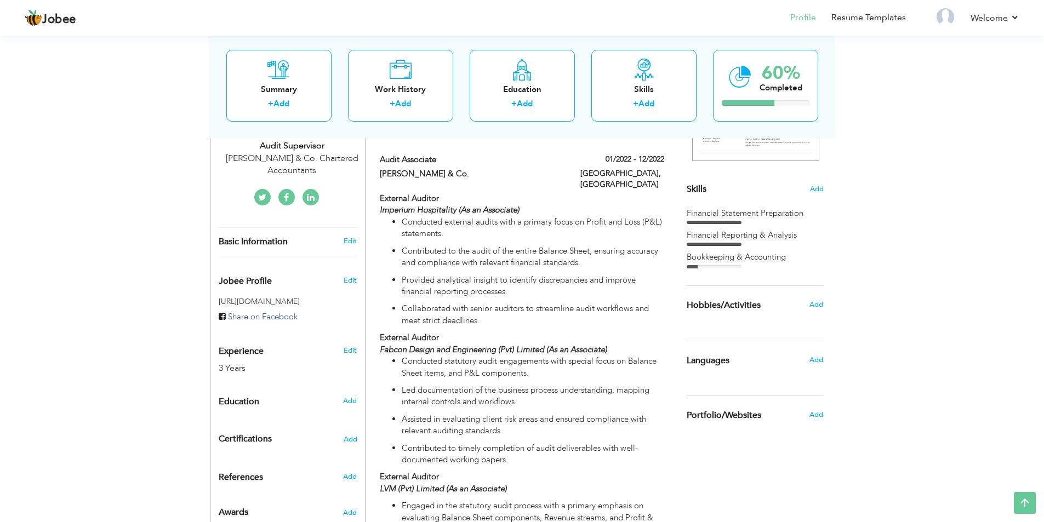
click at [766, 231] on div "Financial Reporting & Analysis" at bounding box center [755, 236] width 137 height 12
click at [818, 190] on span "Add" at bounding box center [816, 189] width 14 height 10
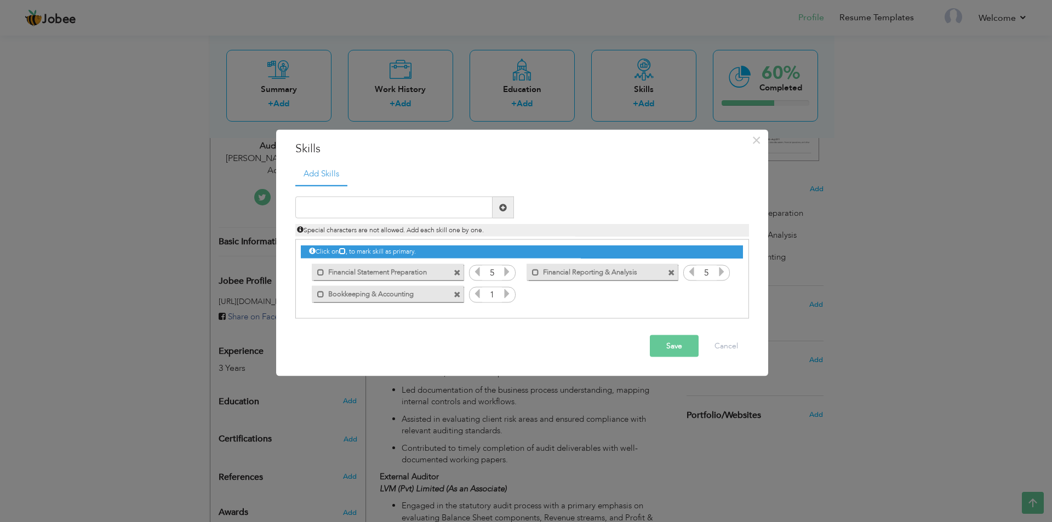
click at [510, 300] on span at bounding box center [507, 295] width 10 height 14
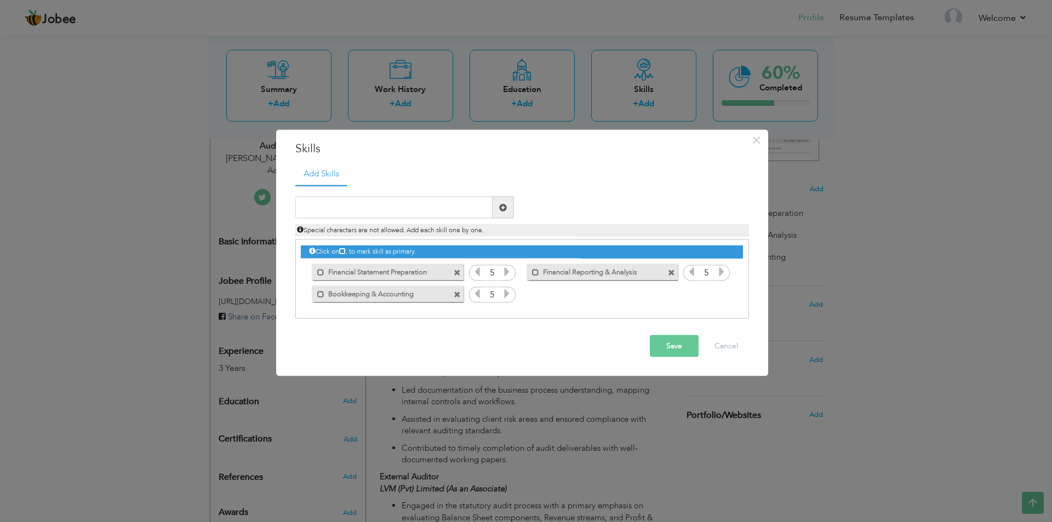
click at [670, 335] on div "Save Cancel" at bounding box center [522, 346] width 470 height 38
click at [677, 350] on button "Save" at bounding box center [674, 346] width 49 height 22
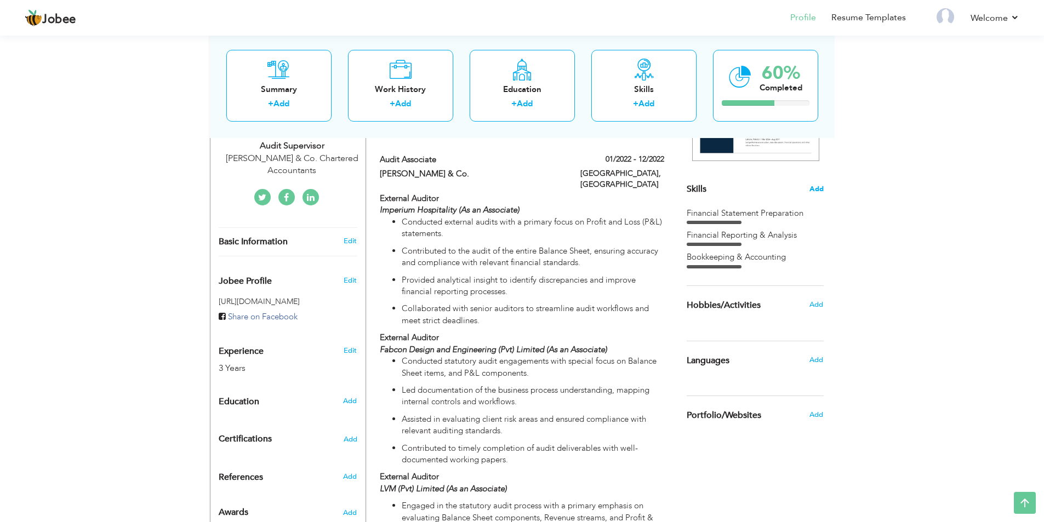
click at [819, 191] on span "Add" at bounding box center [816, 189] width 14 height 10
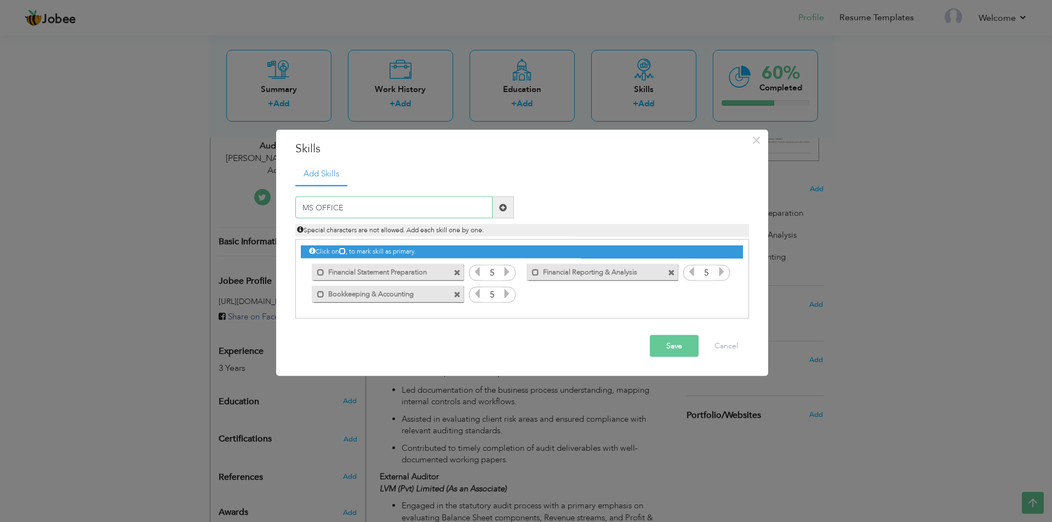
type input "MS OFFICE"
click at [667, 341] on button "Save" at bounding box center [674, 346] width 49 height 22
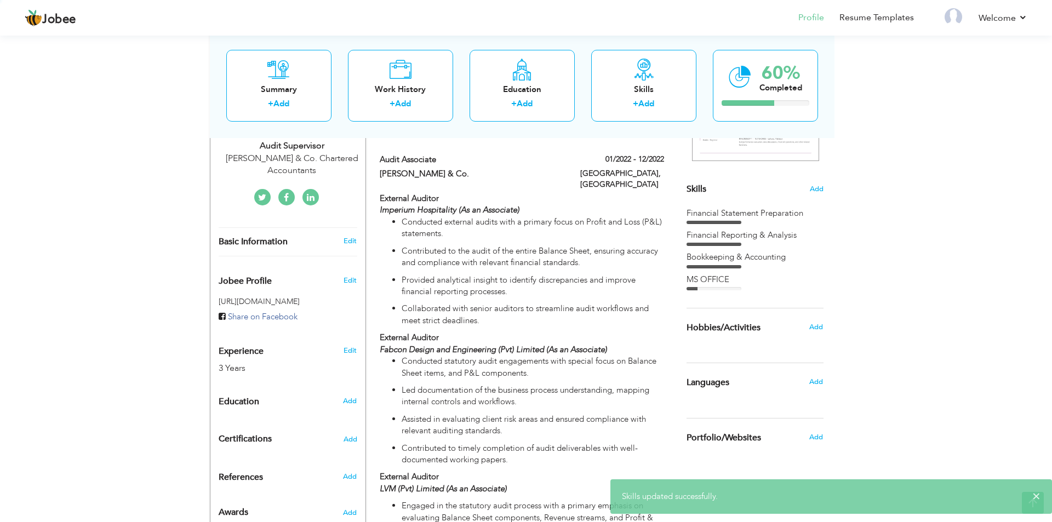
click at [723, 291] on div at bounding box center [526, 261] width 1052 height 522
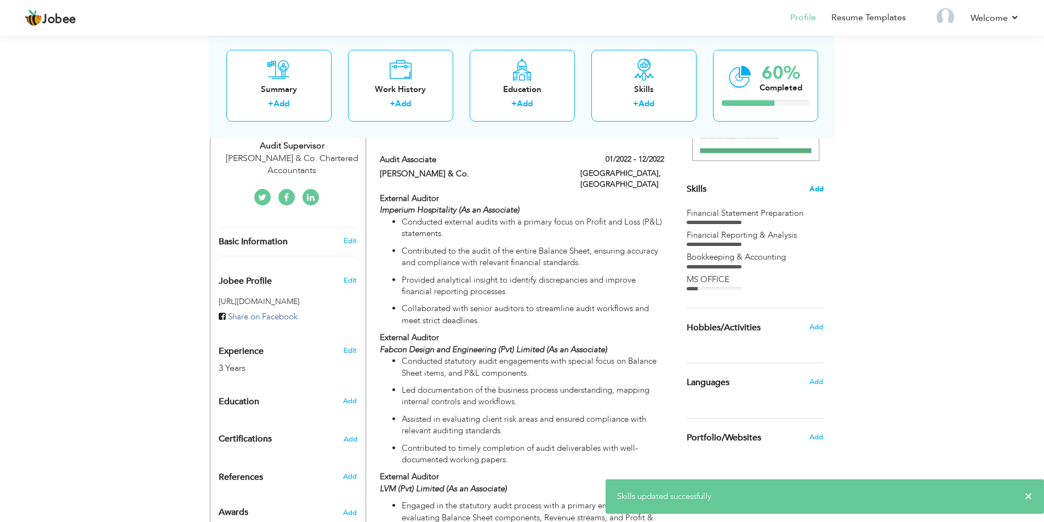
click at [817, 187] on span "Add" at bounding box center [816, 189] width 14 height 10
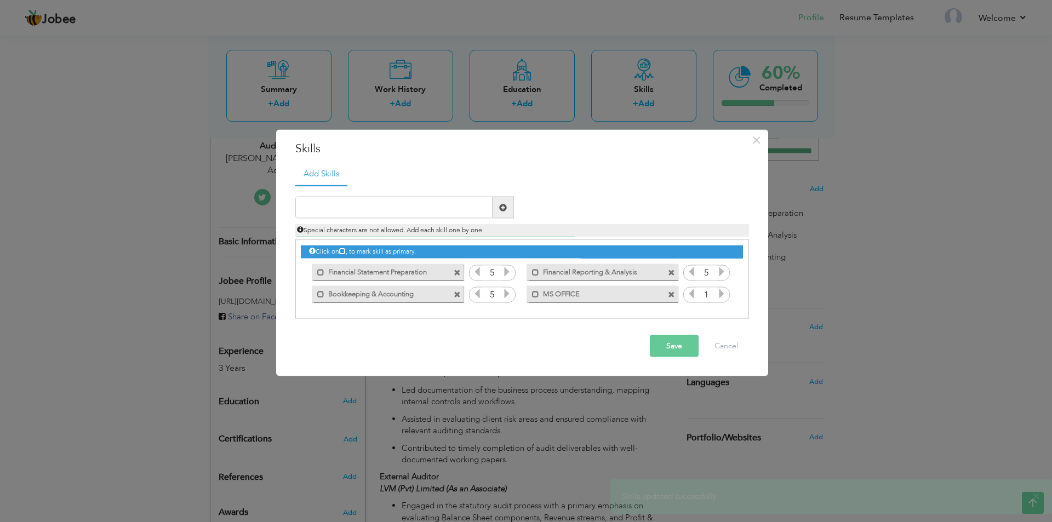
click at [722, 290] on icon at bounding box center [722, 294] width 10 height 10
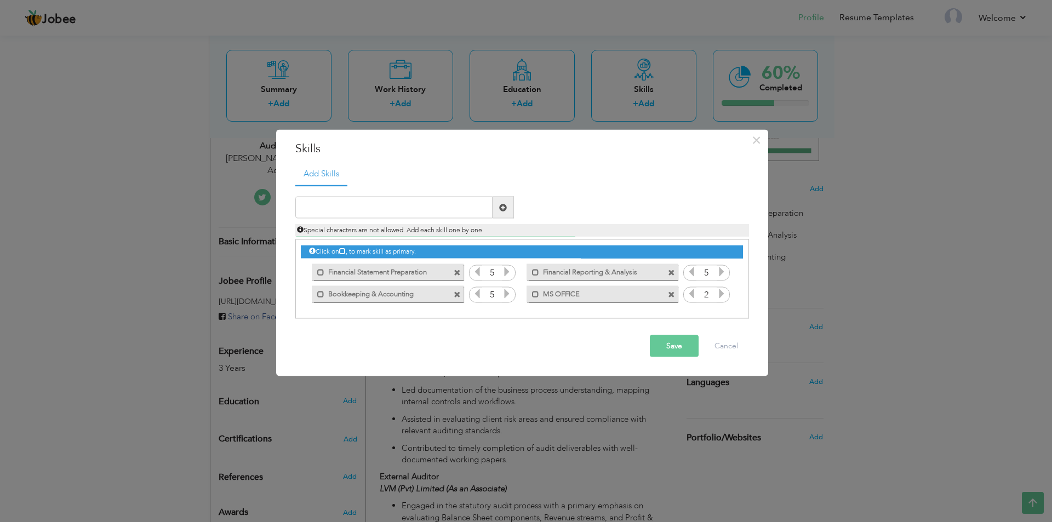
click at [722, 290] on icon at bounding box center [722, 294] width 10 height 10
click at [678, 344] on button "Save" at bounding box center [674, 346] width 49 height 22
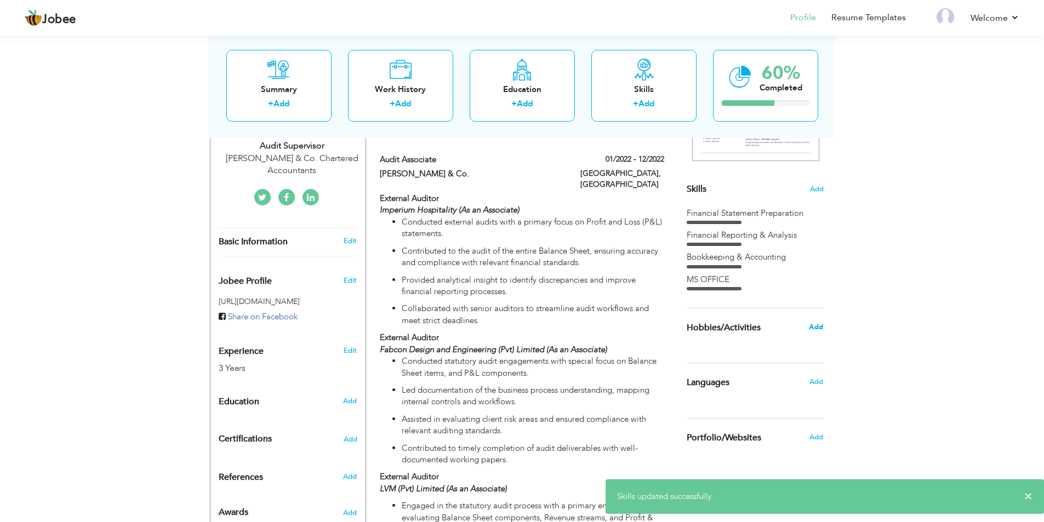
click at [819, 325] on span "Add" at bounding box center [816, 327] width 14 height 10
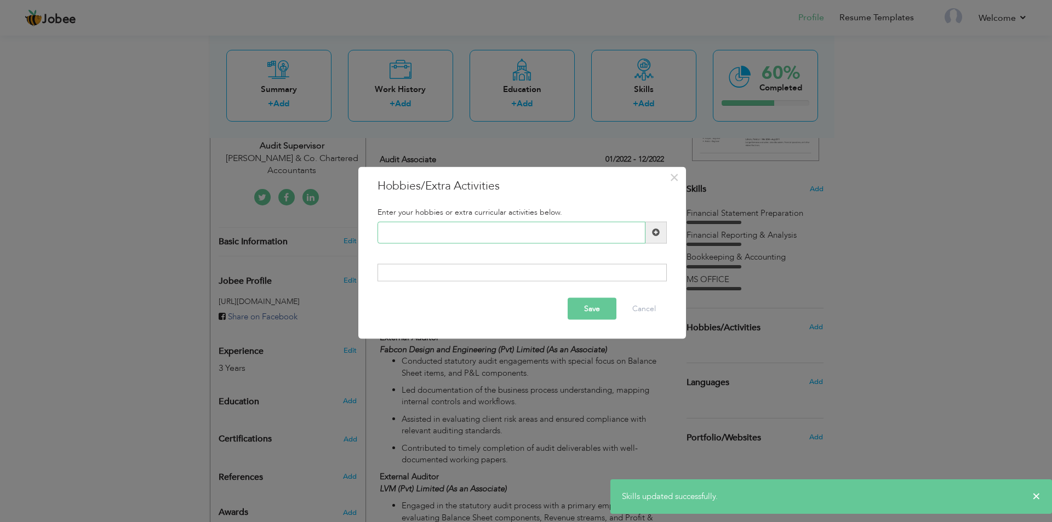
click at [515, 234] on input "text" at bounding box center [511, 232] width 268 height 22
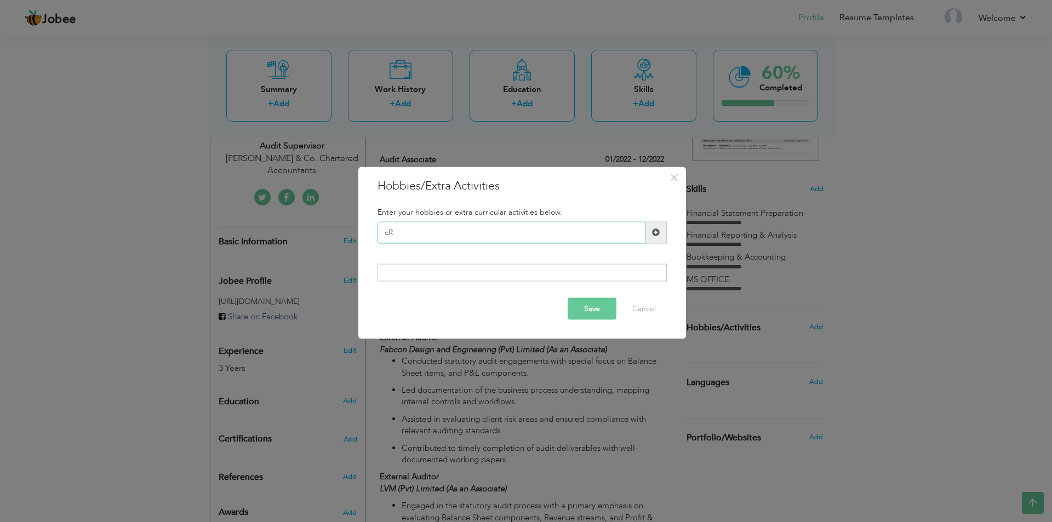
type input "c"
type input "R"
type input "Reading Books"
click at [501, 274] on div at bounding box center [521, 273] width 289 height 18
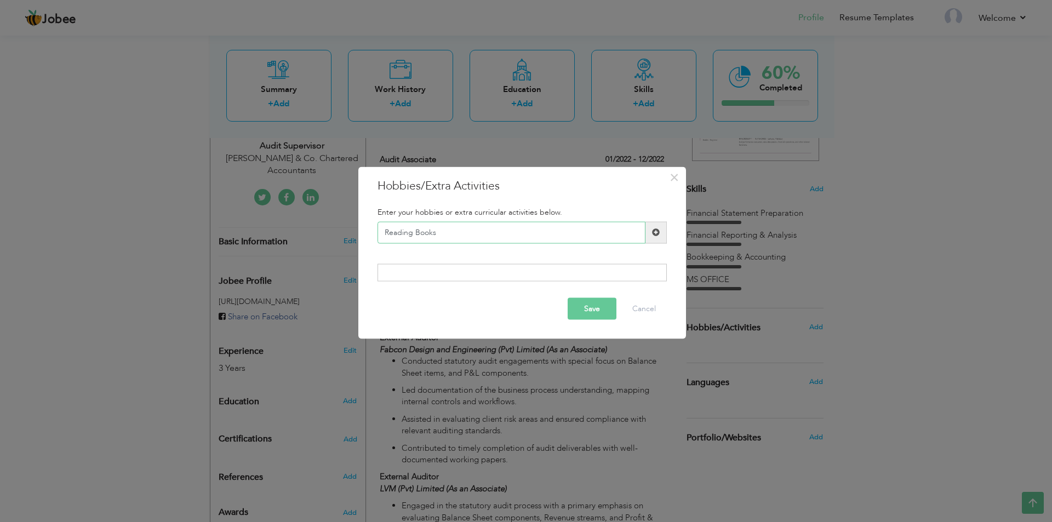
click at [501, 235] on input "Reading Books" at bounding box center [511, 232] width 268 height 22
click at [592, 289] on div "Enter your hobbies or extra curricular activities below. Reading Books Duplicat…" at bounding box center [522, 244] width 306 height 90
click at [599, 311] on button "Save" at bounding box center [592, 309] width 49 height 22
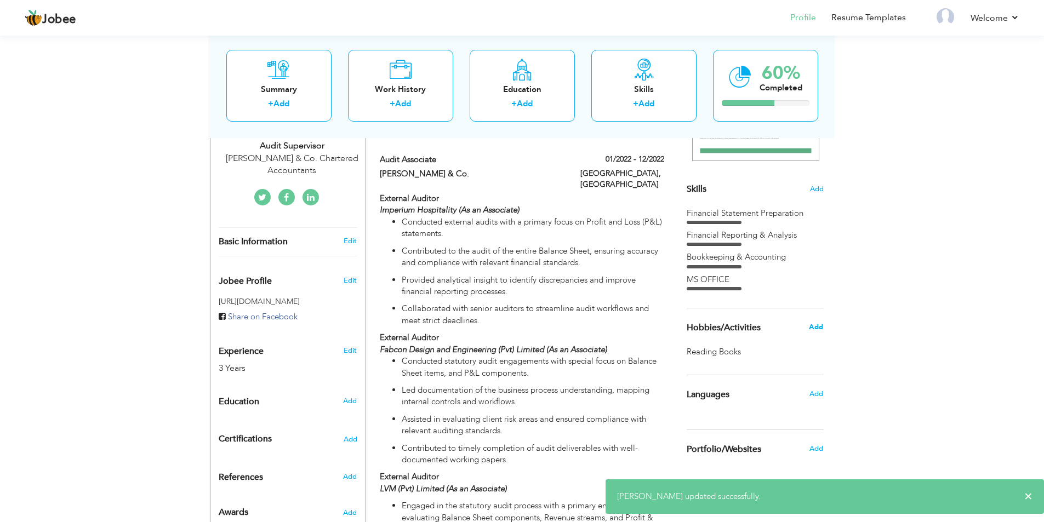
click at [814, 327] on span "Add" at bounding box center [816, 327] width 14 height 10
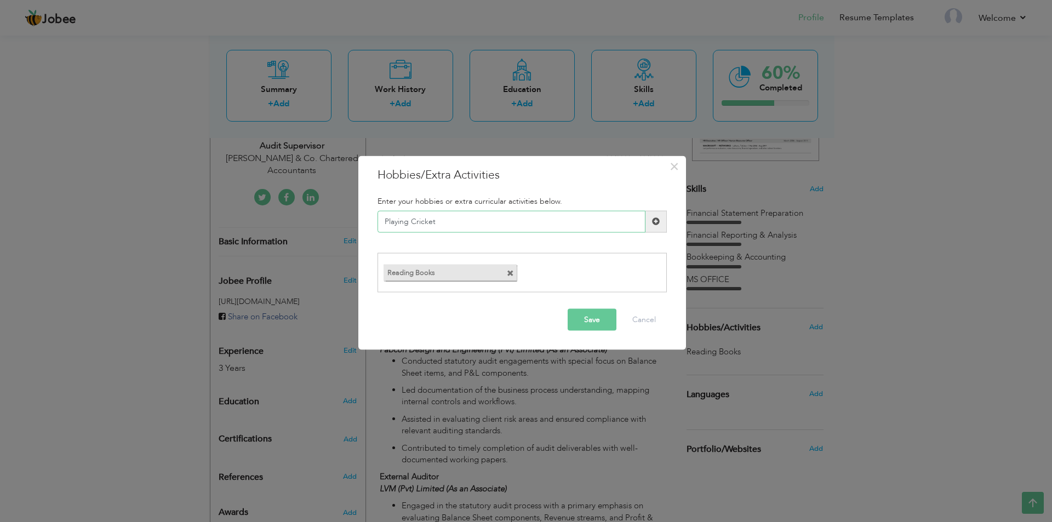
type input "Playing Cricket"
click at [579, 319] on button "Save" at bounding box center [592, 320] width 49 height 22
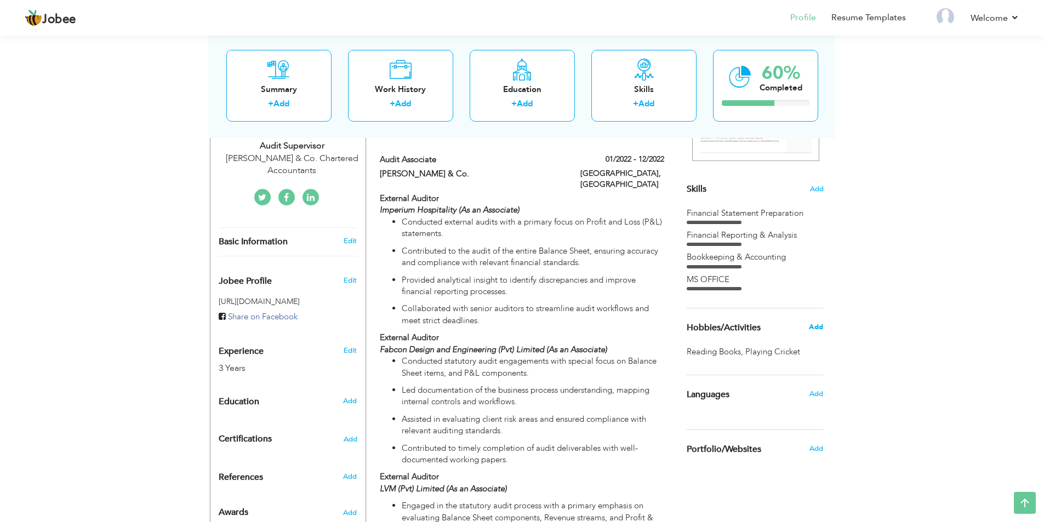
click at [814, 327] on span "Add" at bounding box center [816, 327] width 14 height 10
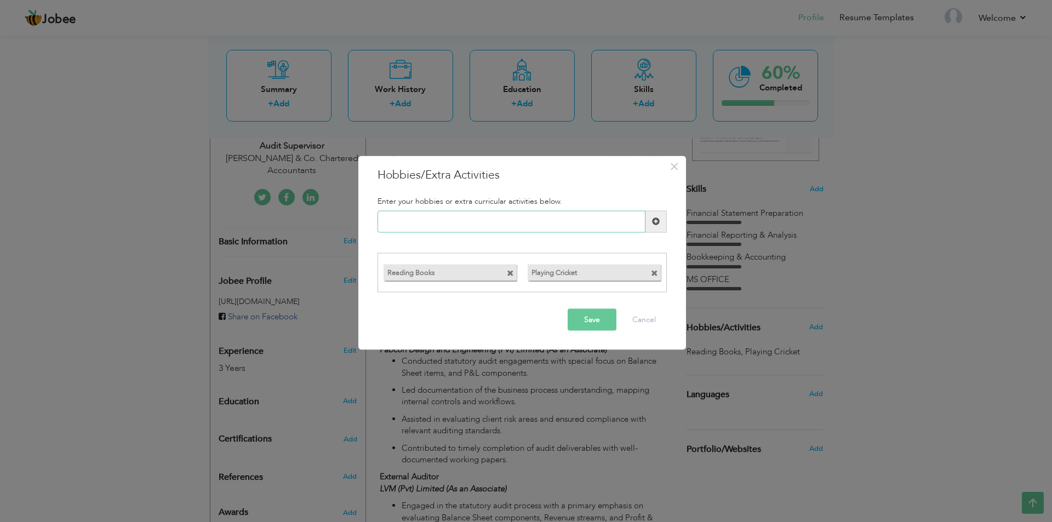
paste input "Learning new skills"
type input "Learning new skills"
click at [593, 314] on button "Save" at bounding box center [592, 320] width 49 height 22
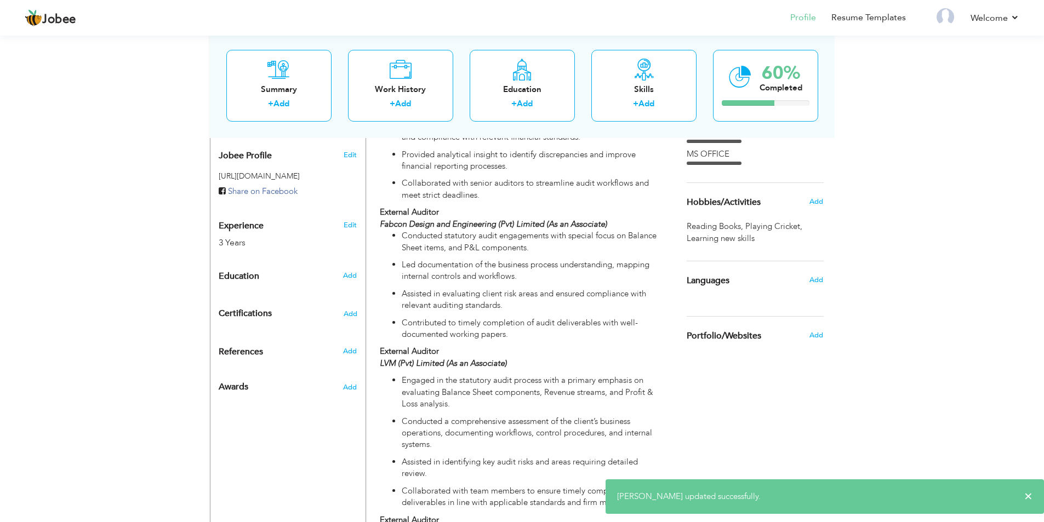
scroll to position [377, 0]
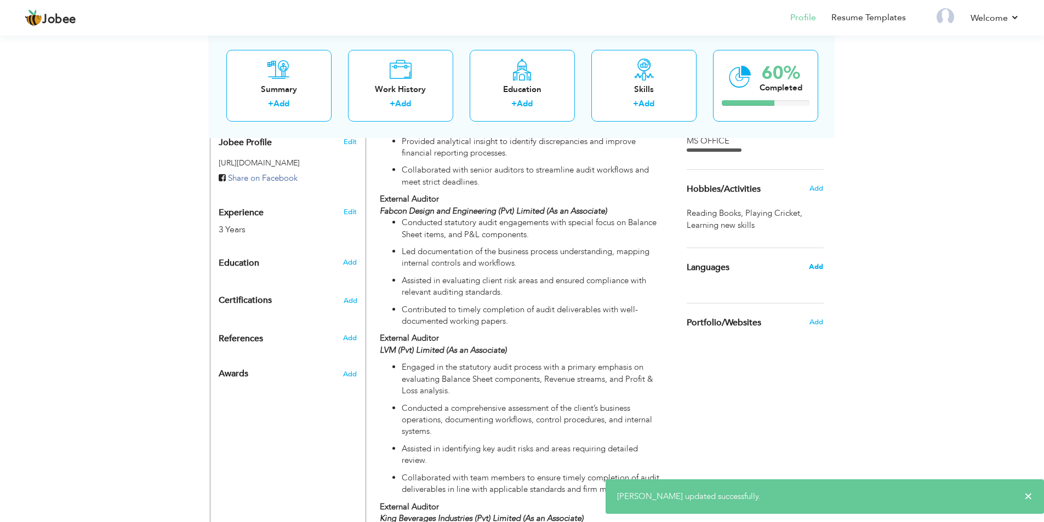
click at [817, 266] on span "Add" at bounding box center [816, 267] width 14 height 10
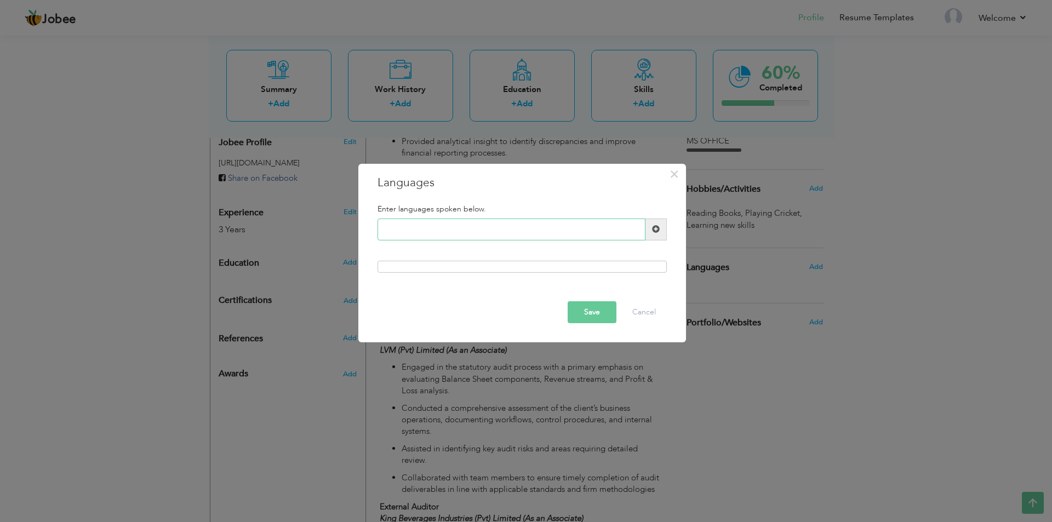
type input "e"
type input "English"
click at [605, 311] on button "Save" at bounding box center [592, 312] width 49 height 22
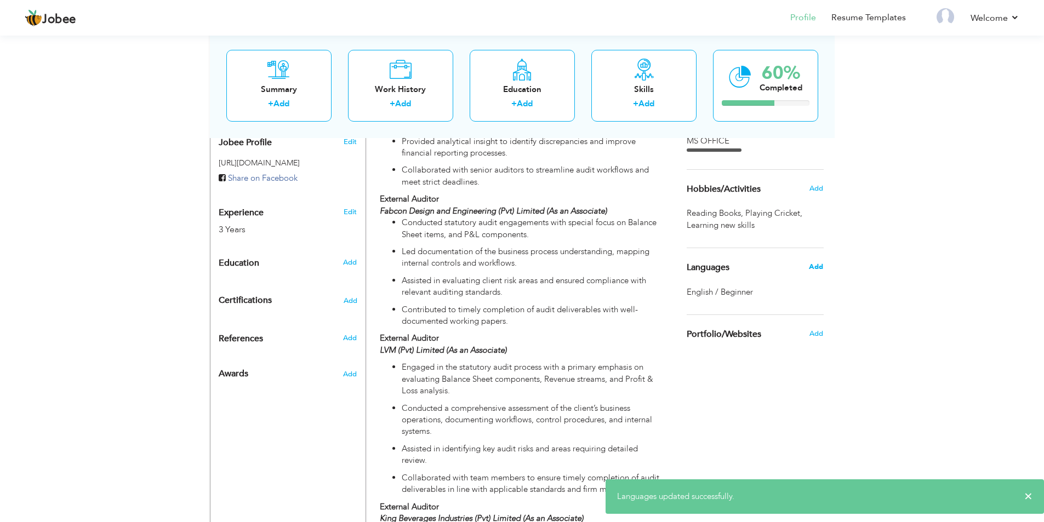
click at [814, 265] on span "Add" at bounding box center [816, 267] width 14 height 10
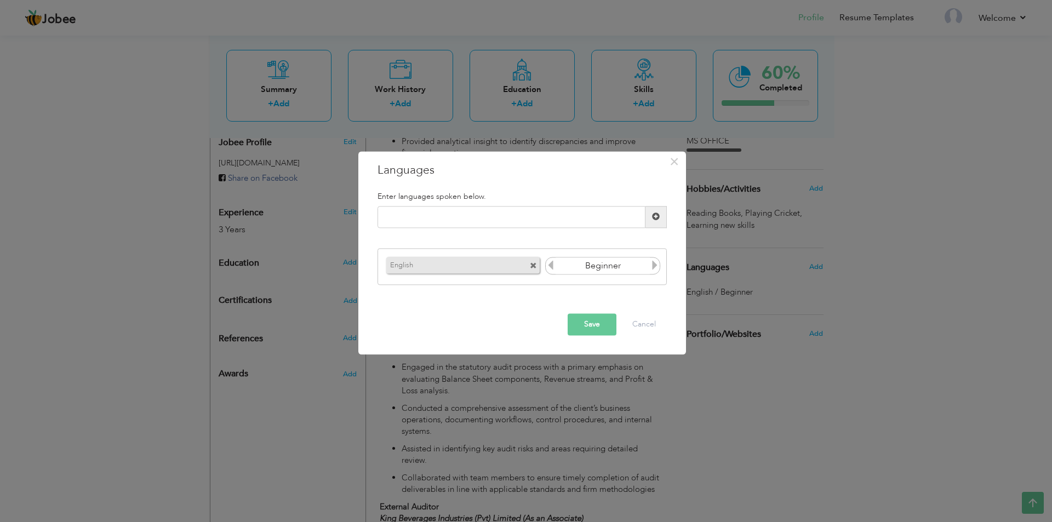
click at [653, 265] on icon at bounding box center [655, 266] width 10 height 10
click at [555, 264] on icon at bounding box center [551, 266] width 10 height 10
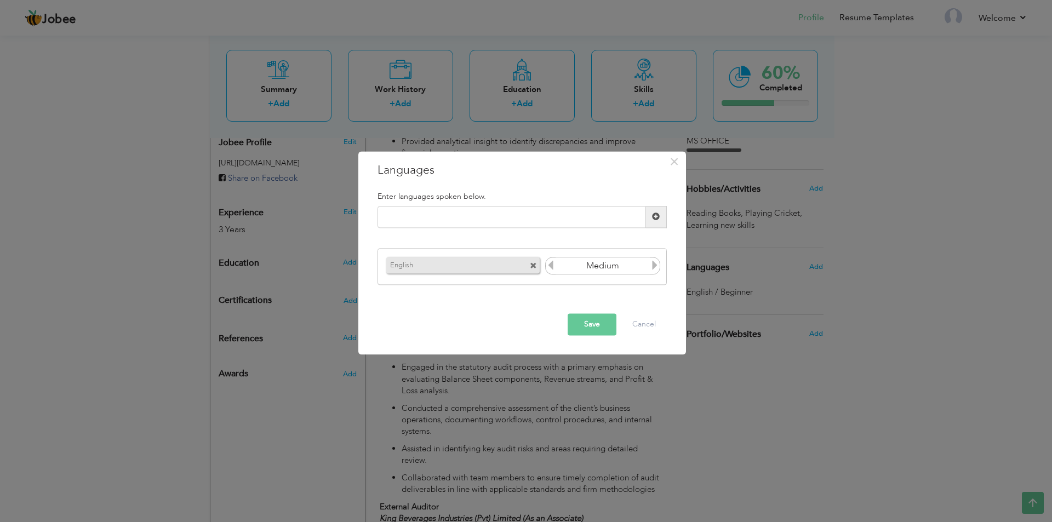
click at [654, 264] on icon at bounding box center [655, 266] width 10 height 10
click at [500, 216] on input "text" at bounding box center [511, 217] width 268 height 22
type input "Urdu"
click at [583, 329] on button "Save" at bounding box center [592, 324] width 49 height 22
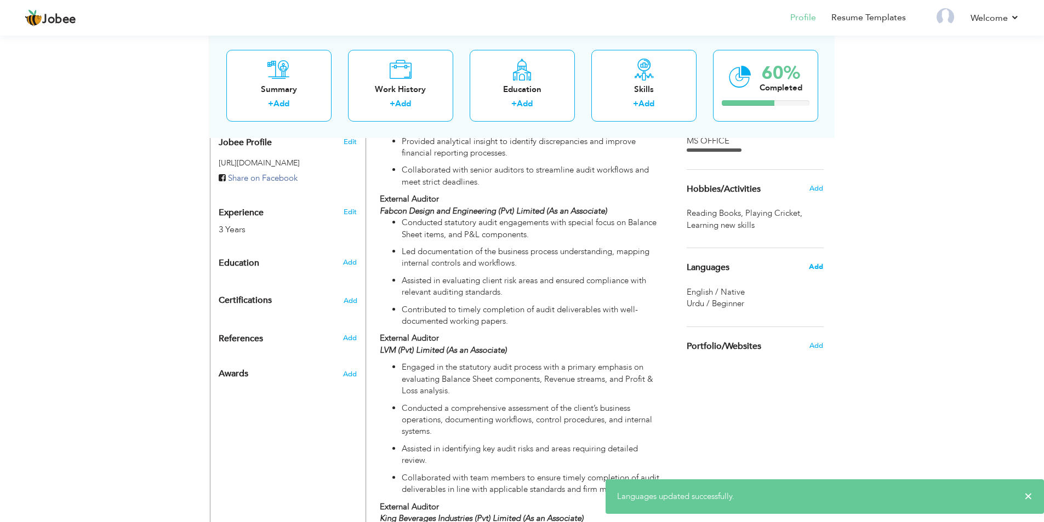
click at [814, 268] on span "Add" at bounding box center [816, 267] width 14 height 10
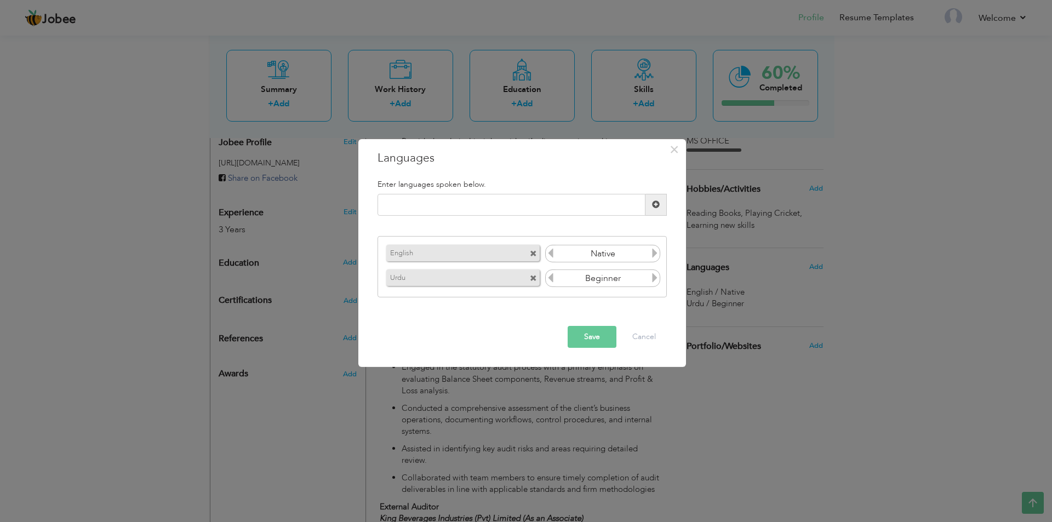
click at [654, 274] on icon at bounding box center [655, 278] width 10 height 10
click at [588, 340] on button "Save" at bounding box center [592, 337] width 49 height 22
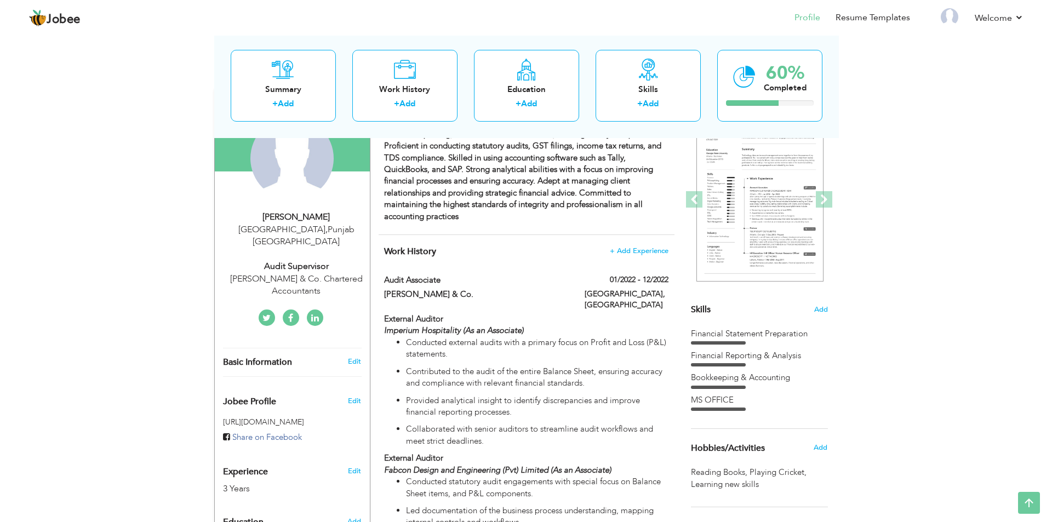
scroll to position [0, 0]
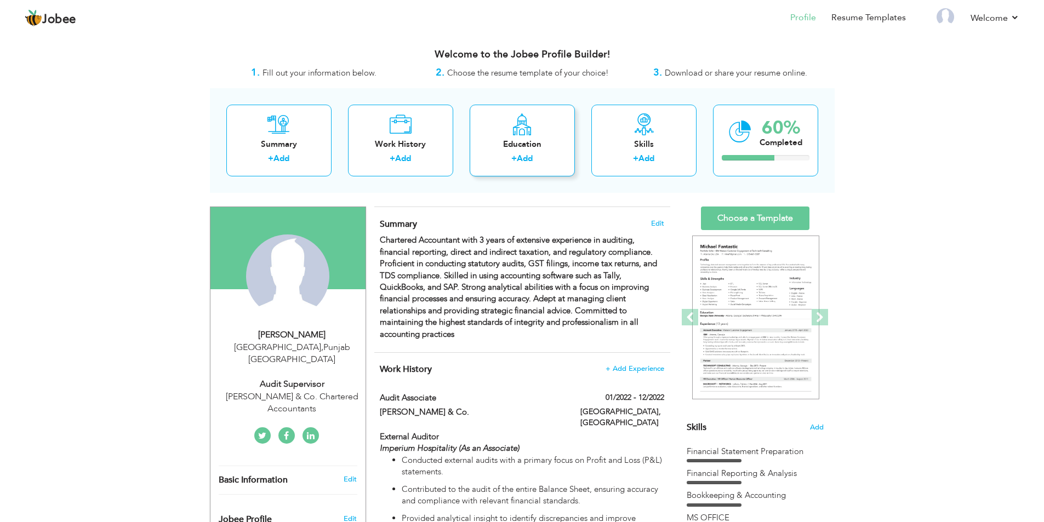
click at [530, 143] on div "Education" at bounding box center [522, 145] width 88 height 12
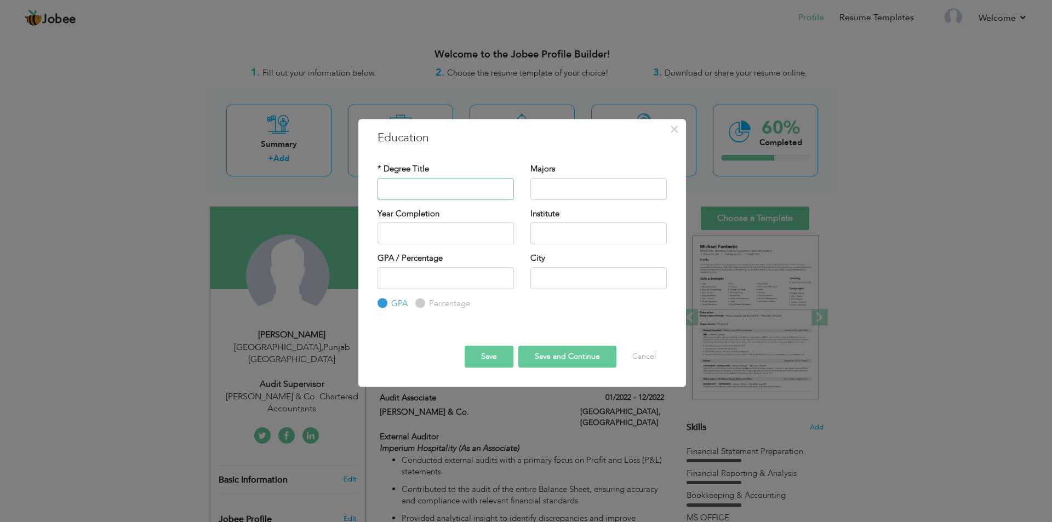
click at [434, 187] on input "text" at bounding box center [445, 189] width 136 height 22
type input "Matriculation"
click at [548, 188] on input "text" at bounding box center [598, 189] width 136 height 22
type input "Sciences"
click at [428, 237] on input "2025" at bounding box center [445, 233] width 136 height 22
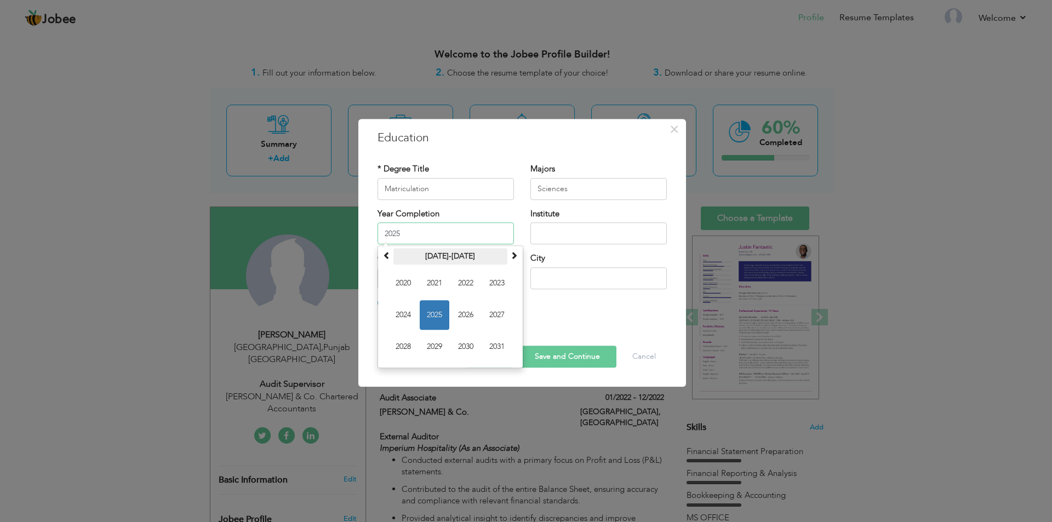
click at [397, 259] on th "[DATE]-[DATE]" at bounding box center [450, 256] width 114 height 16
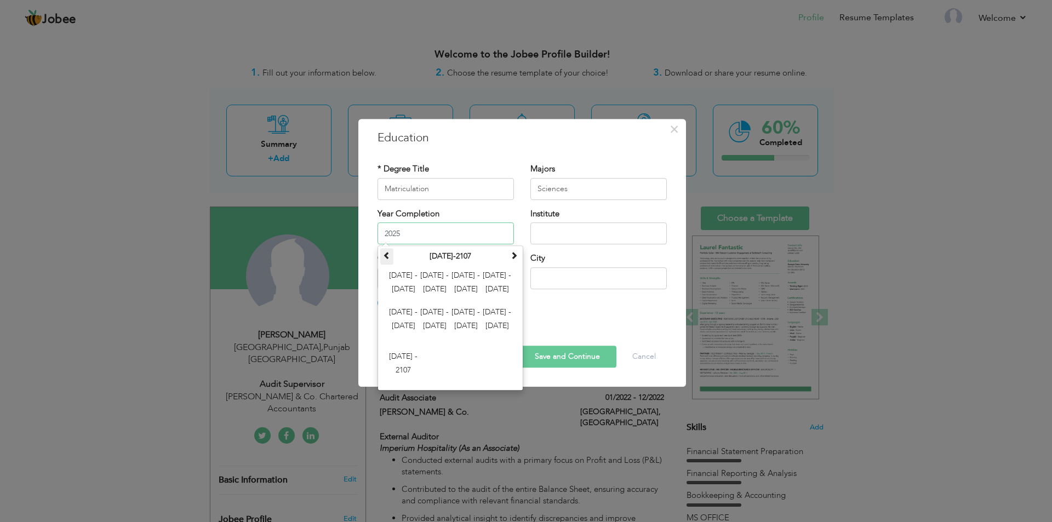
click at [391, 253] on th at bounding box center [386, 256] width 13 height 16
click at [516, 259] on span at bounding box center [514, 255] width 8 height 8
click at [437, 278] on span "[DATE] - [DATE]" at bounding box center [435, 283] width 30 height 30
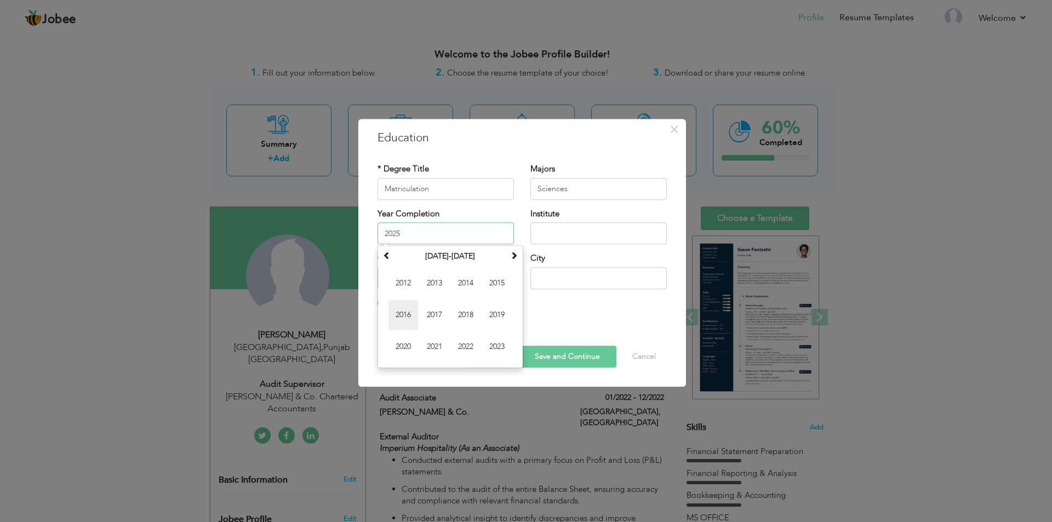
click at [408, 311] on span "2016" at bounding box center [403, 315] width 30 height 30
type input "2016"
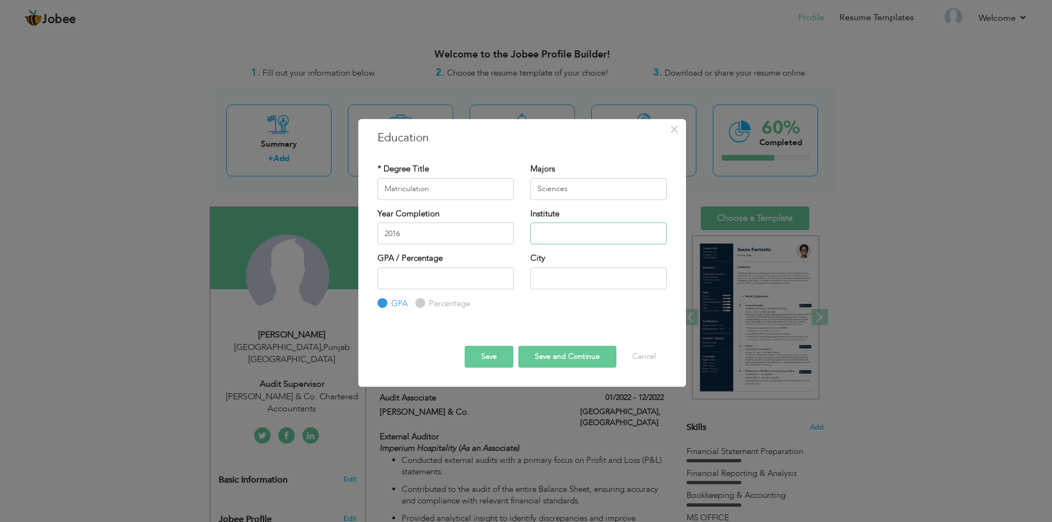
click at [614, 238] on input "text" at bounding box center [598, 233] width 136 height 22
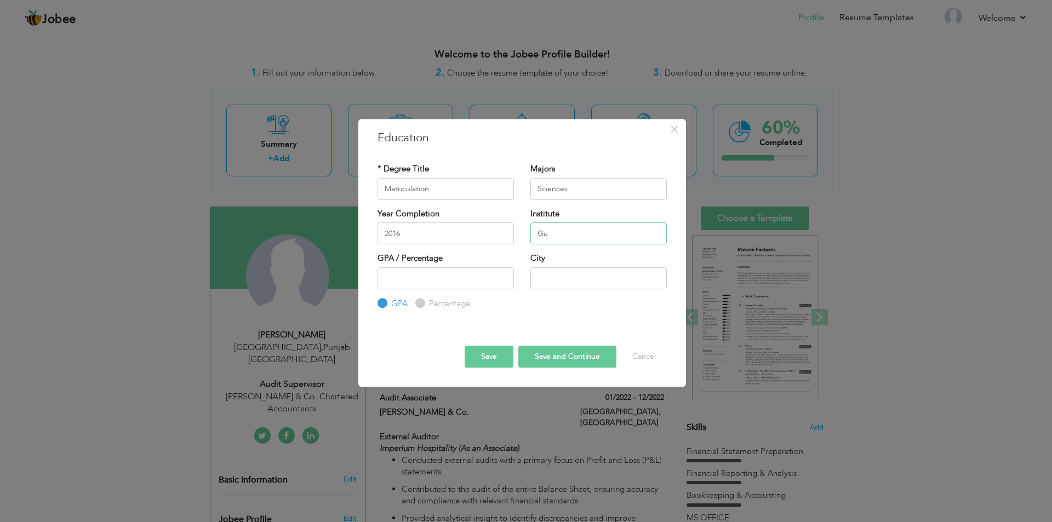
type input "G"
type input "Board of Intermediate and Secondary Education [GEOGRAPHIC_DATA]"
click at [437, 280] on input "number" at bounding box center [445, 278] width 136 height 22
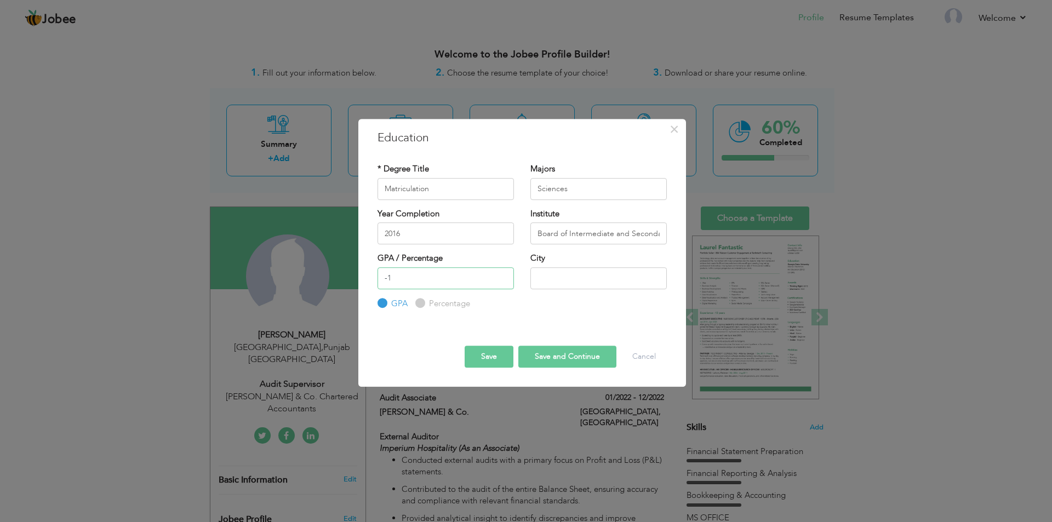
click at [502, 281] on input "-1" at bounding box center [445, 278] width 136 height 22
click at [502, 276] on input "0" at bounding box center [445, 278] width 136 height 22
click at [502, 276] on input "1" at bounding box center [445, 278] width 136 height 22
type input "2"
click at [502, 276] on input "2" at bounding box center [445, 278] width 136 height 22
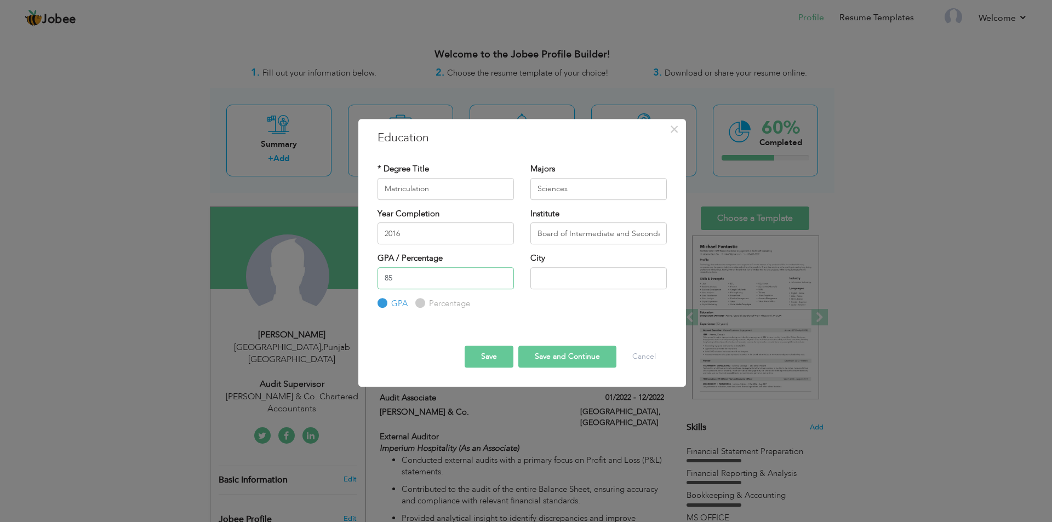
click at [455, 284] on input "85" at bounding box center [445, 278] width 136 height 22
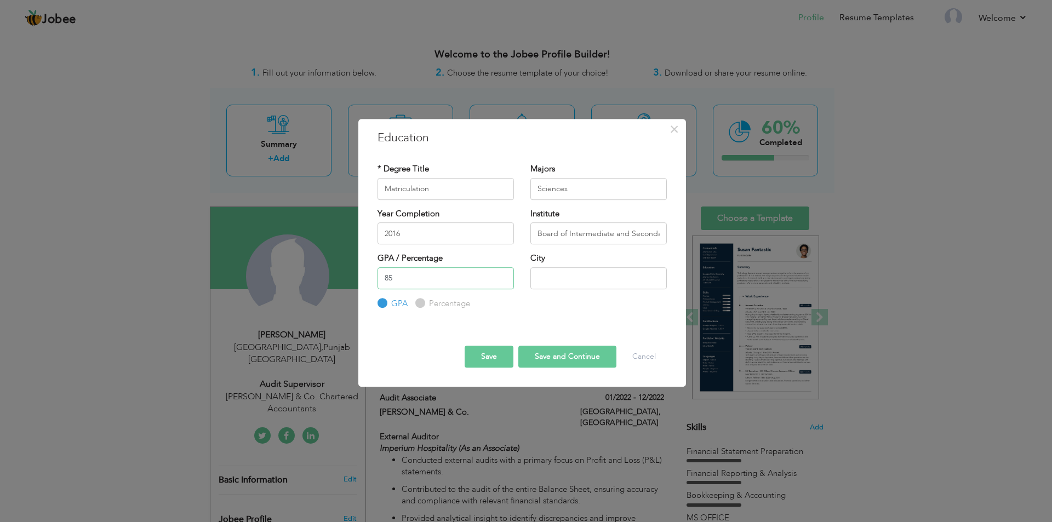
type input "85"
click at [570, 279] on input "text" at bounding box center [598, 278] width 136 height 22
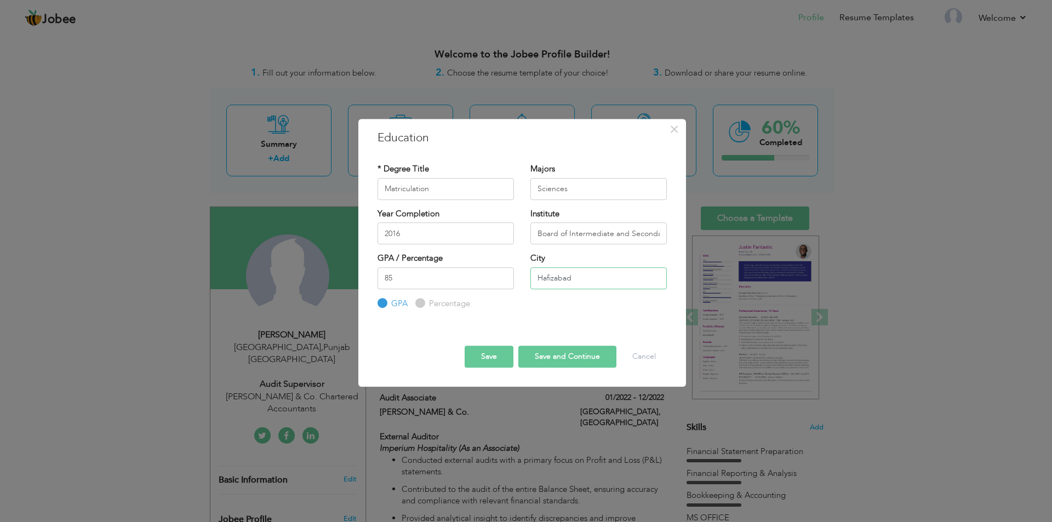
type input "Hafizabad"
click at [426, 300] on label "Percentage" at bounding box center [448, 304] width 44 height 12
click at [422, 300] on input "Percentage" at bounding box center [418, 303] width 7 height 7
radio input "true"
click at [416, 278] on input "85" at bounding box center [445, 278] width 136 height 22
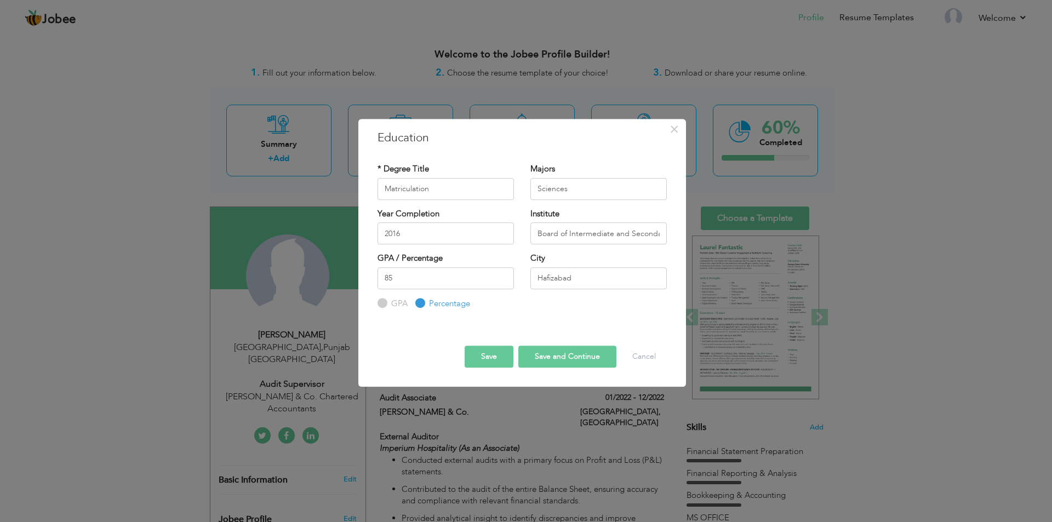
click at [548, 348] on button "Save and Continue" at bounding box center [567, 357] width 98 height 22
radio input "true"
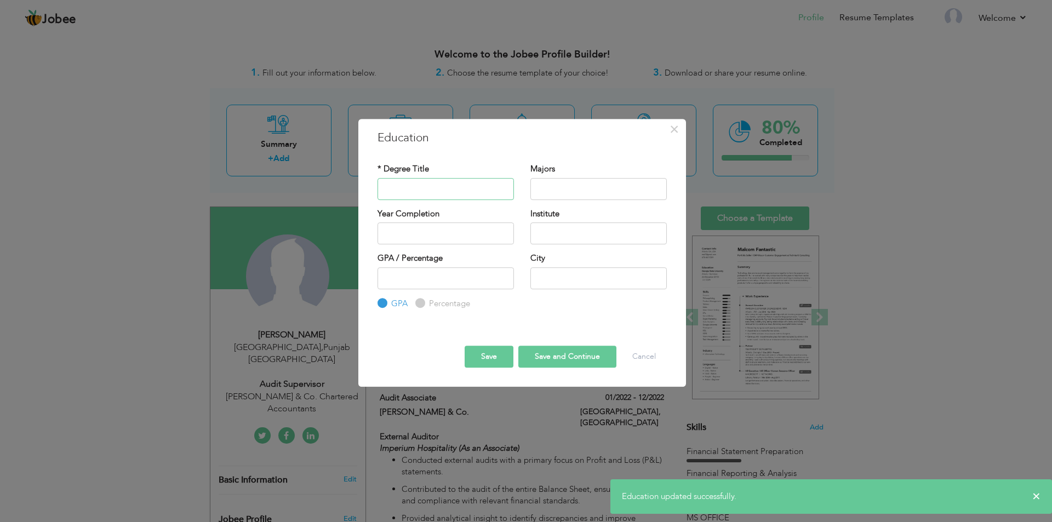
click at [431, 187] on input "text" at bounding box center [445, 189] width 136 height 22
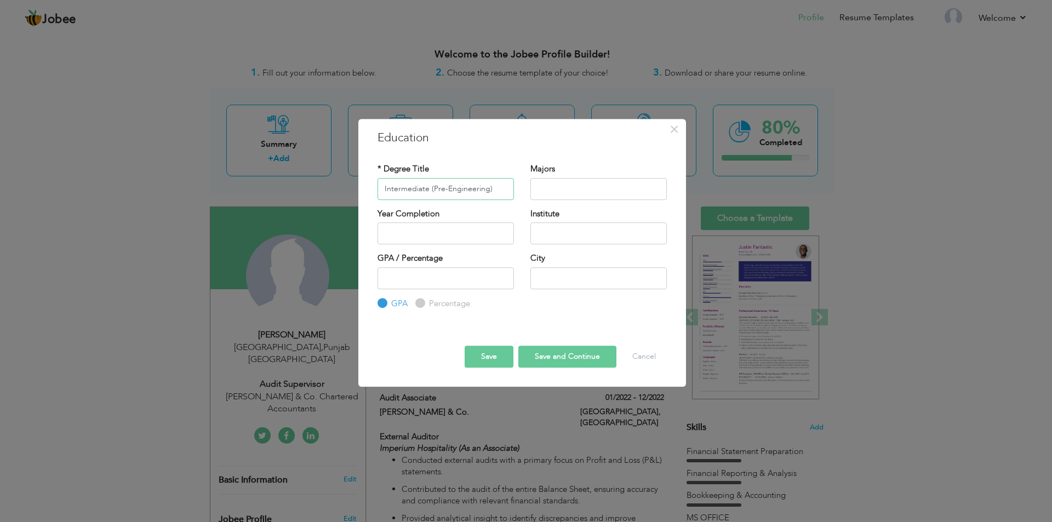
type input "Intermediate (Pre-Engineering)"
click at [552, 187] on input "text" at bounding box center [598, 189] width 136 height 22
type input "Sciences"
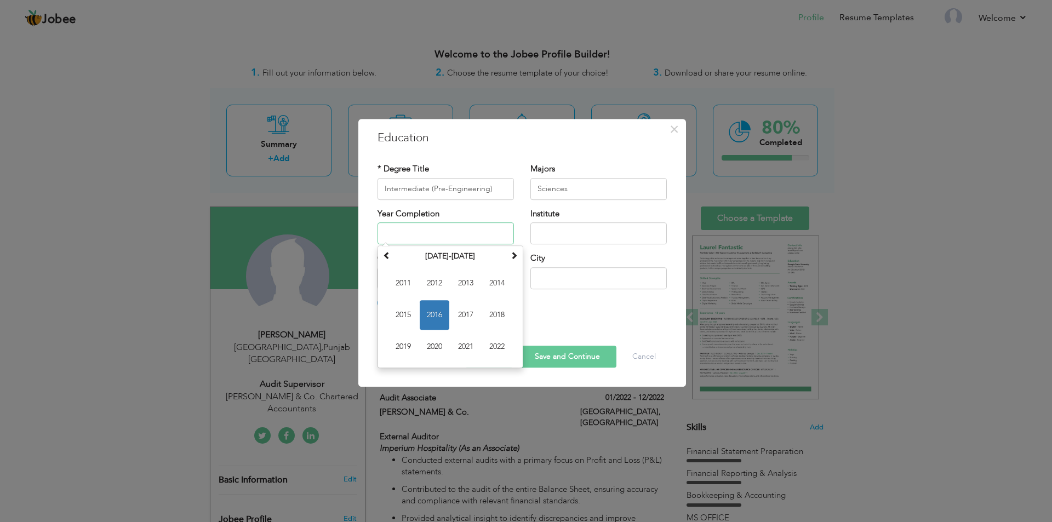
click at [433, 231] on input "text" at bounding box center [445, 233] width 136 height 22
click at [399, 345] on span "2019" at bounding box center [403, 347] width 30 height 30
type input "2019"
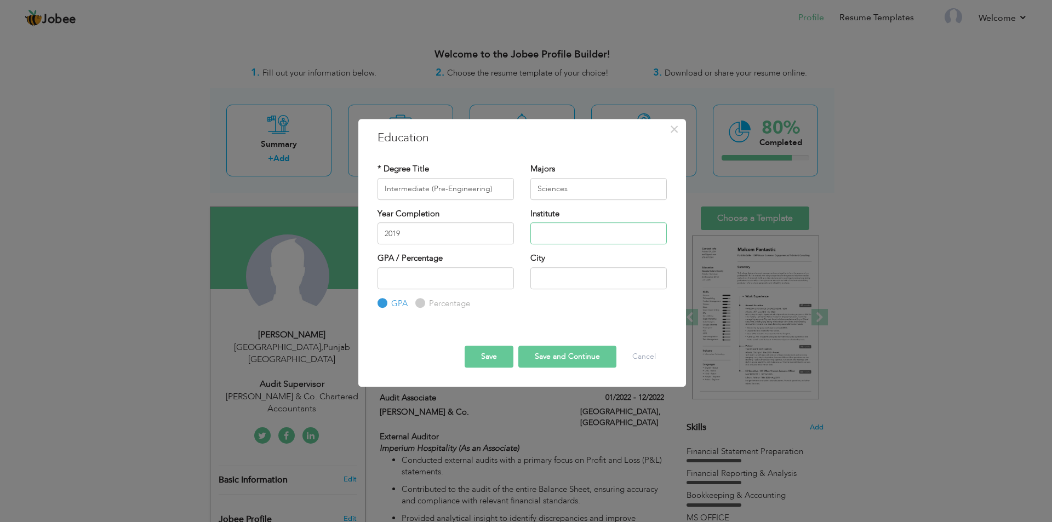
click at [566, 232] on input "text" at bounding box center [598, 233] width 136 height 22
type input "Board of Intermediate and Secondary Education [GEOGRAPHIC_DATA]"
click at [427, 301] on label "Percentage" at bounding box center [448, 304] width 44 height 12
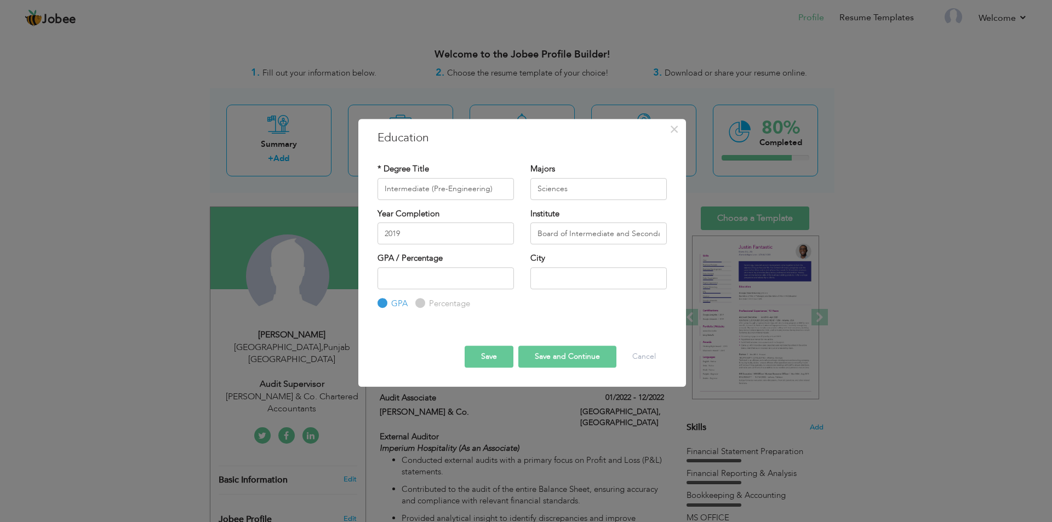
click at [422, 301] on input "Percentage" at bounding box center [418, 303] width 7 height 7
radio input "true"
click at [445, 283] on input "number" at bounding box center [445, 278] width 136 height 22
type input "70"
click at [539, 274] on input "text" at bounding box center [598, 278] width 136 height 22
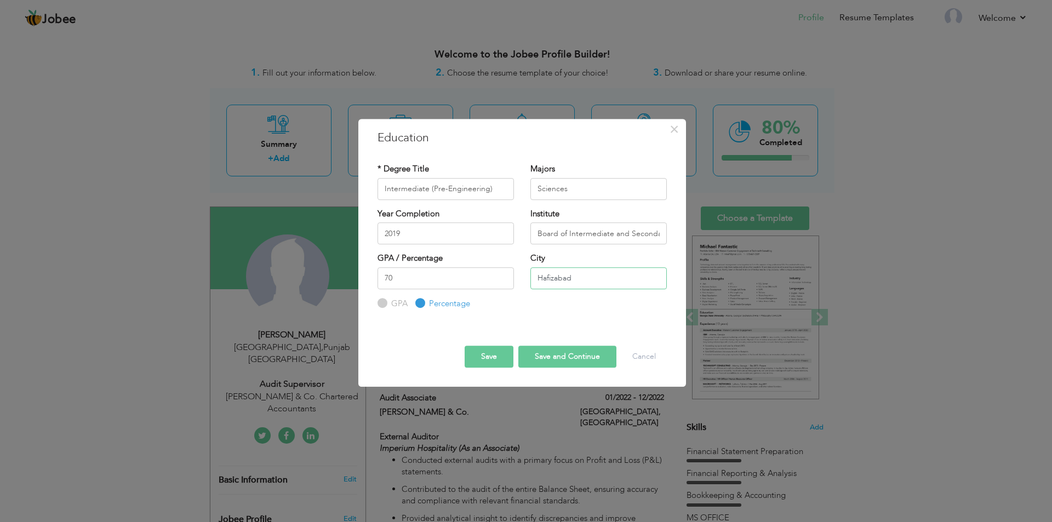
type input "Hafizabad"
click at [558, 352] on button "Save and Continue" at bounding box center [567, 357] width 98 height 22
radio input "true"
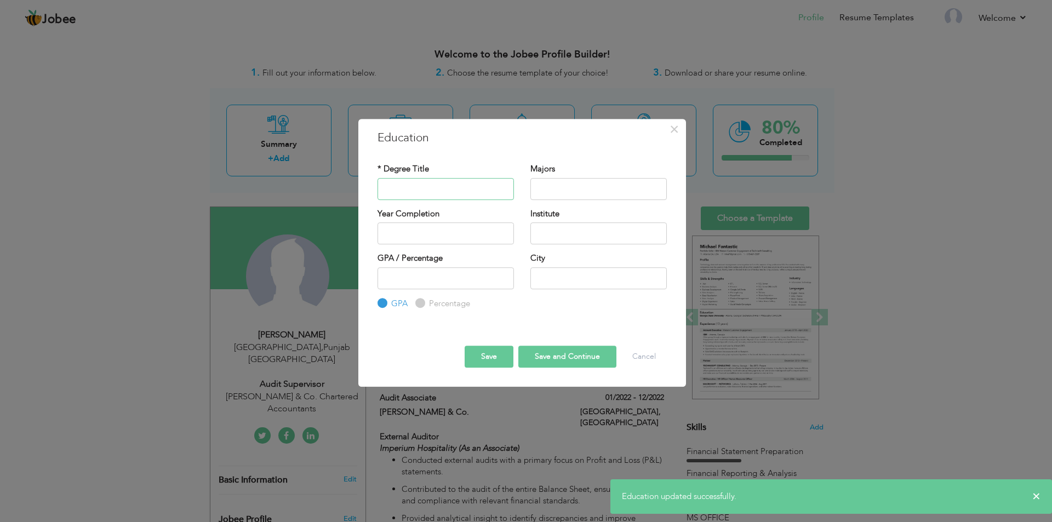
click at [413, 185] on input "text" at bounding box center [445, 189] width 136 height 22
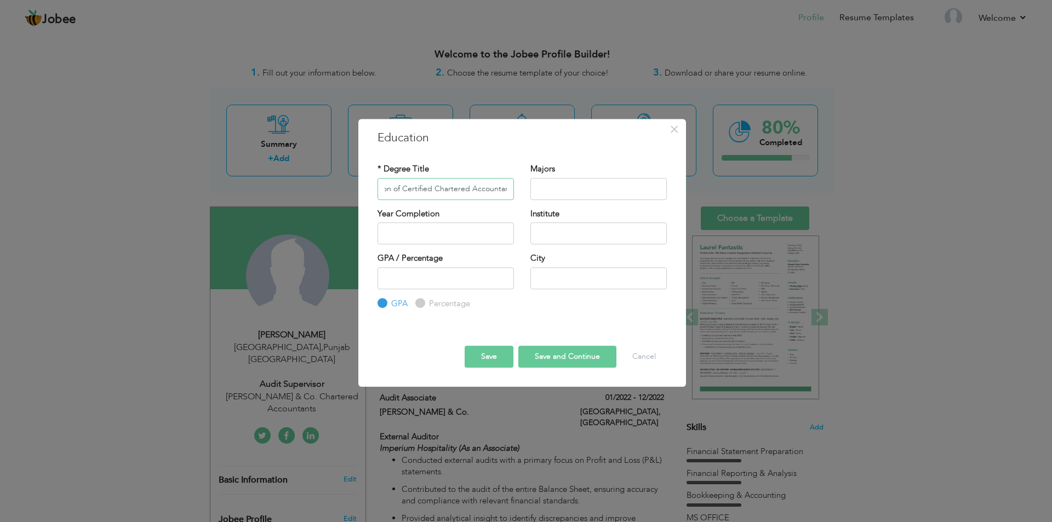
scroll to position [0, 35]
type input "Association of Certified Chartered Accountant"
click at [560, 189] on input "text" at bounding box center [598, 189] width 136 height 22
type input "Accounting"
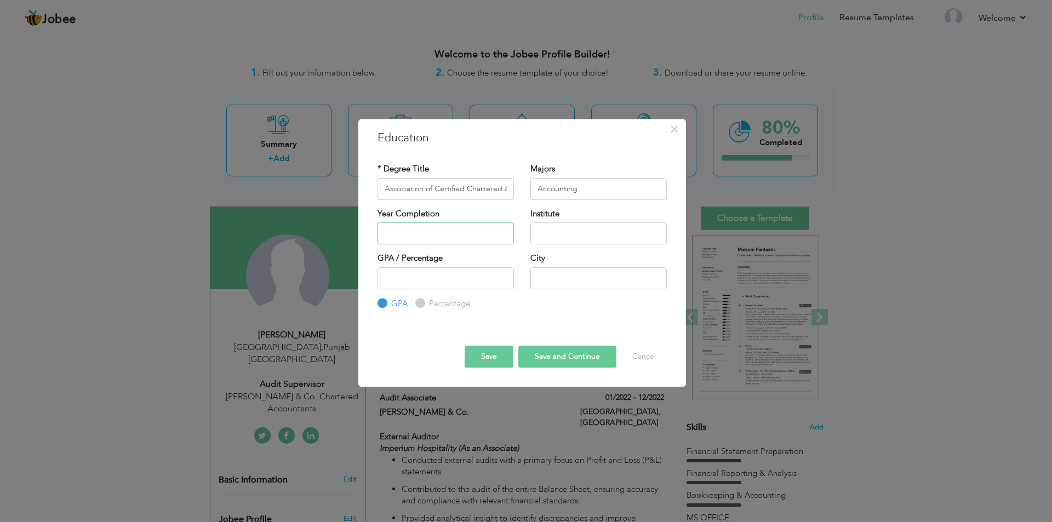
click at [424, 241] on input "text" at bounding box center [445, 233] width 136 height 22
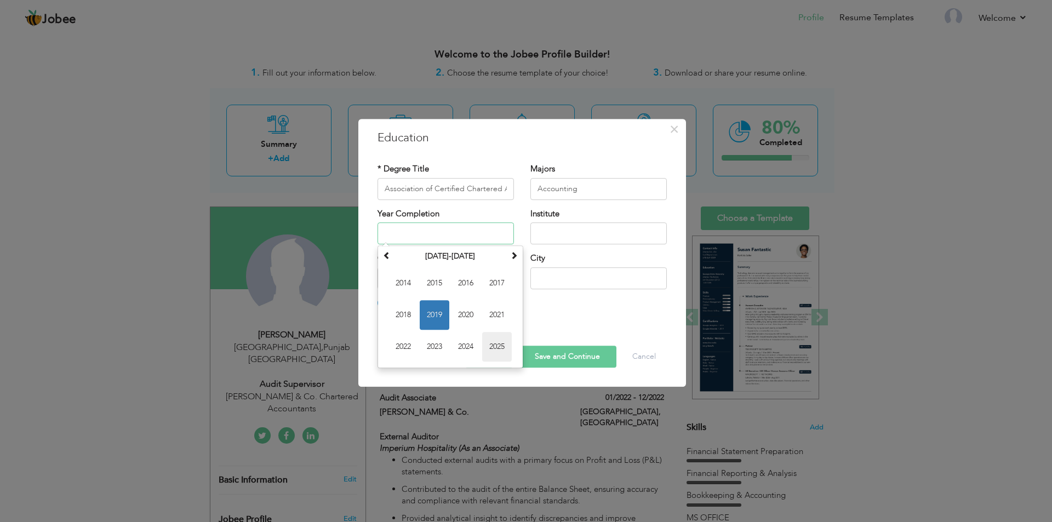
click at [486, 345] on span "2025" at bounding box center [497, 347] width 30 height 30
click at [461, 244] on input "2025" at bounding box center [445, 233] width 136 height 22
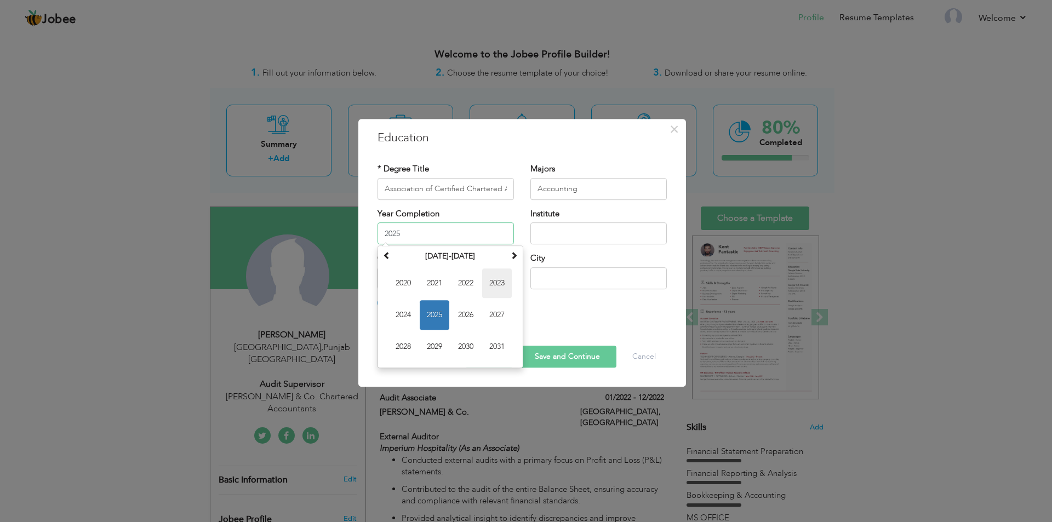
click at [506, 285] on span "2023" at bounding box center [497, 283] width 30 height 30
type input "2023"
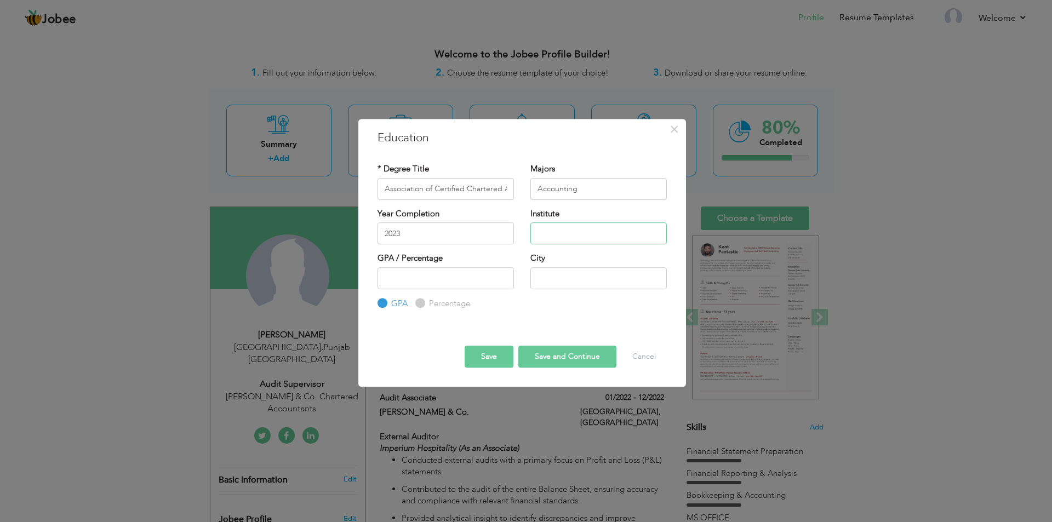
click at [590, 230] on input "text" at bounding box center [598, 233] width 136 height 22
type input "a"
type input "S"
drag, startPoint x: 386, startPoint y: 190, endPoint x: 551, endPoint y: 197, distance: 164.5
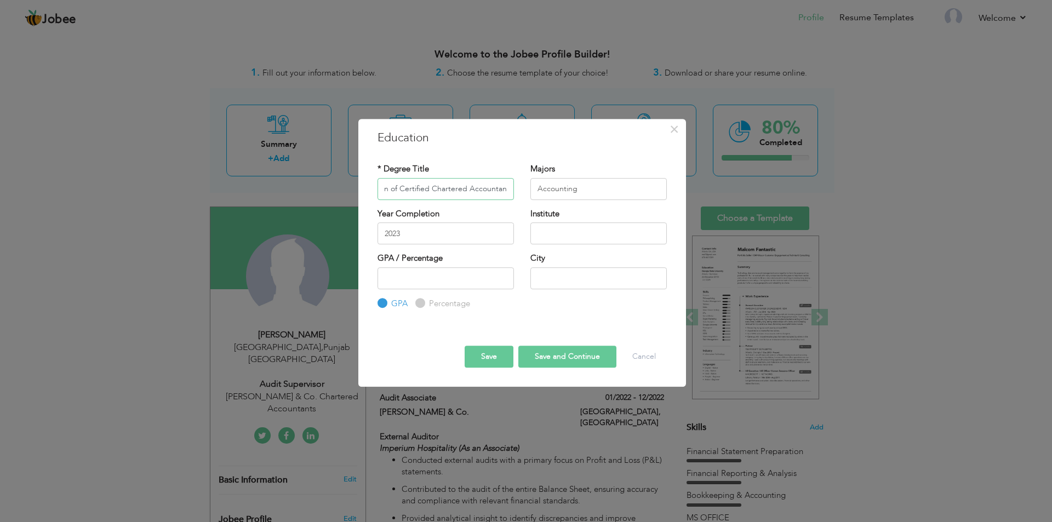
click at [551, 197] on div "* Degree Title Association of Certified Chartered Accountant Majors Accounting" at bounding box center [522, 185] width 306 height 44
click at [569, 225] on input "text" at bounding box center [598, 233] width 136 height 22
paste input "Association of Certified Chartered Accountant"
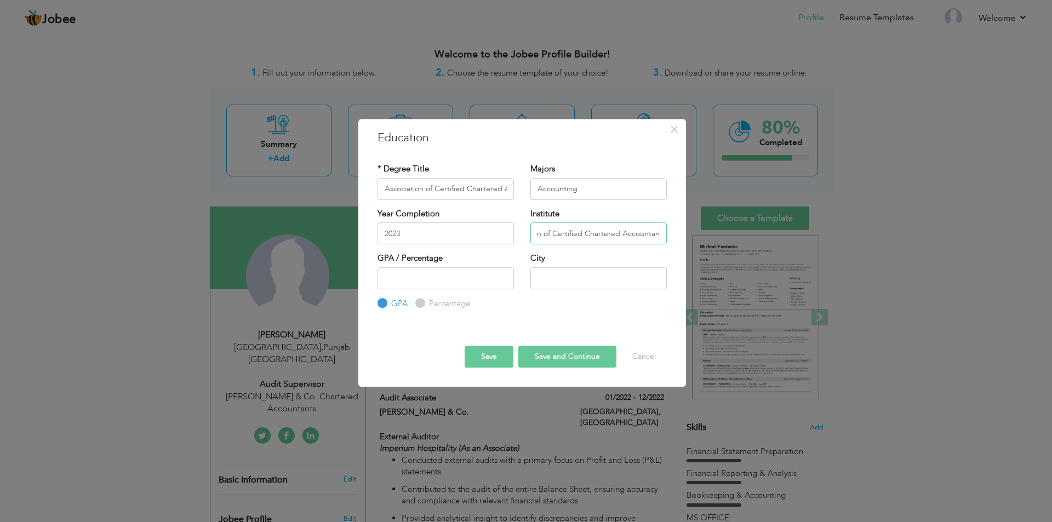
click at [552, 239] on input "Association of Certified Chartered Accountant" at bounding box center [598, 233] width 136 height 22
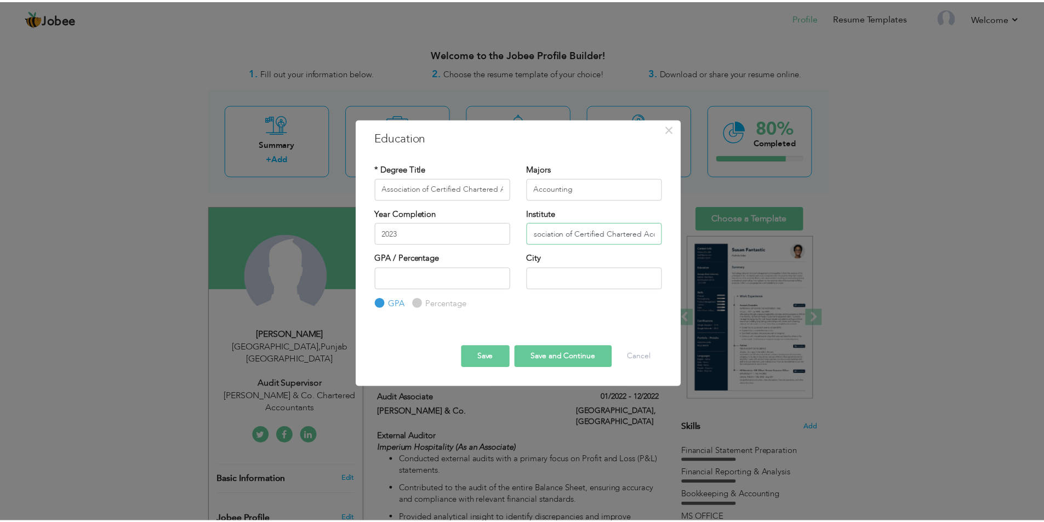
scroll to position [0, 0]
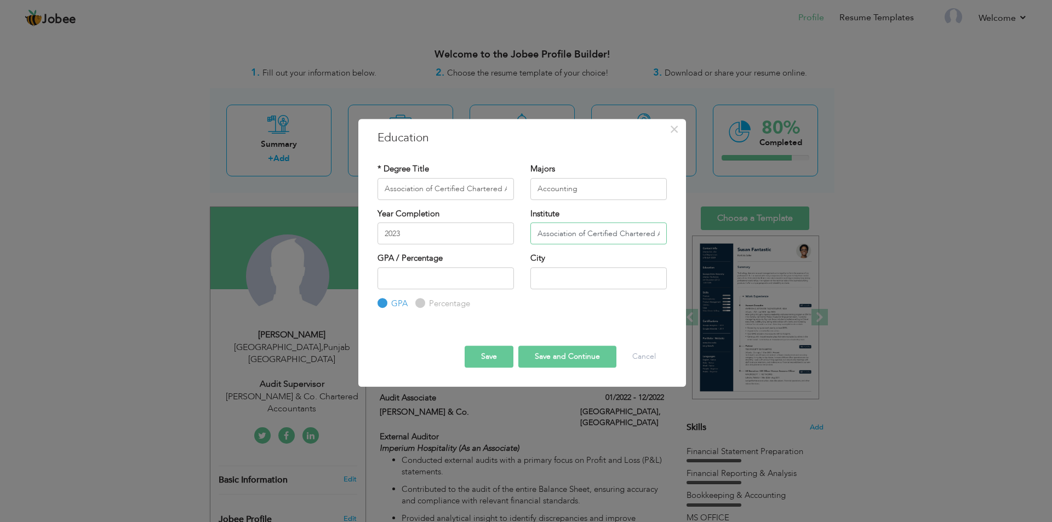
type input "Association of Certified Chartered Accountant"
click at [437, 283] on input "number" at bounding box center [445, 278] width 136 height 22
click at [426, 300] on label "Percentage" at bounding box center [448, 304] width 44 height 12
click at [422, 300] on input "Percentage" at bounding box center [418, 303] width 7 height 7
radio input "true"
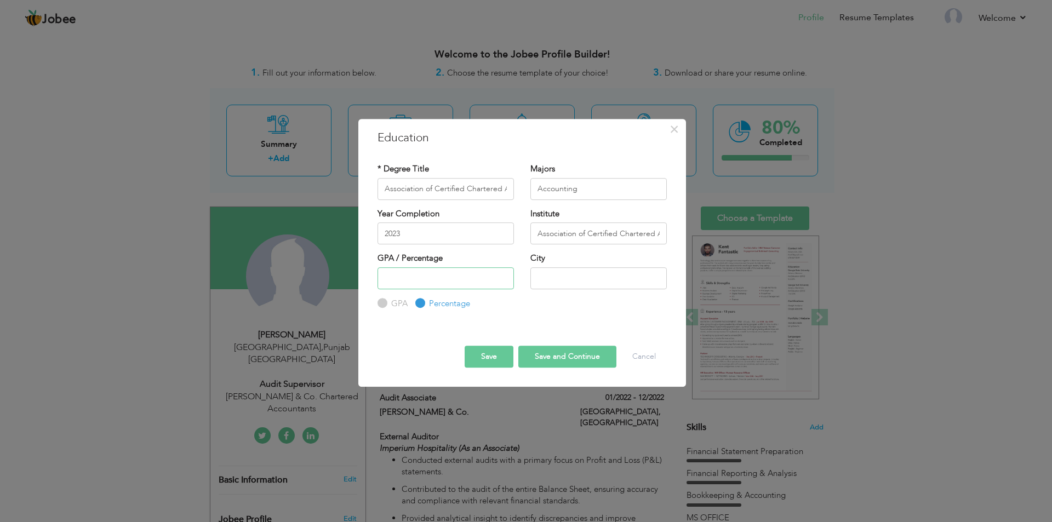
click at [448, 283] on input "number" at bounding box center [445, 278] width 136 height 22
type input "70"
click at [593, 277] on input "text" at bounding box center [598, 278] width 136 height 22
type input "[GEOGRAPHIC_DATA]"
click at [501, 356] on button "Save" at bounding box center [489, 357] width 49 height 22
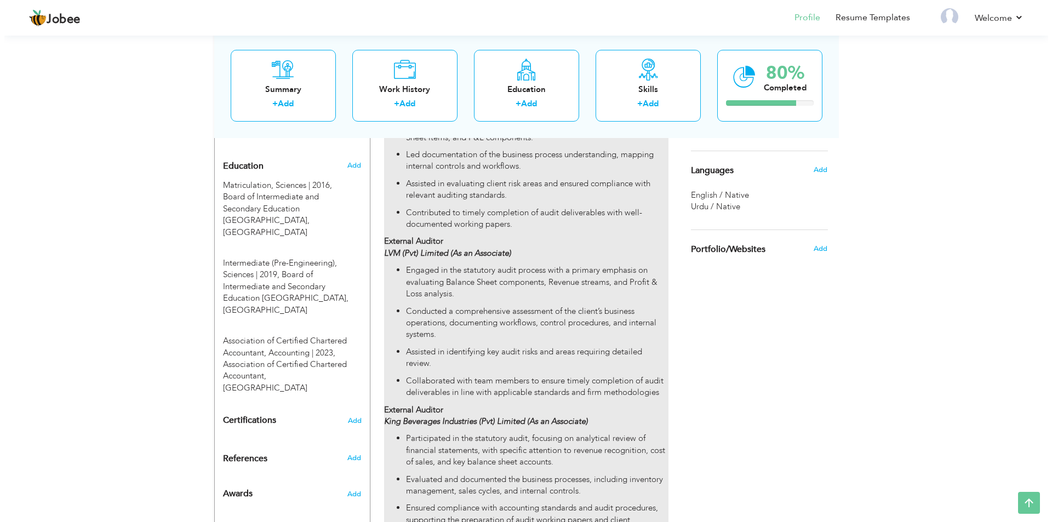
scroll to position [471, 0]
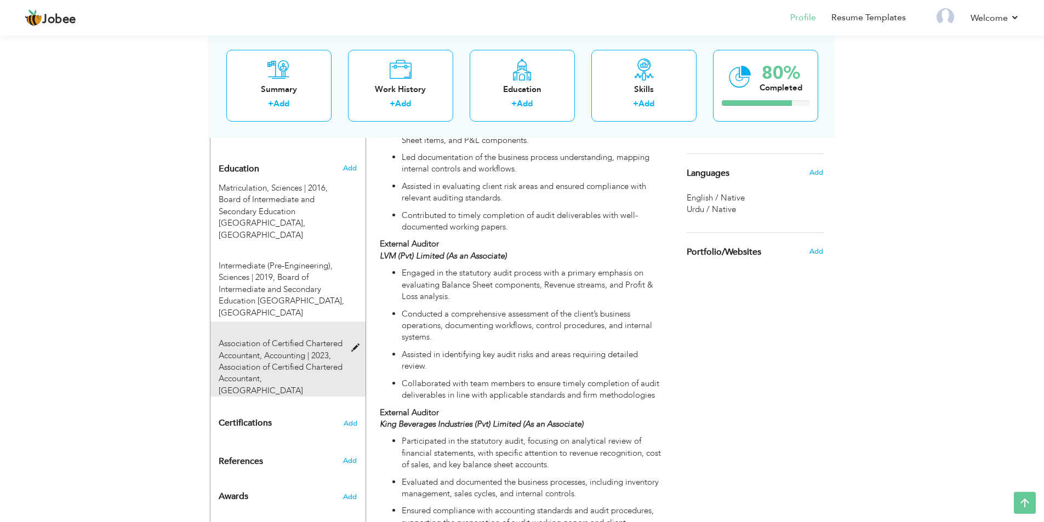
click at [313, 362] on span "Association of Certified Chartered Accountant, [GEOGRAPHIC_DATA]" at bounding box center [281, 379] width 124 height 35
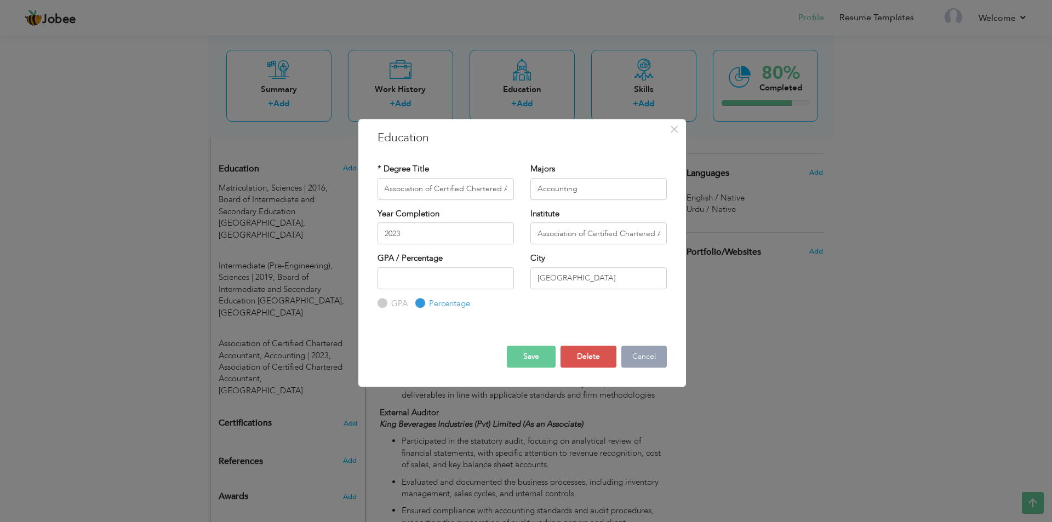
scroll to position [0, 0]
click at [633, 357] on button "Cancel" at bounding box center [643, 357] width 45 height 22
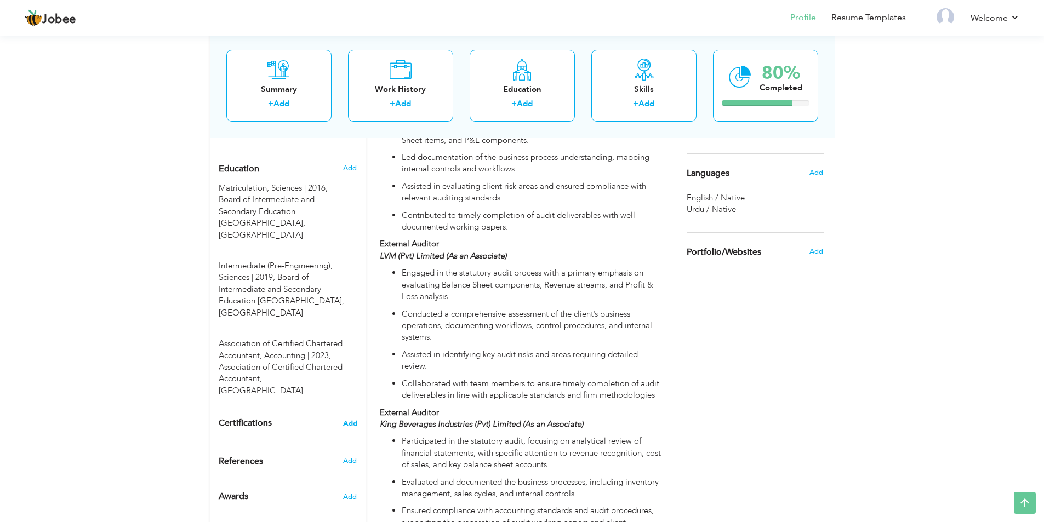
click at [348, 420] on span "Add" at bounding box center [350, 424] width 14 height 8
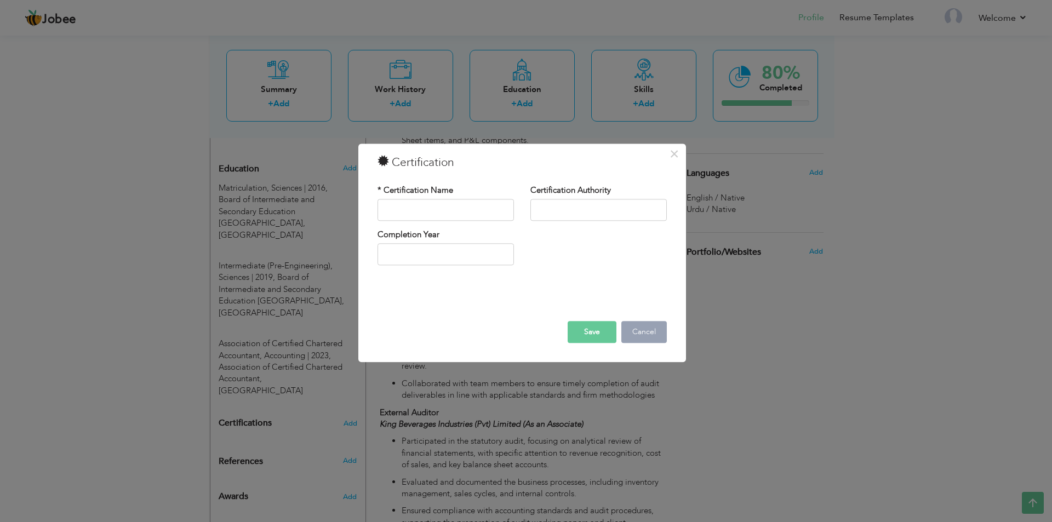
click at [655, 333] on button "Cancel" at bounding box center [643, 332] width 45 height 22
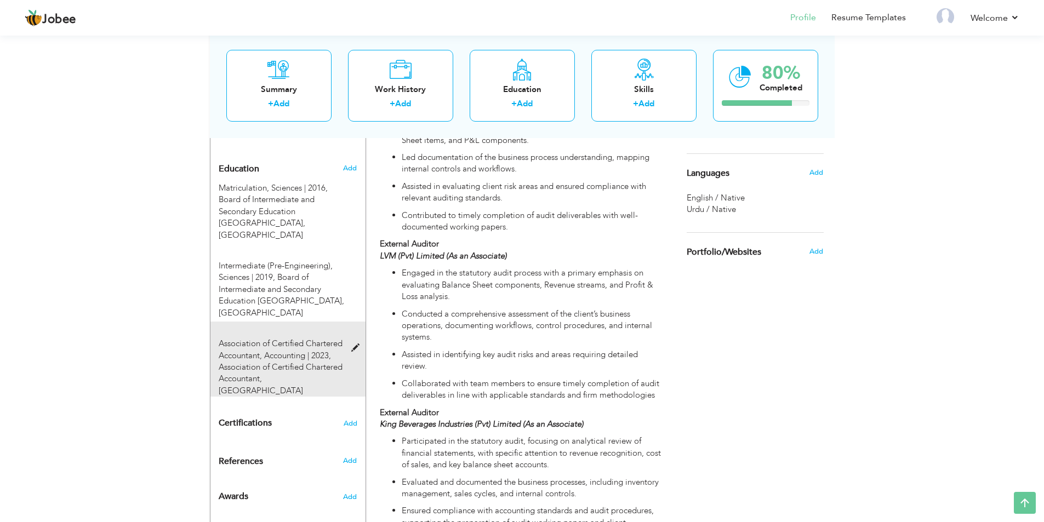
click at [344, 338] on div "Association of Certified Chartered Accountant, Accounting | 2023, Association o…" at bounding box center [281, 367] width 142 height 59
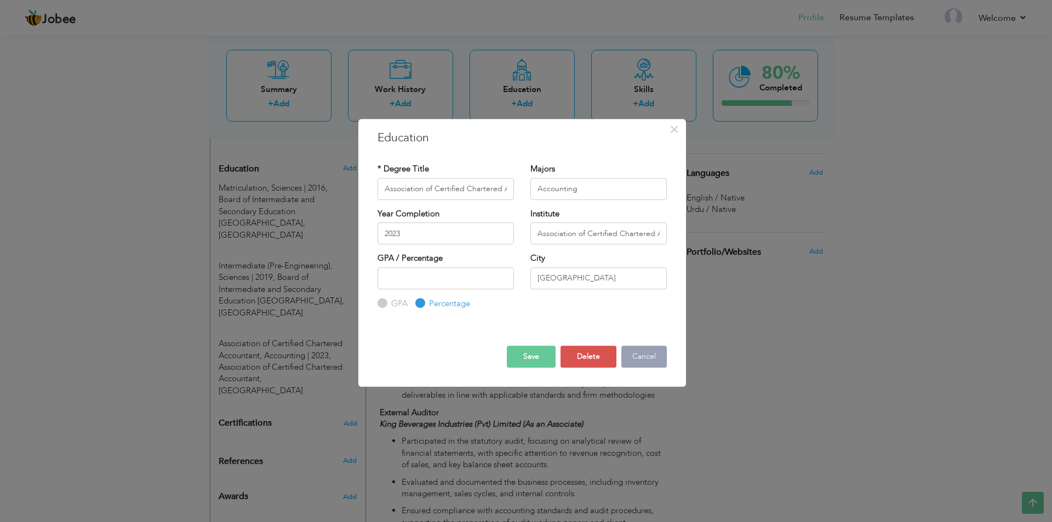
click at [631, 357] on button "Cancel" at bounding box center [643, 357] width 45 height 22
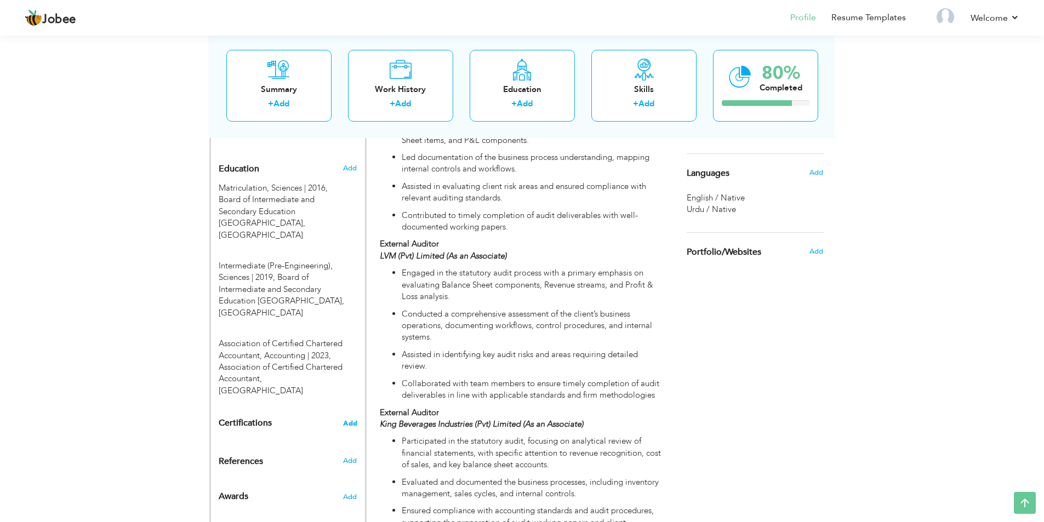
click at [346, 420] on span "Add" at bounding box center [350, 424] width 14 height 8
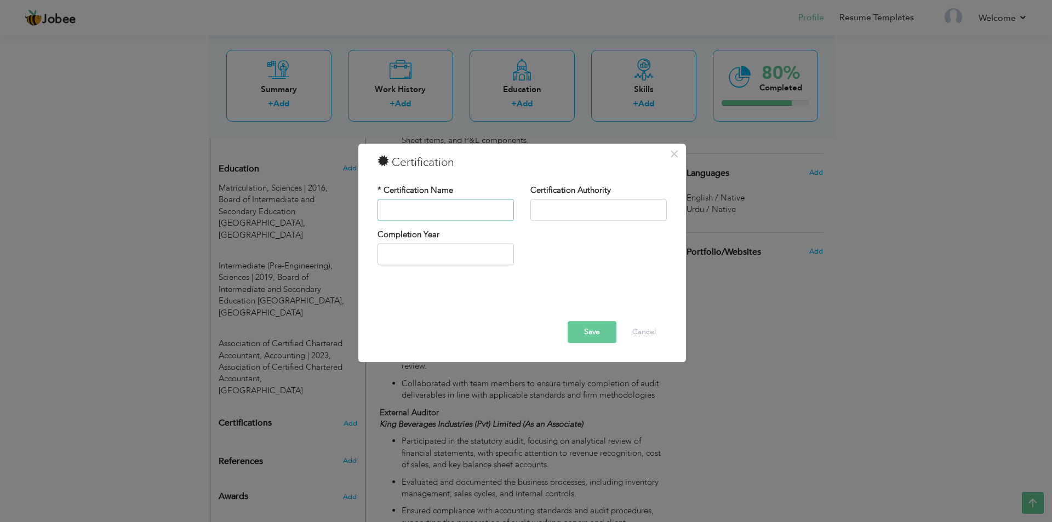
paste input "Association of Certified Chartered Accountant"
type input "Association of Certified Chartered Accountant"
click at [627, 215] on input "text" at bounding box center [598, 210] width 136 height 22
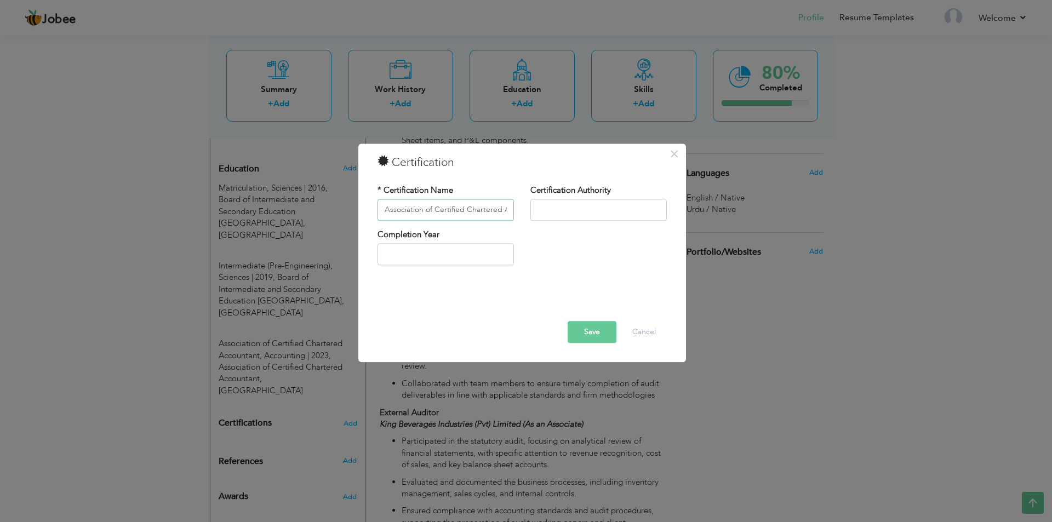
scroll to position [0, 35]
drag, startPoint x: 382, startPoint y: 205, endPoint x: 560, endPoint y: 209, distance: 178.6
click at [560, 209] on div "* Certification Name Association of Certified Chartered Accountant Certificatio…" at bounding box center [522, 207] width 306 height 44
click at [563, 210] on input "text" at bounding box center [598, 210] width 136 height 22
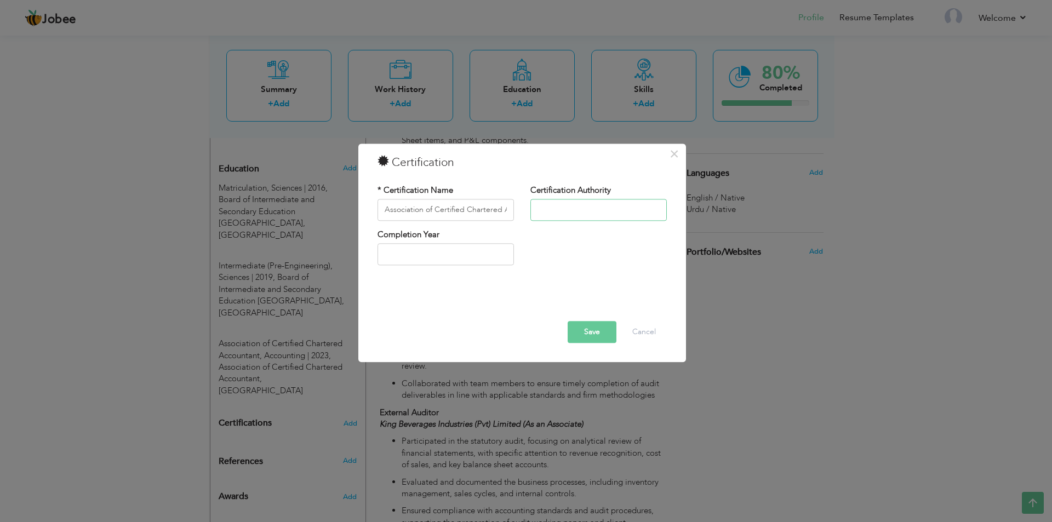
paste input "Association of Certified Chartered Accountant"
type input "Association of Certified Chartered Accountant"
click at [414, 259] on input "2025" at bounding box center [445, 255] width 136 height 22
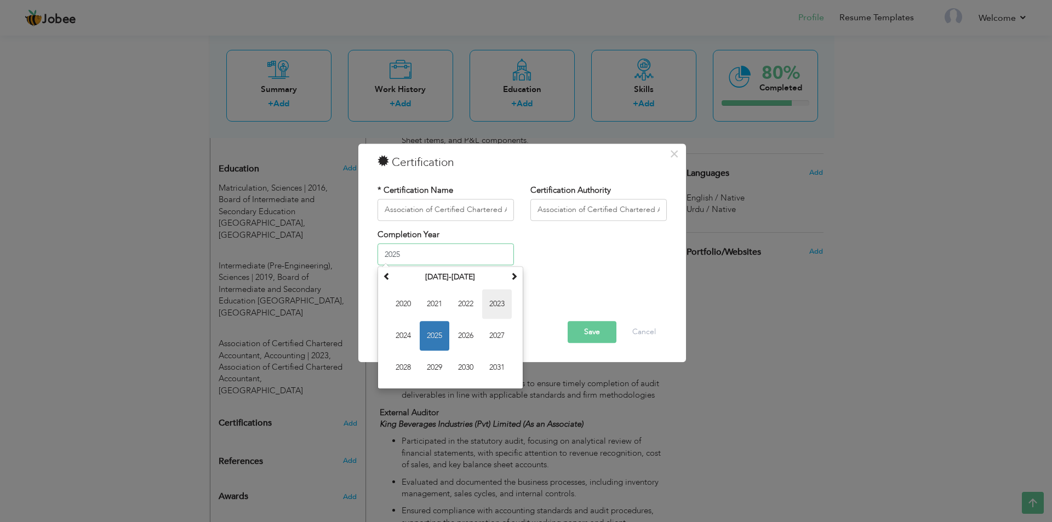
click at [491, 303] on span "2023" at bounding box center [497, 305] width 30 height 30
type input "2023"
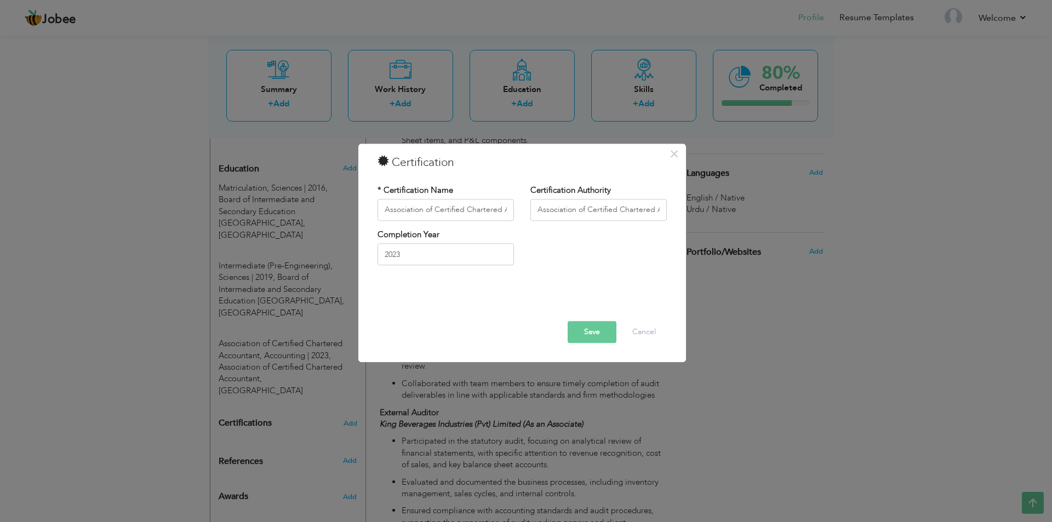
click at [598, 338] on button "Save" at bounding box center [592, 332] width 49 height 22
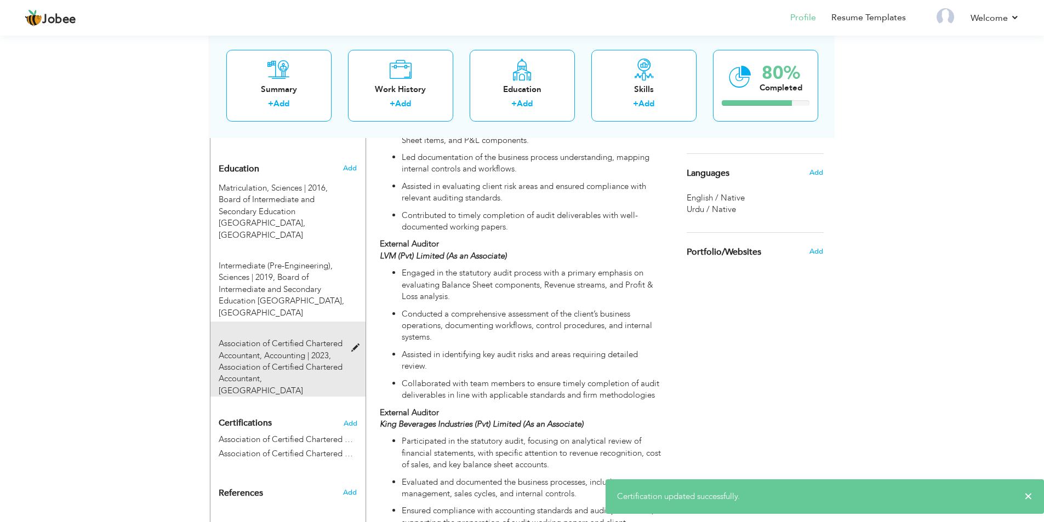
drag, startPoint x: 598, startPoint y: 338, endPoint x: 340, endPoint y: 319, distance: 259.3
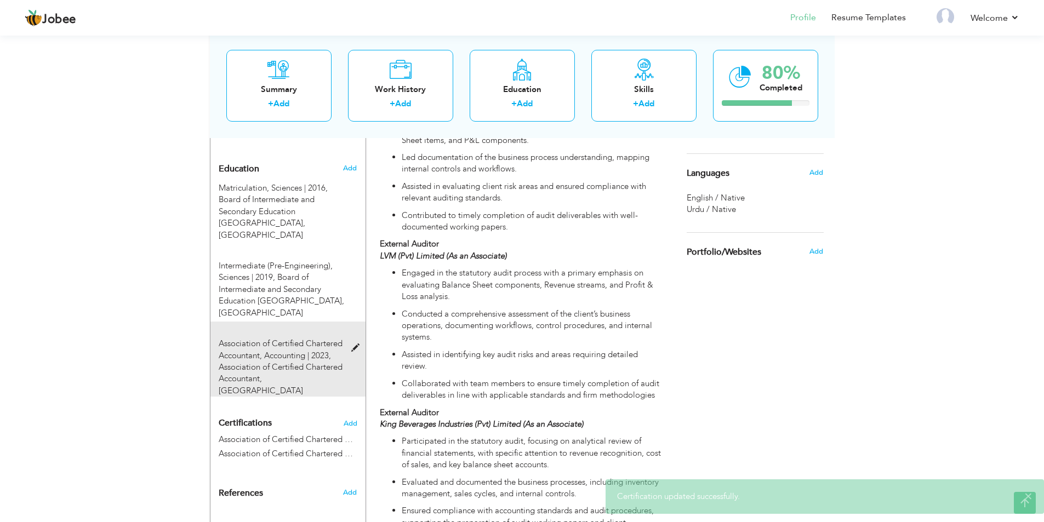
click at [350, 338] on div "Association of Certified Chartered Accountant, Accounting | 2023, Association o…" at bounding box center [281, 367] width 142 height 59
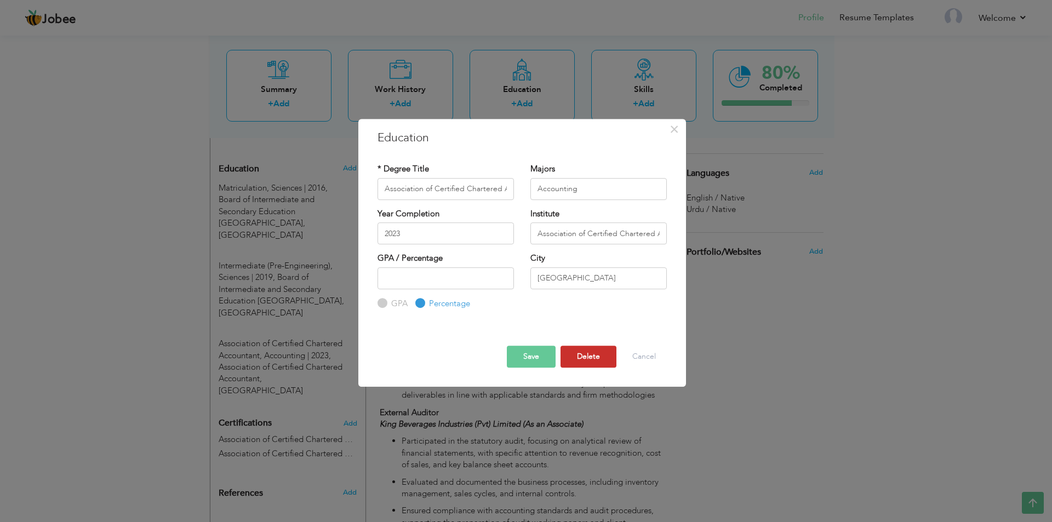
click at [576, 362] on button "Delete" at bounding box center [588, 357] width 56 height 22
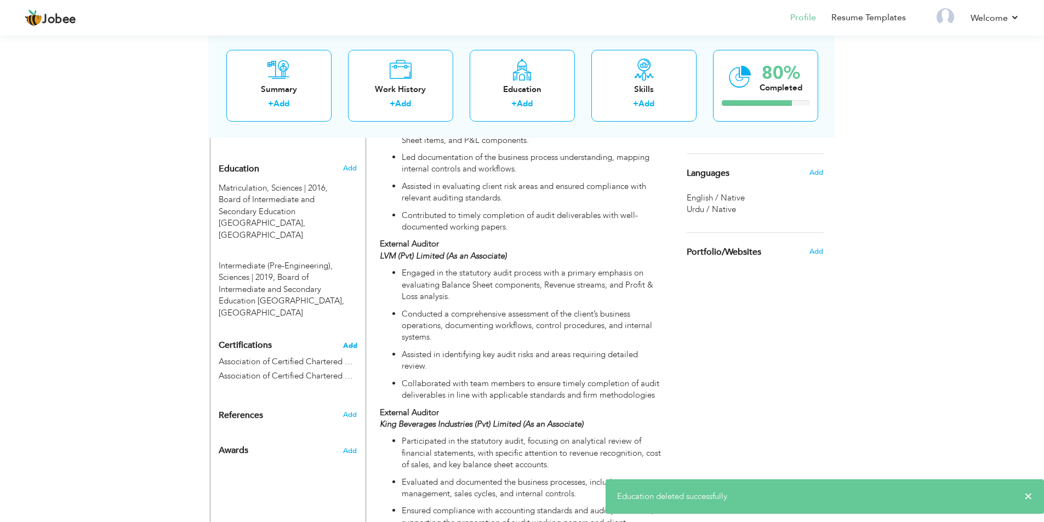
click at [349, 342] on span "Add" at bounding box center [350, 346] width 14 height 8
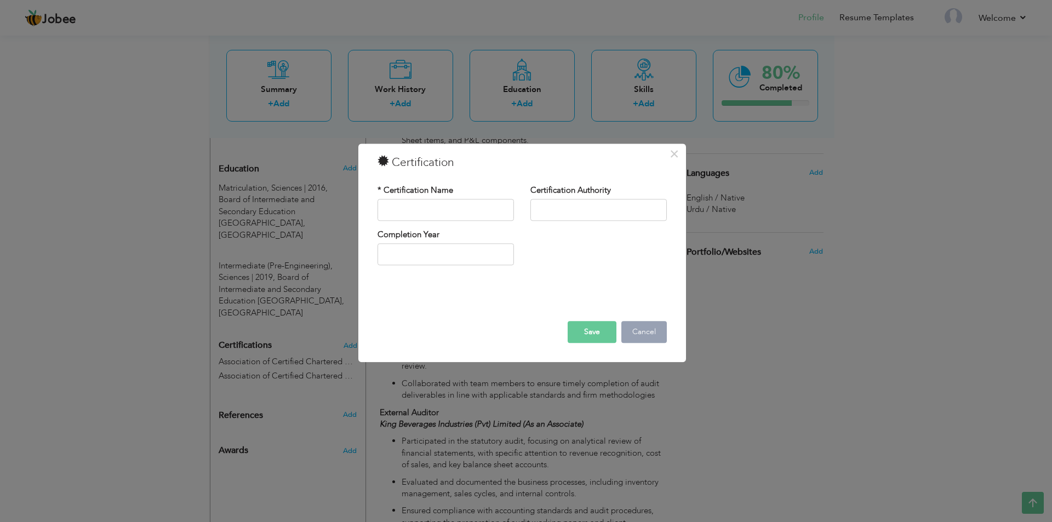
click at [646, 339] on button "Cancel" at bounding box center [643, 332] width 45 height 22
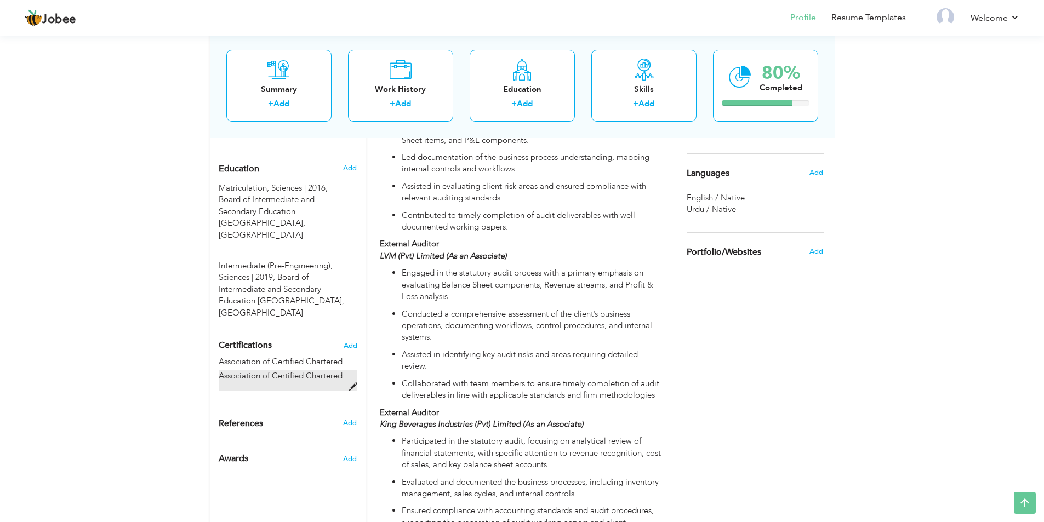
click at [275, 370] on span "Association of Certified Chartered Accountant" at bounding box center [302, 375] width 167 height 11
type input "Association of Certified Chartered Accountant"
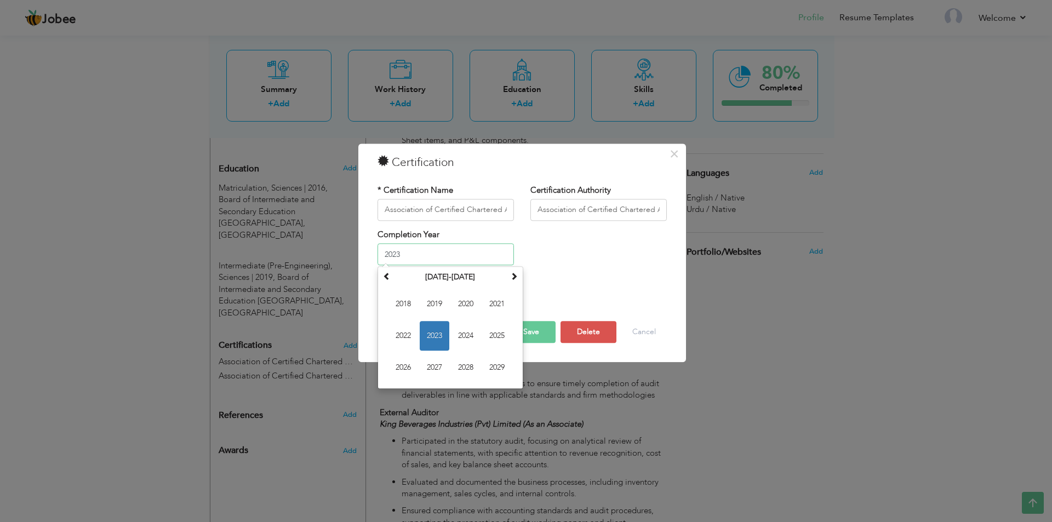
click at [416, 247] on input "2023" at bounding box center [445, 255] width 136 height 22
click at [476, 339] on span "2024" at bounding box center [466, 337] width 30 height 30
type input "2024"
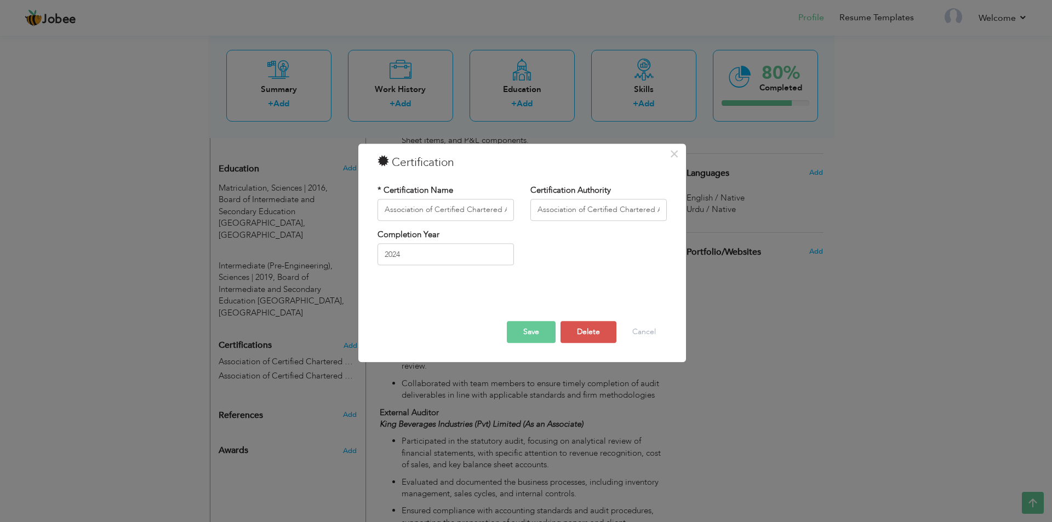
click at [525, 335] on button "Save" at bounding box center [531, 332] width 49 height 22
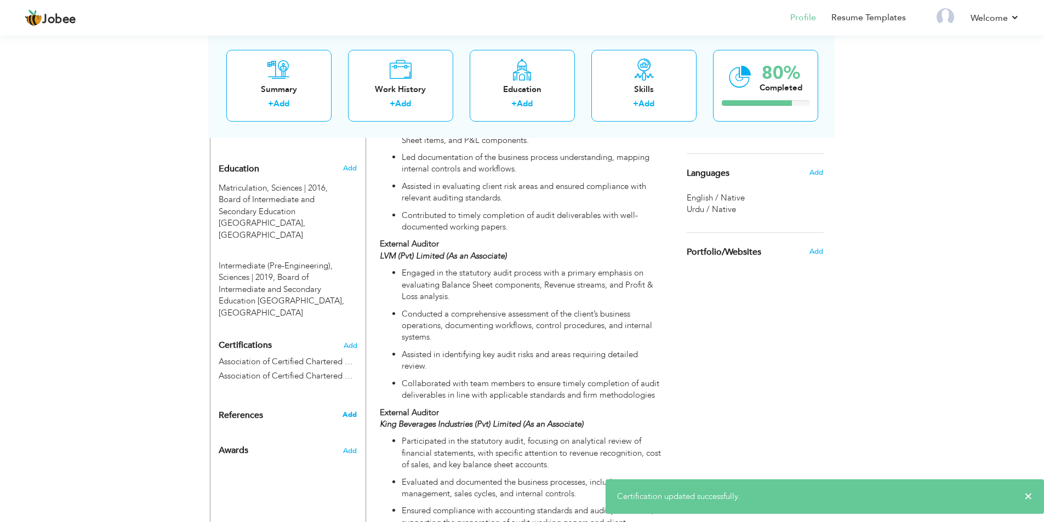
click at [345, 410] on span "Add" at bounding box center [349, 415] width 14 height 10
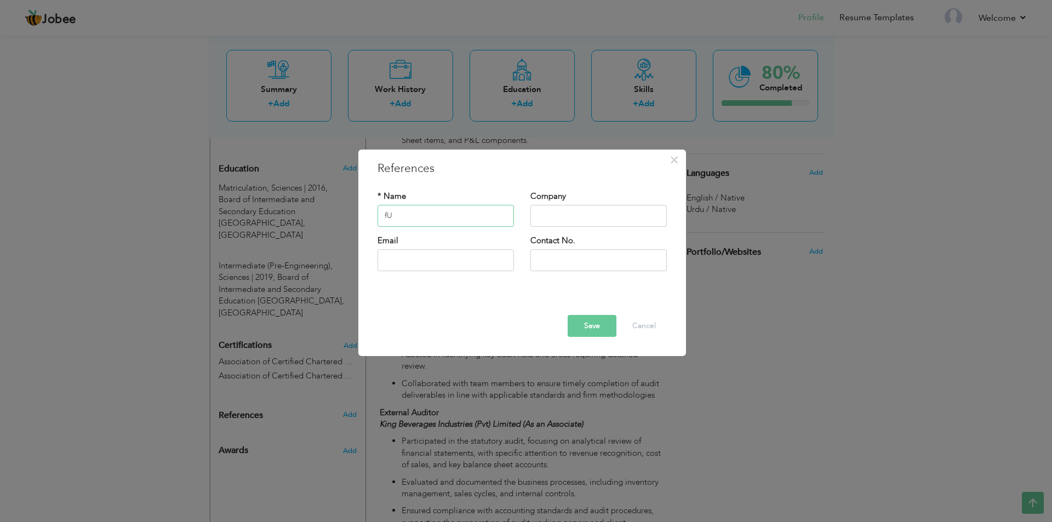
type input "f"
type input "Furnished on demand"
click at [589, 318] on button "Save" at bounding box center [592, 326] width 49 height 22
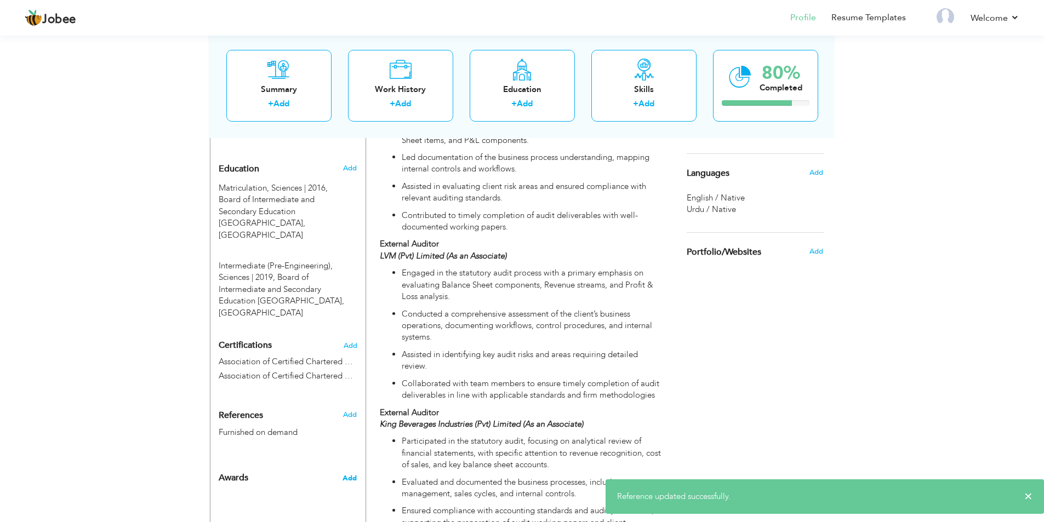
click at [354, 473] on span "Add" at bounding box center [349, 478] width 14 height 10
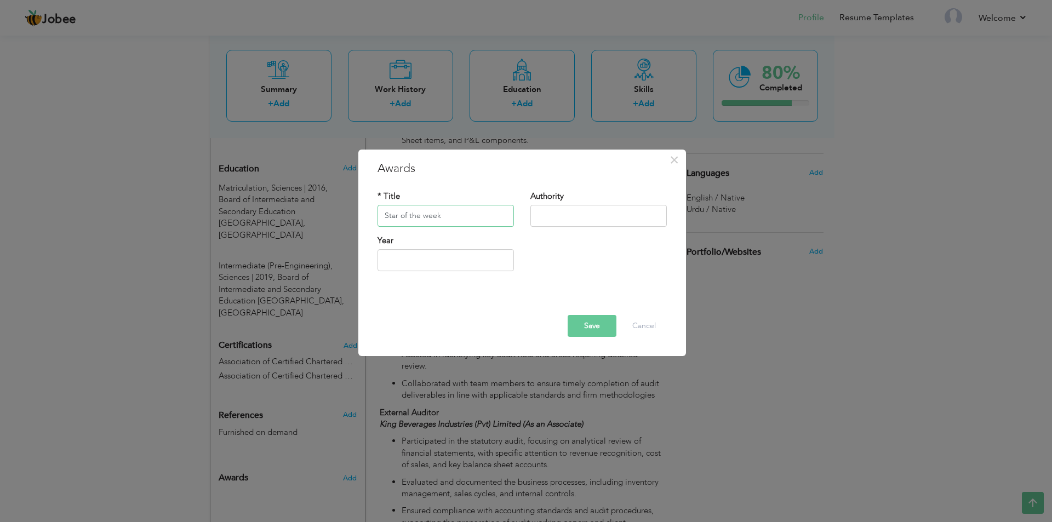
type input "Star of the week"
click at [588, 214] on input "text" at bounding box center [598, 216] width 136 height 22
click at [644, 337] on button "Cancel" at bounding box center [643, 326] width 45 height 22
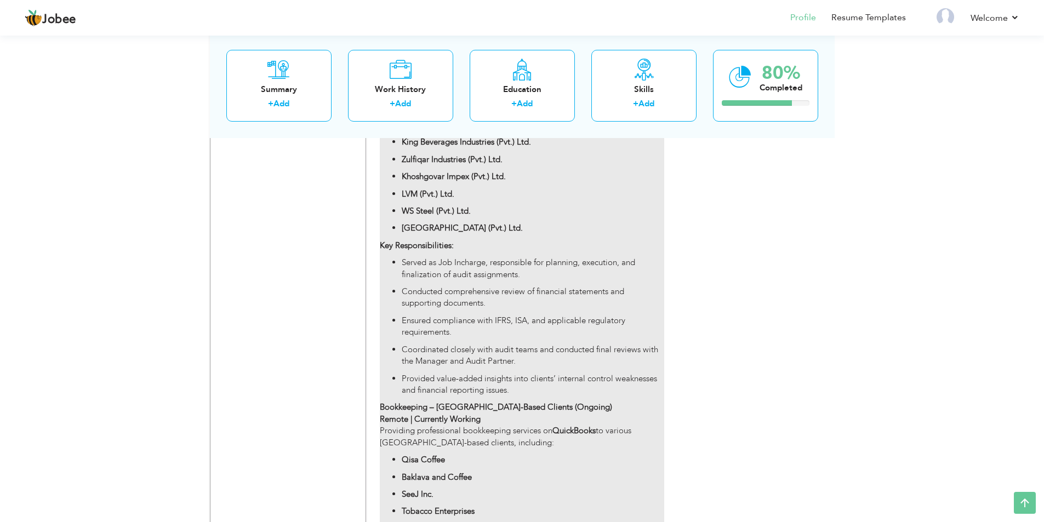
scroll to position [932, 0]
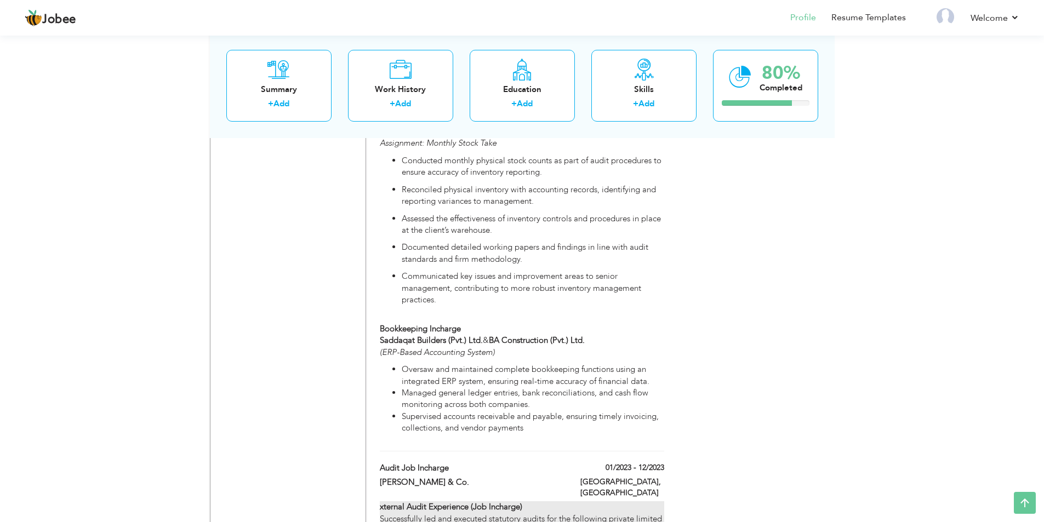
click at [524, 335] on strong "BA Construction (Pvt.) Ltd." at bounding box center [537, 340] width 96 height 11
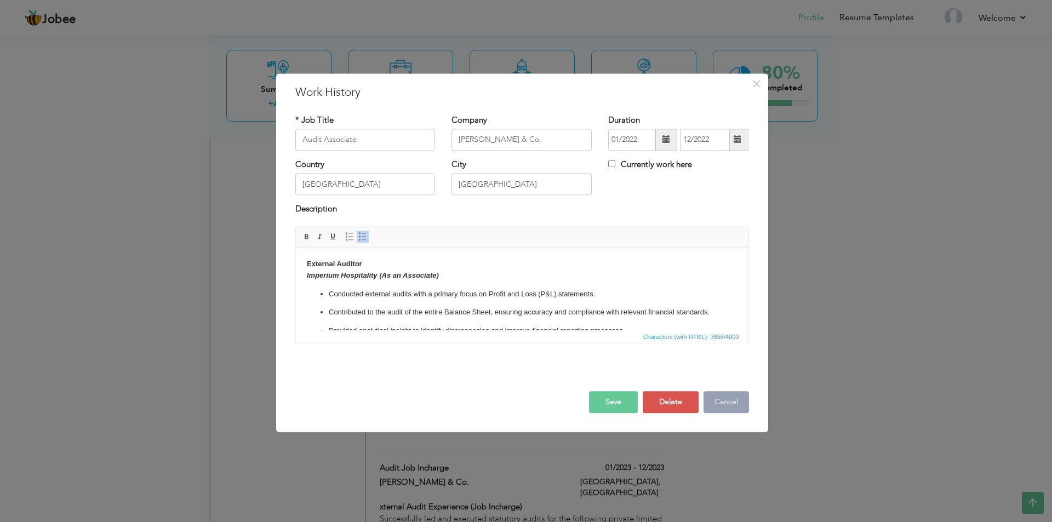
click at [720, 402] on button "Cancel" at bounding box center [725, 402] width 45 height 22
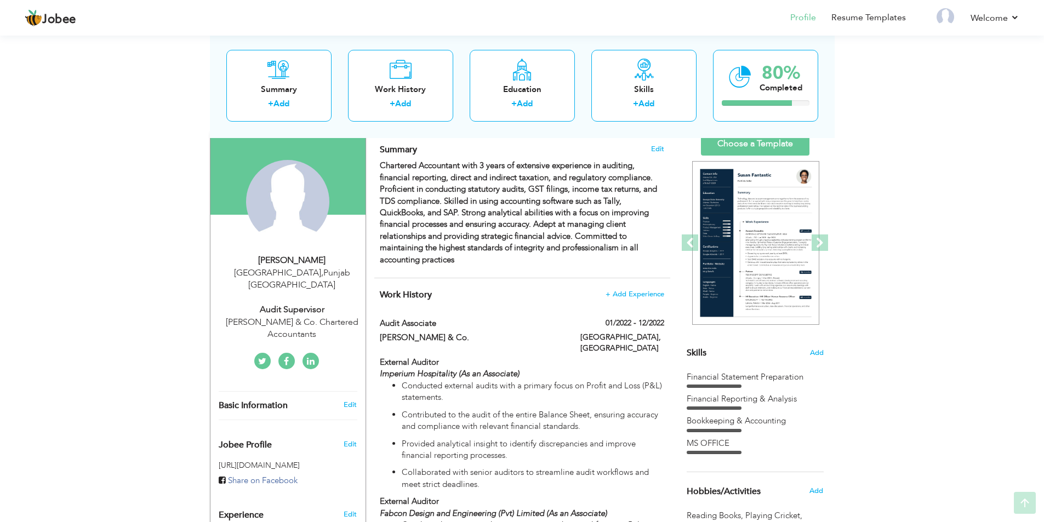
scroll to position [77, 0]
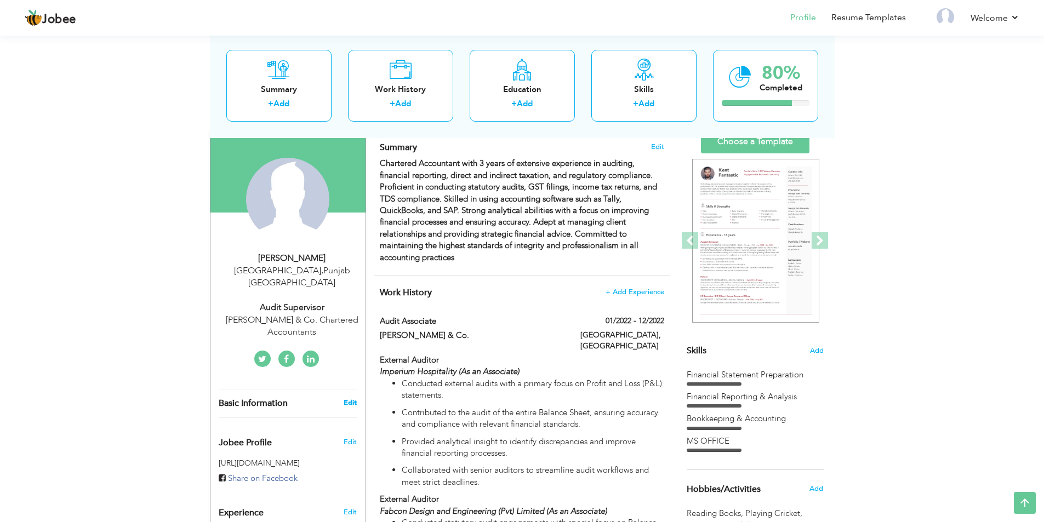
click at [353, 398] on link "Edit" at bounding box center [350, 403] width 13 height 10
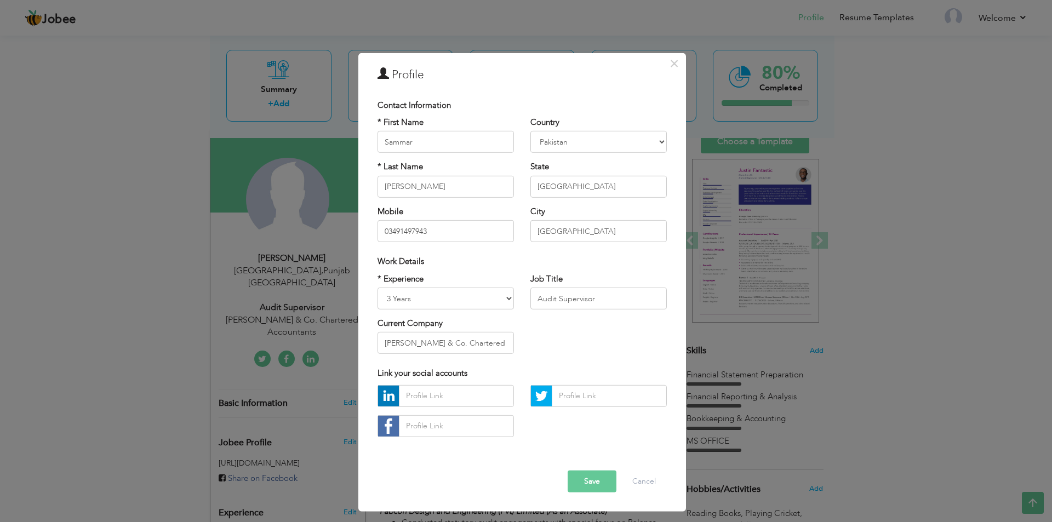
click at [605, 478] on button "Save" at bounding box center [592, 482] width 49 height 22
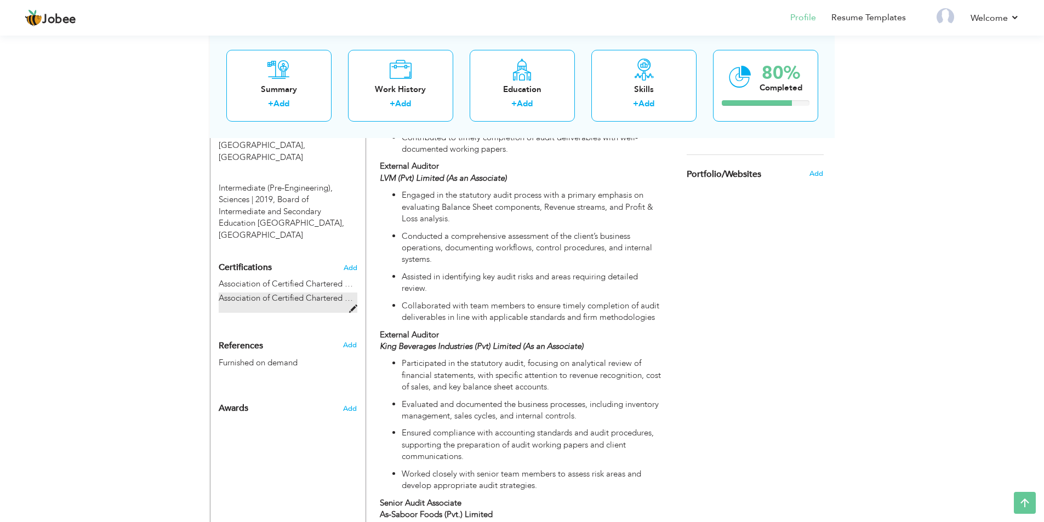
scroll to position [559, 0]
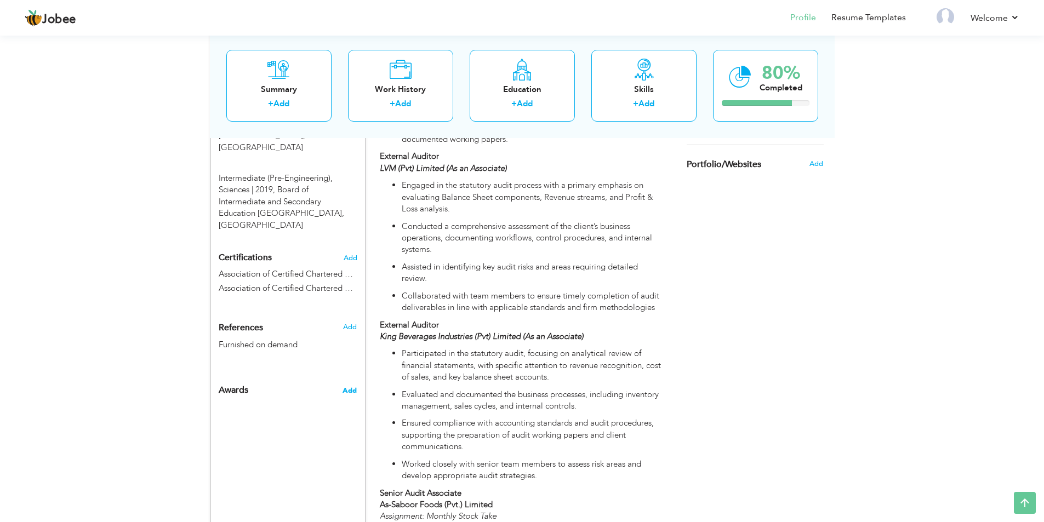
click at [350, 386] on span "Add" at bounding box center [349, 391] width 14 height 10
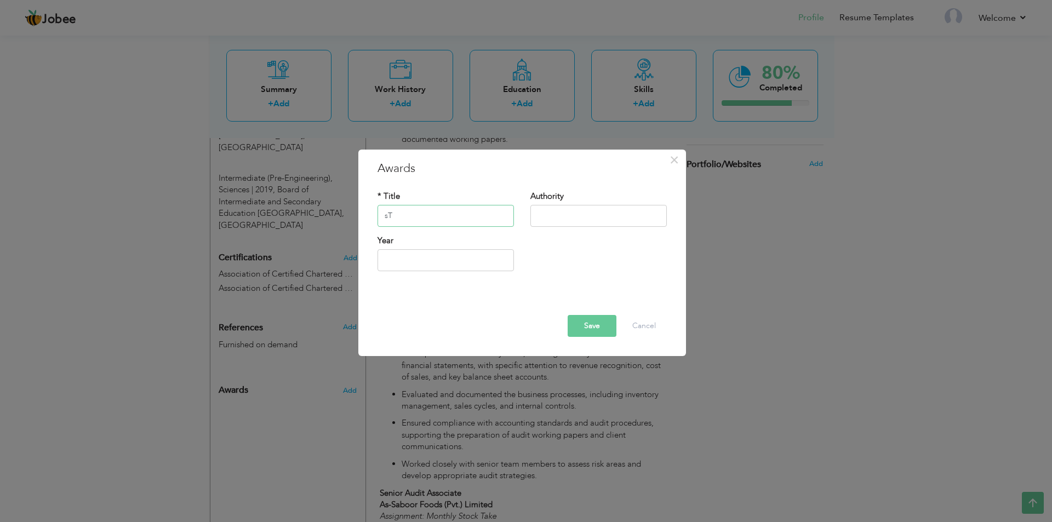
type input "s"
type input "Star of the week"
click at [587, 219] on input "text" at bounding box center [598, 216] width 136 height 22
type input "2"
type input "s"
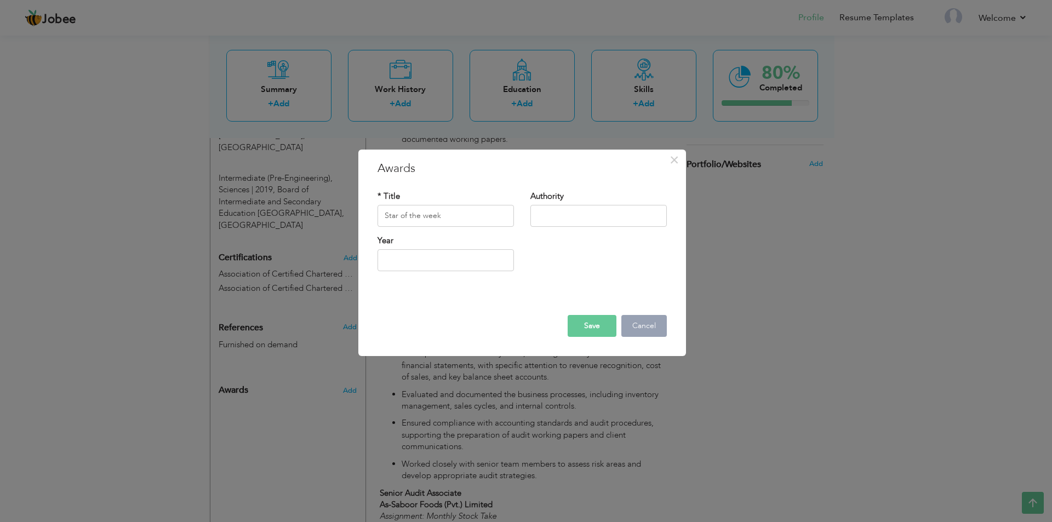
click at [650, 319] on button "Cancel" at bounding box center [643, 326] width 45 height 22
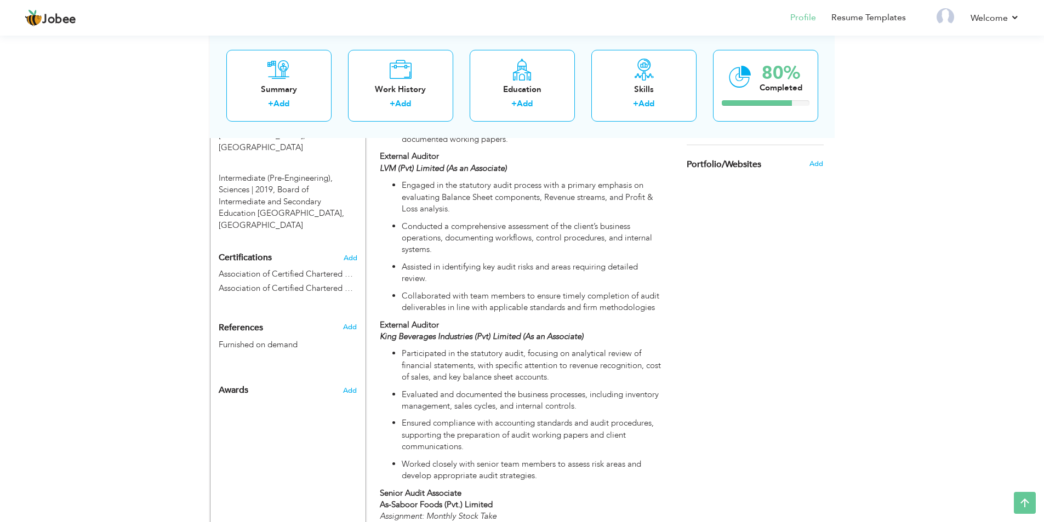
click at [358, 375] on div "Add" at bounding box center [352, 388] width 26 height 26
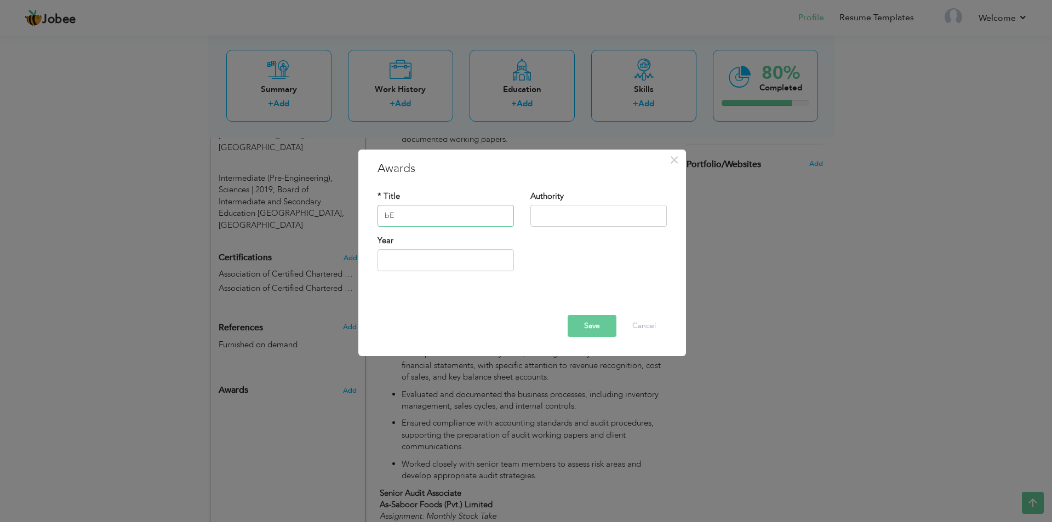
type input "b"
type input "Best Intern Award"
click at [579, 209] on input "text" at bounding box center [598, 216] width 136 height 22
type input "[PERSON_NAME] & Co."
type input "2025"
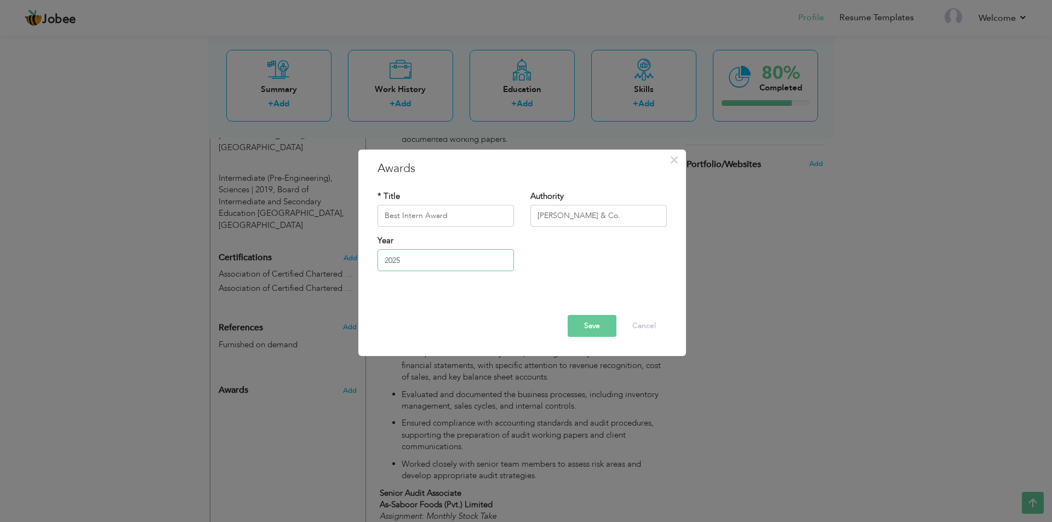
click at [469, 263] on input "2025" at bounding box center [445, 260] width 136 height 22
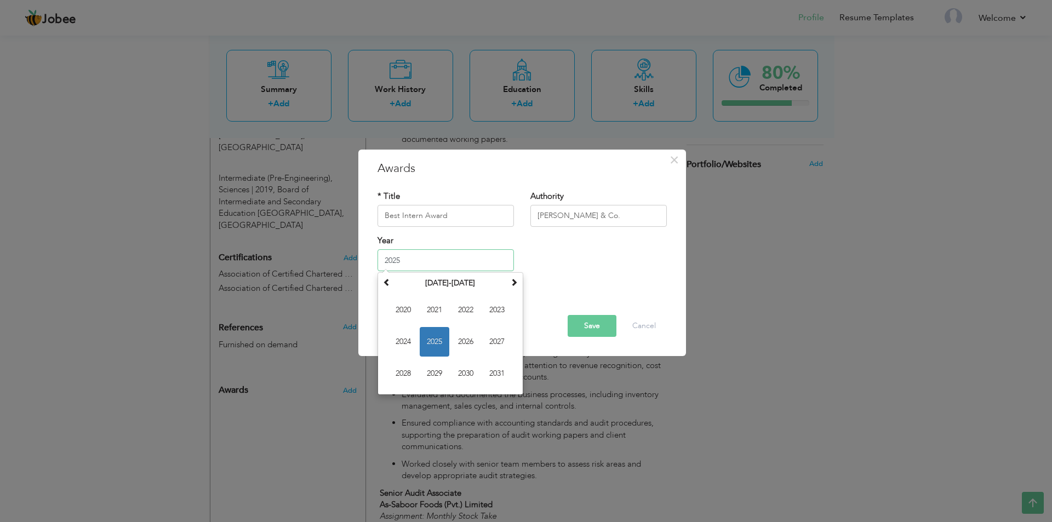
click at [444, 338] on span "2025" at bounding box center [435, 342] width 30 height 30
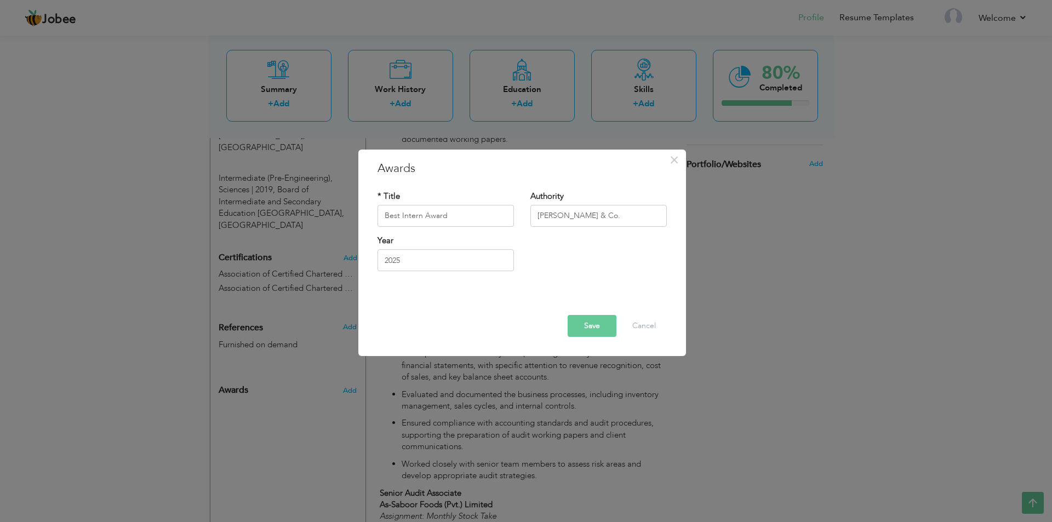
click at [601, 329] on button "Save" at bounding box center [592, 326] width 49 height 22
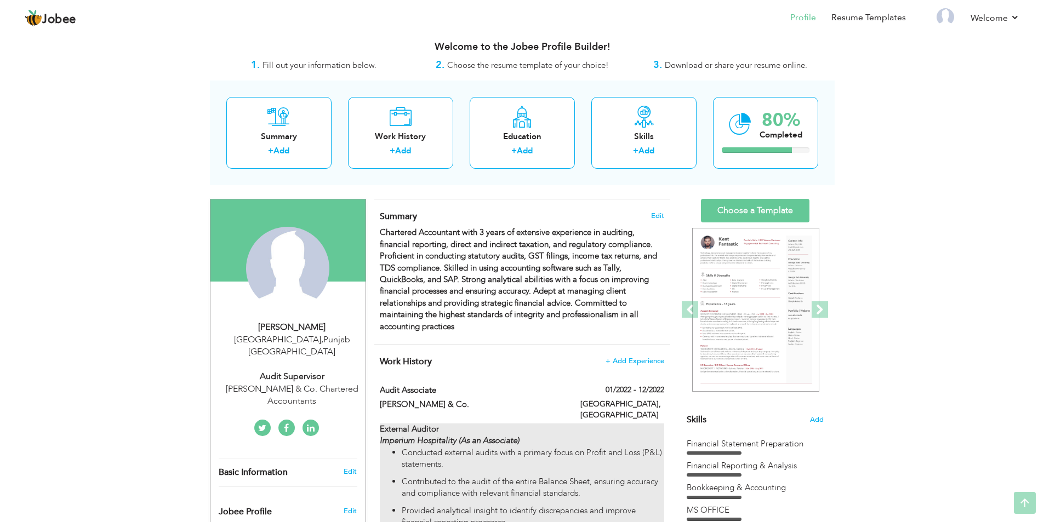
scroll to position [0, 0]
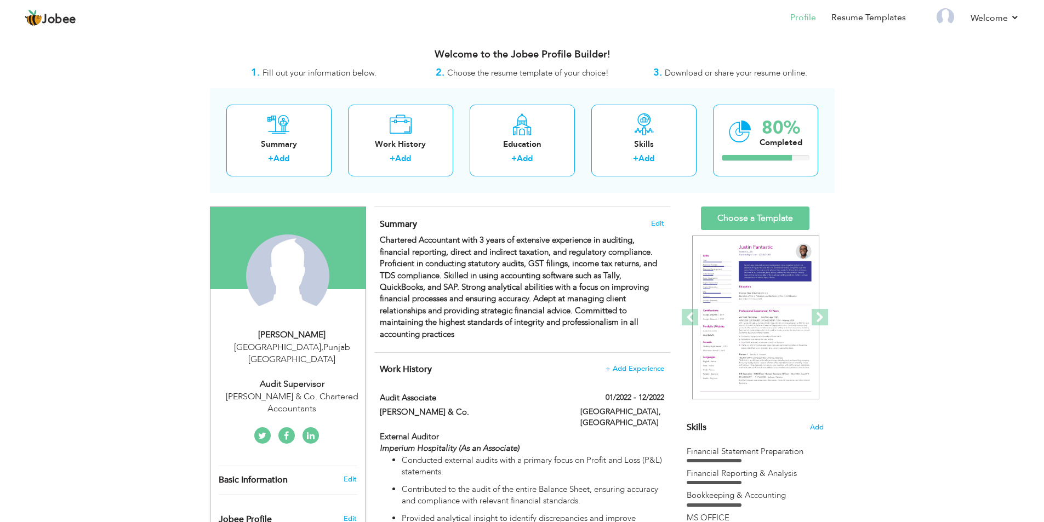
click at [457, 140] on div "Summary + Add Work History + Add Education + Add Skills + Add 80% Completed" at bounding box center [522, 140] width 625 height 105
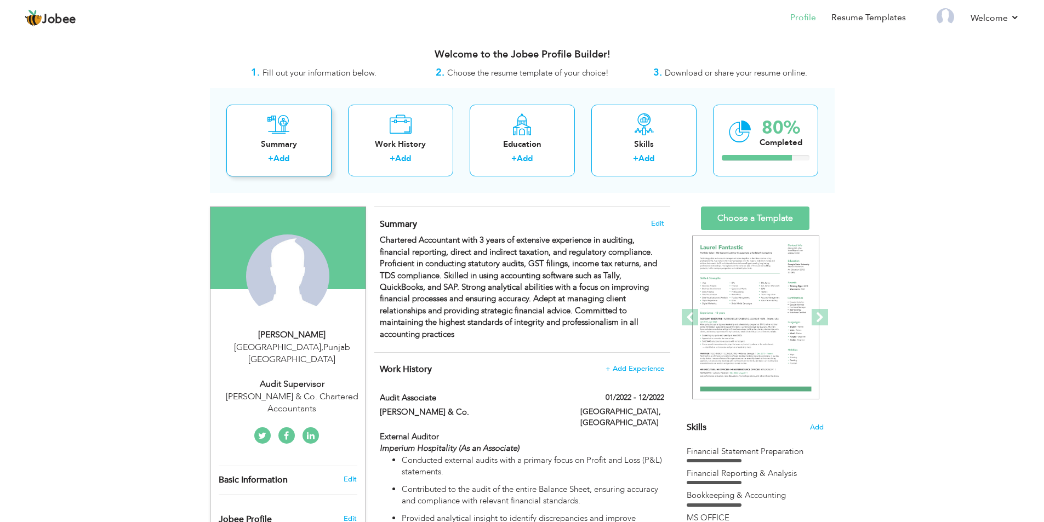
click at [273, 164] on label "+" at bounding box center [270, 159] width 5 height 12
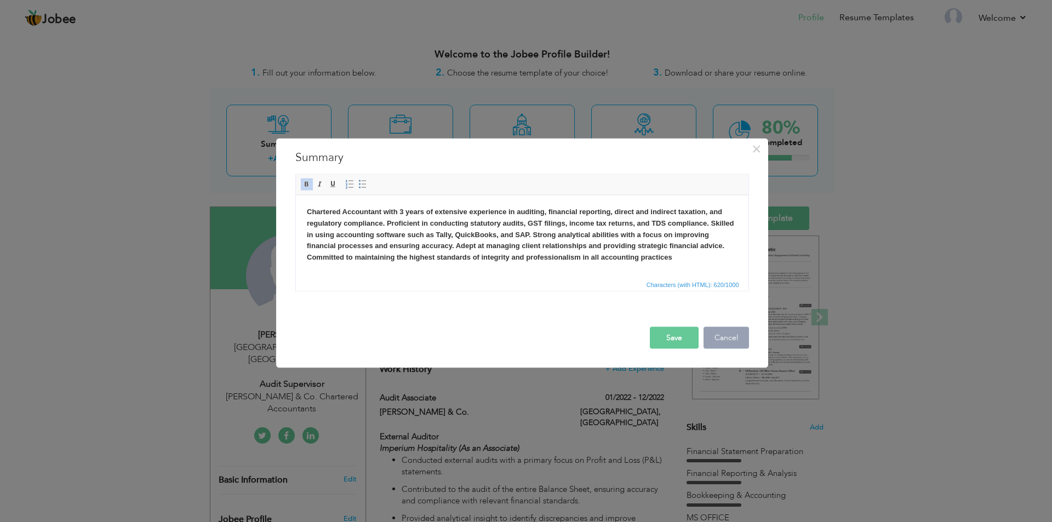
click at [732, 337] on button "Cancel" at bounding box center [725, 338] width 45 height 22
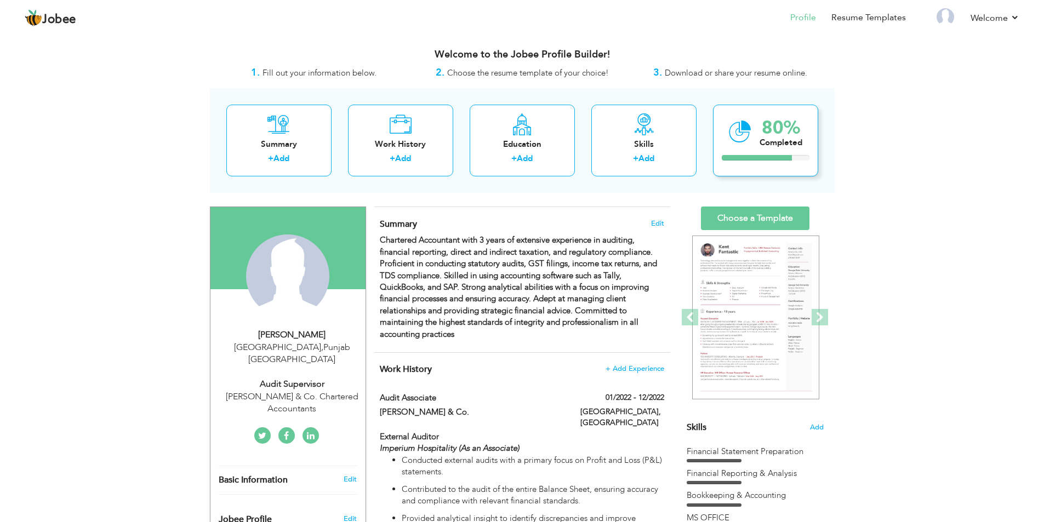
click at [769, 150] on div "80% Completed" at bounding box center [780, 131] width 43 height 37
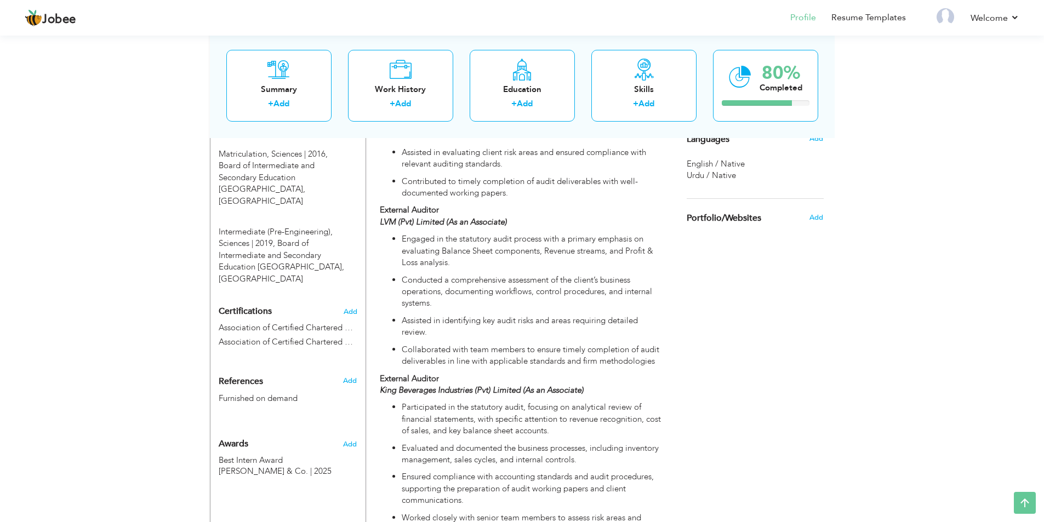
scroll to position [500, 0]
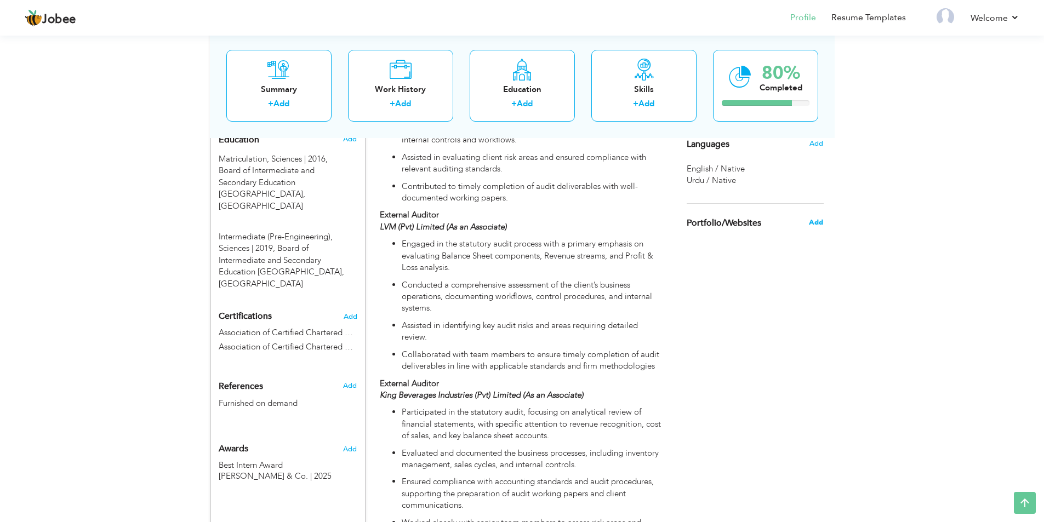
click at [816, 223] on span "Add" at bounding box center [816, 223] width 14 height 10
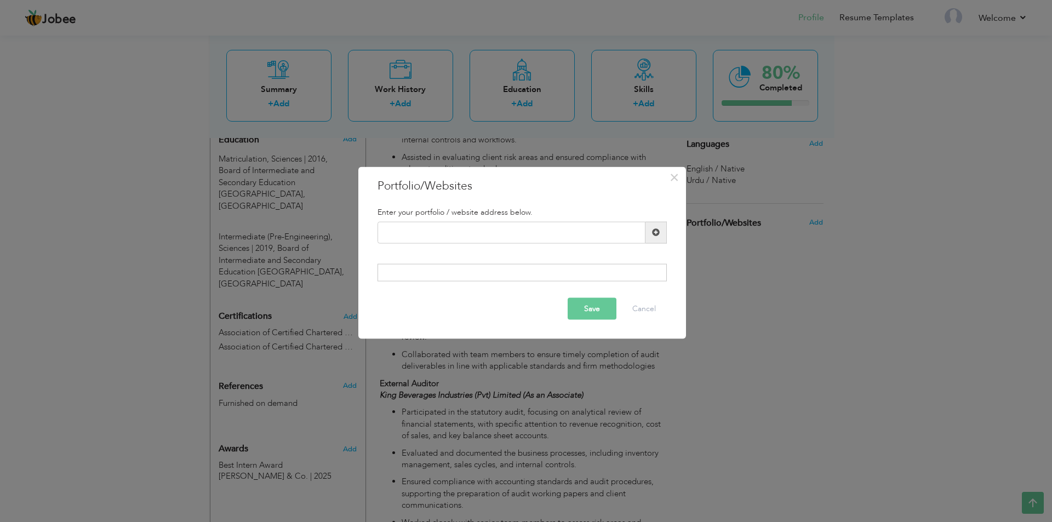
click at [659, 236] on span at bounding box center [656, 232] width 8 height 8
click at [680, 179] on button "×" at bounding box center [675, 177] width 18 height 18
